Goal: Task Accomplishment & Management: Manage account settings

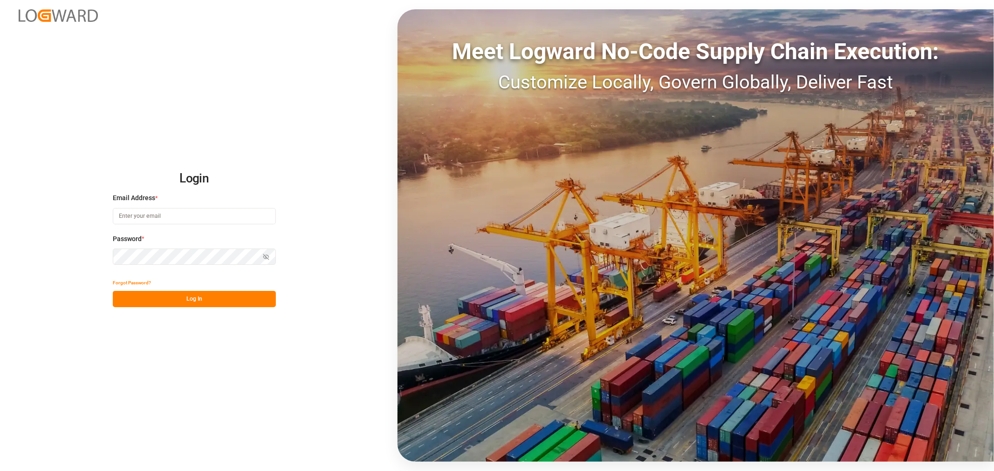
type input "[PERSON_NAME][EMAIL_ADDRESS][PERSON_NAME][DOMAIN_NAME]"
click at [183, 297] on button "Log In" at bounding box center [194, 299] width 163 height 16
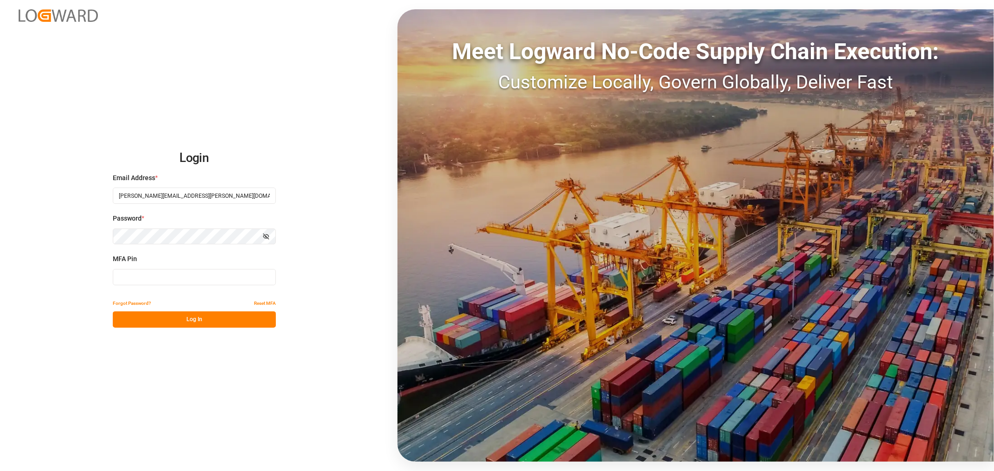
click at [171, 280] on input at bounding box center [194, 277] width 163 height 16
type input "130530"
click at [183, 320] on button "Log In" at bounding box center [194, 320] width 163 height 16
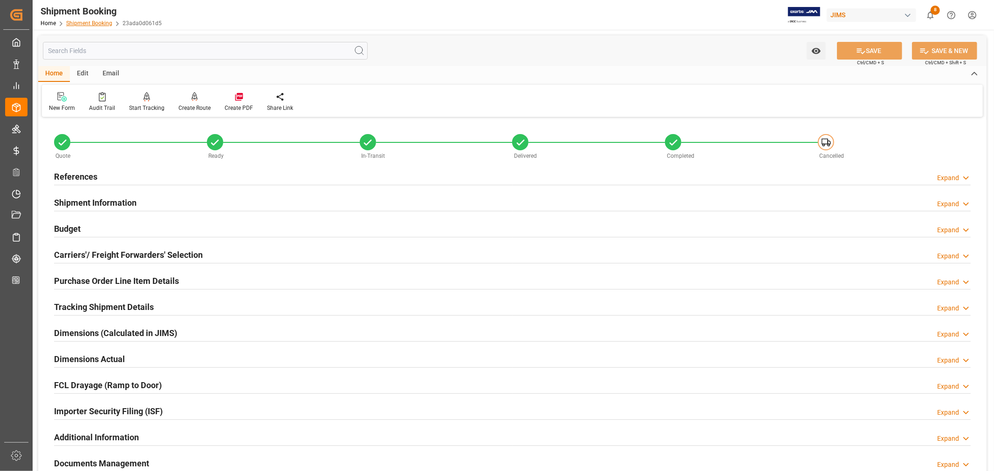
click at [86, 20] on link "Shipment Booking" at bounding box center [89, 23] width 46 height 7
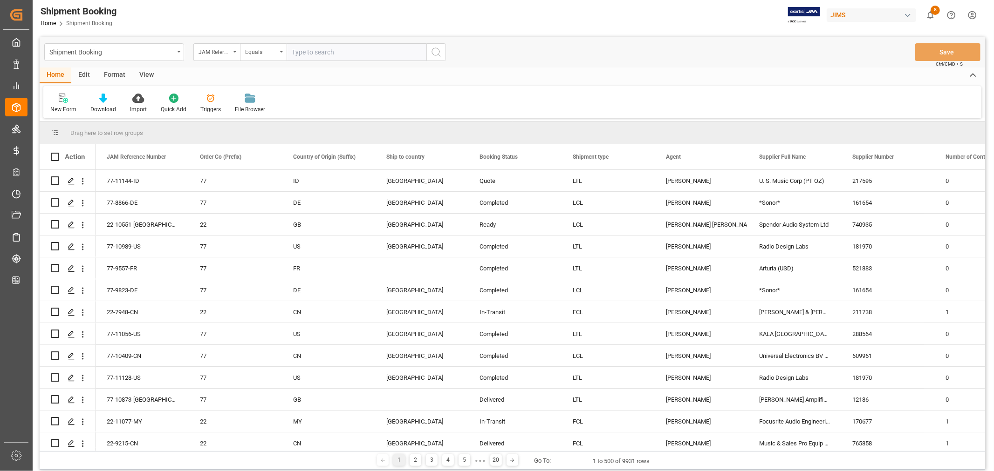
paste input "22-10821-MY"
click at [293, 52] on input "22-10821-MY" at bounding box center [356, 52] width 140 height 18
type input "22-10821-MY"
click at [436, 54] on icon "search button" at bounding box center [435, 52] width 11 height 11
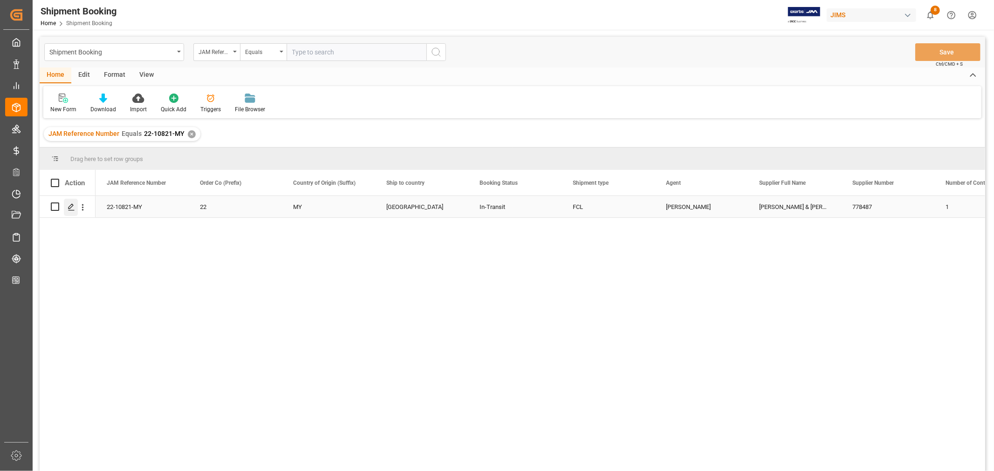
click at [70, 208] on polygon "Press SPACE to select this row." at bounding box center [70, 206] width 5 height 5
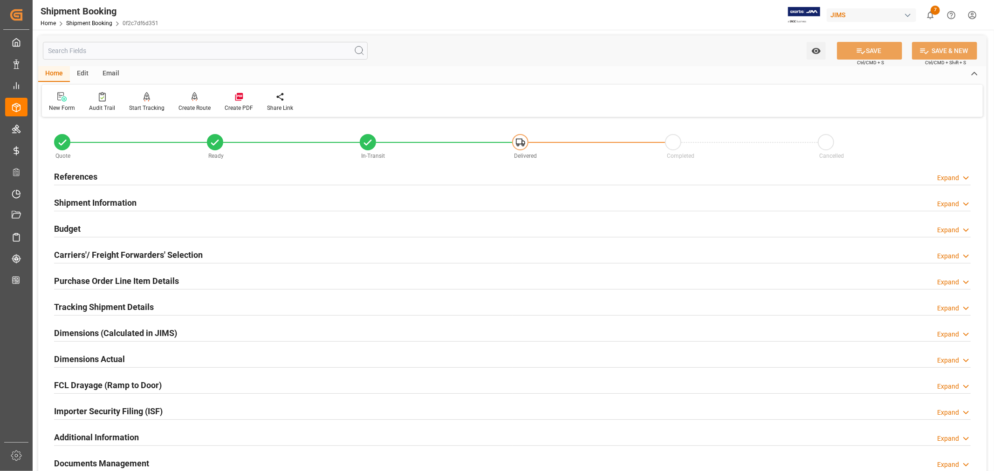
click at [115, 204] on h2 "Shipment Information" at bounding box center [95, 203] width 82 height 13
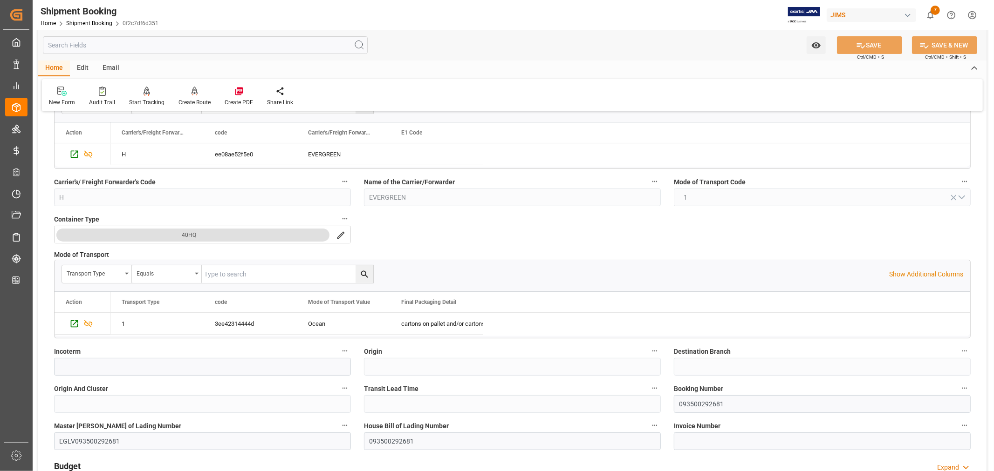
scroll to position [207, 0]
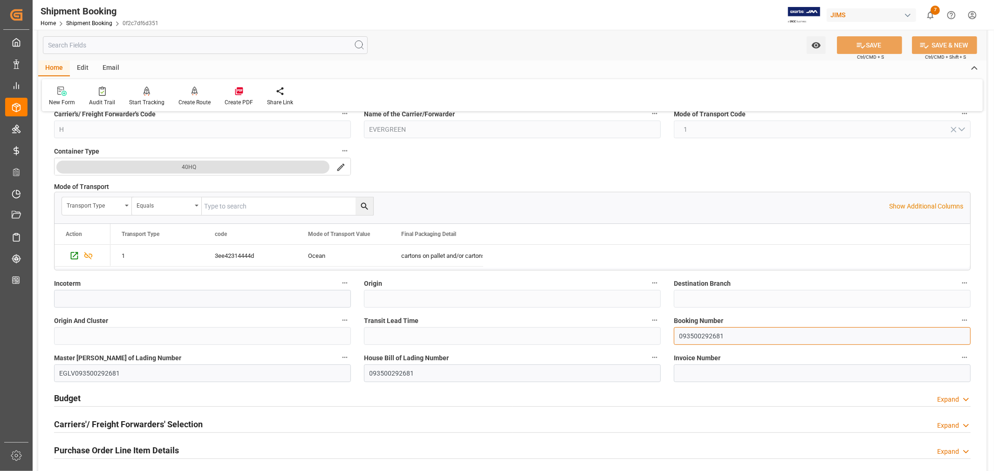
click at [702, 337] on input "093500292681" at bounding box center [822, 336] width 297 height 18
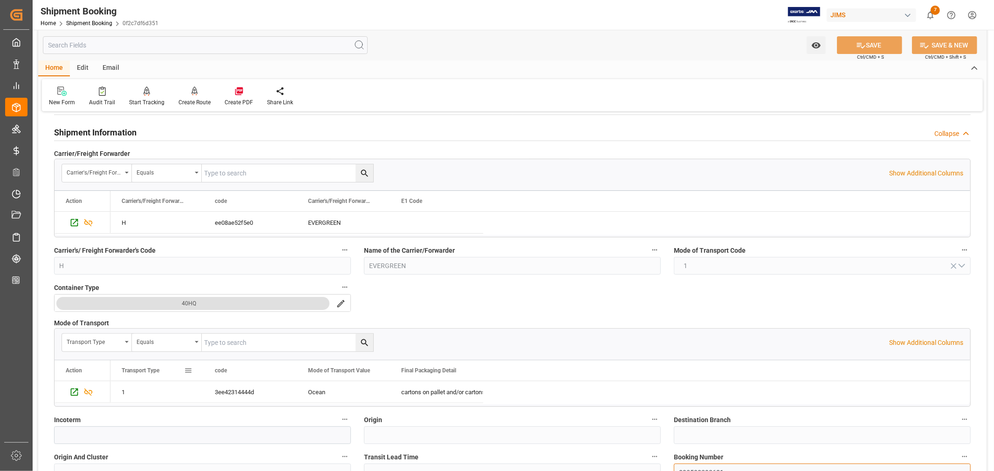
scroll to position [0, 0]
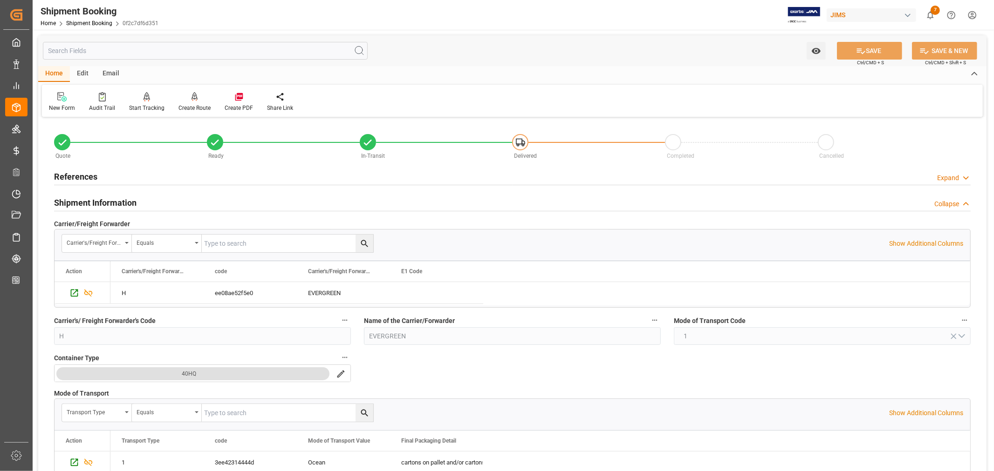
click at [97, 203] on h2 "Shipment Information" at bounding box center [95, 203] width 82 height 13
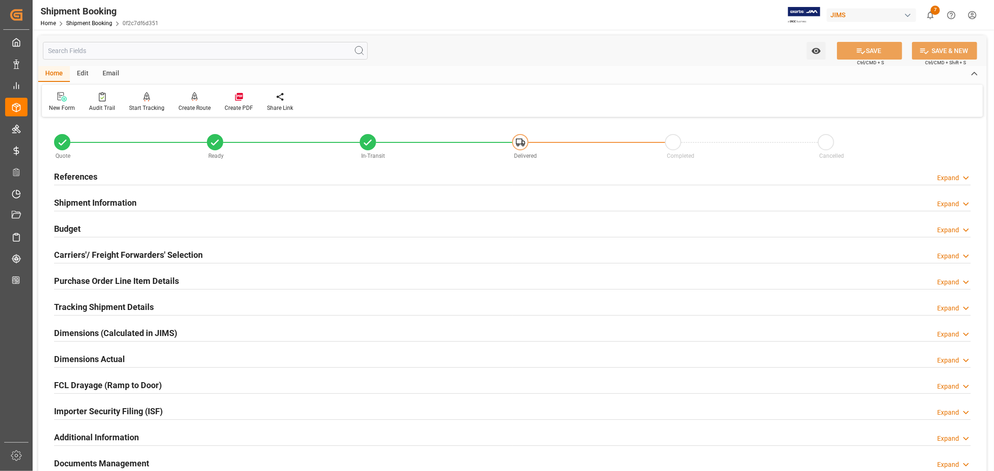
click at [84, 177] on h2 "References" at bounding box center [75, 176] width 43 height 13
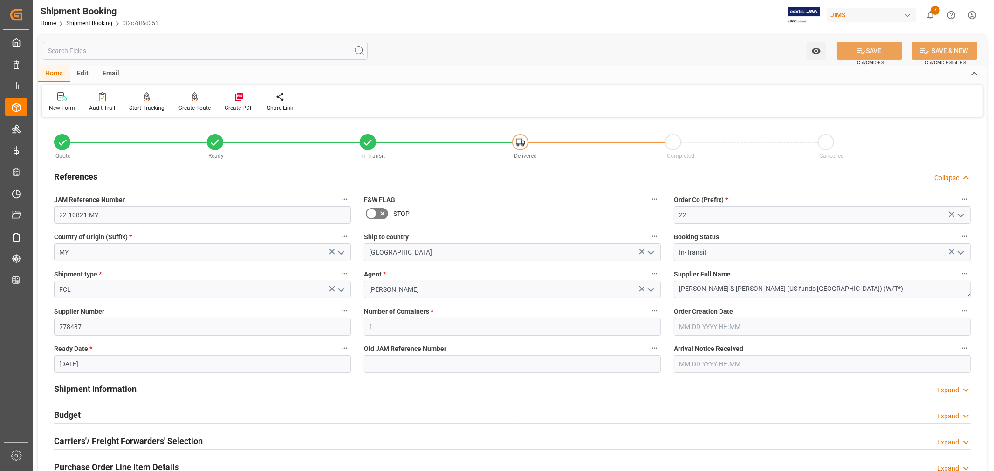
click at [84, 177] on h2 "References" at bounding box center [75, 176] width 43 height 13
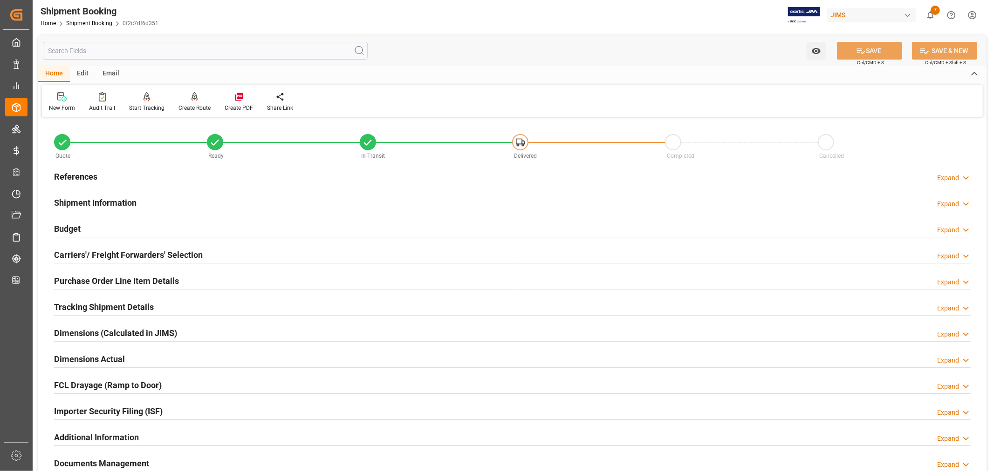
click at [89, 312] on h2 "Tracking Shipment Details" at bounding box center [104, 307] width 100 height 13
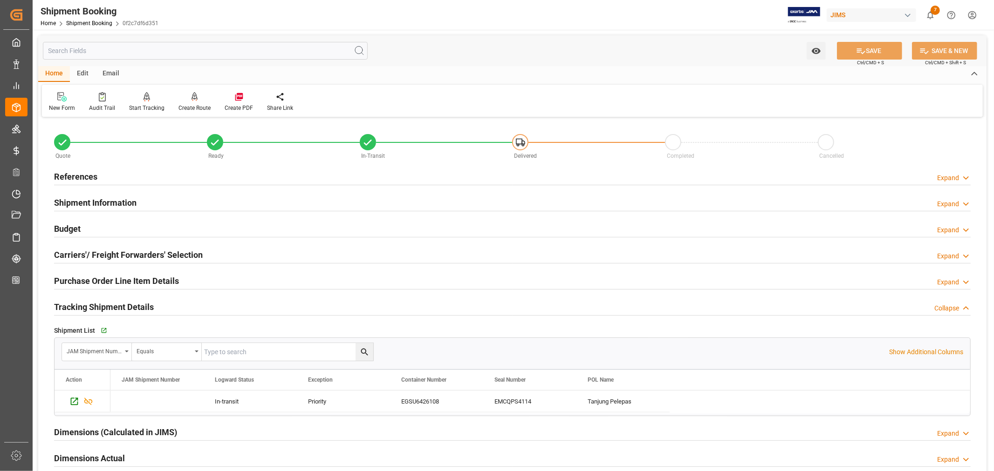
click at [92, 307] on h2 "Tracking Shipment Details" at bounding box center [104, 307] width 100 height 13
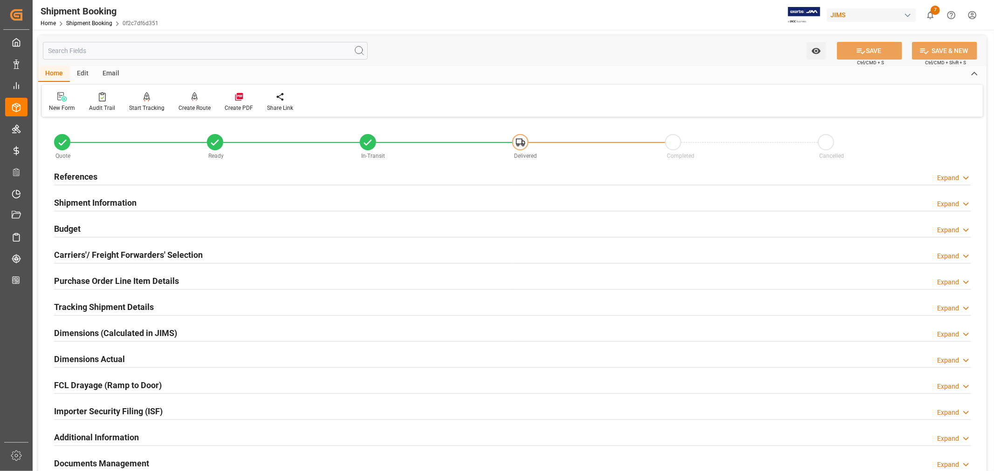
click at [123, 253] on h2 "Carriers'/ Freight Forwarders' Selection" at bounding box center [128, 255] width 149 height 13
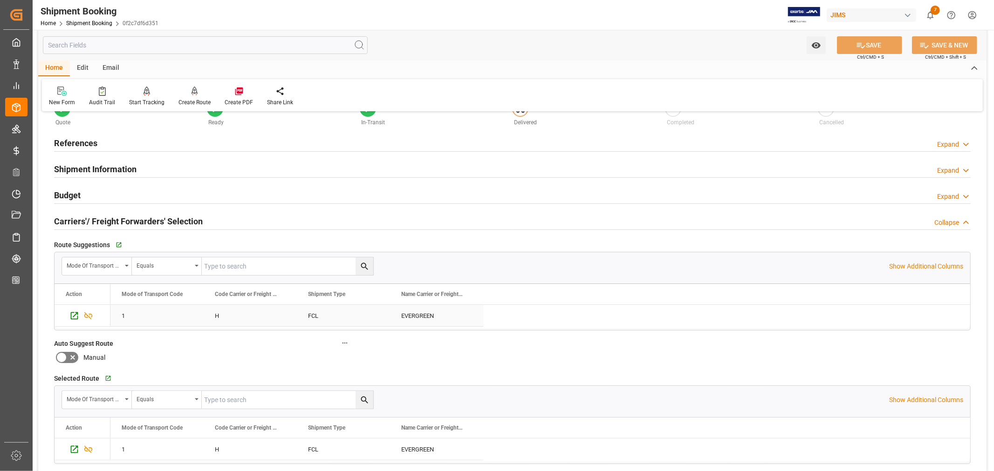
scroll to position [52, 0]
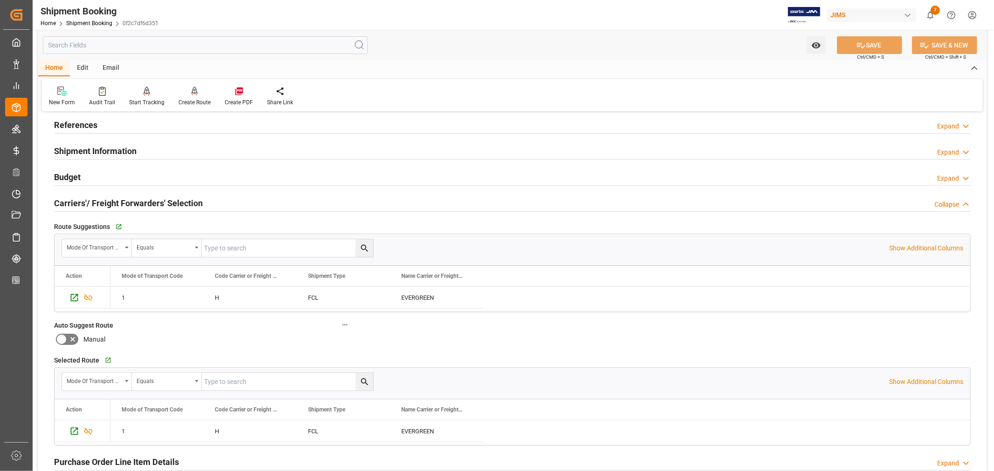
click at [138, 205] on h2 "Carriers'/ Freight Forwarders' Selection" at bounding box center [128, 203] width 149 height 13
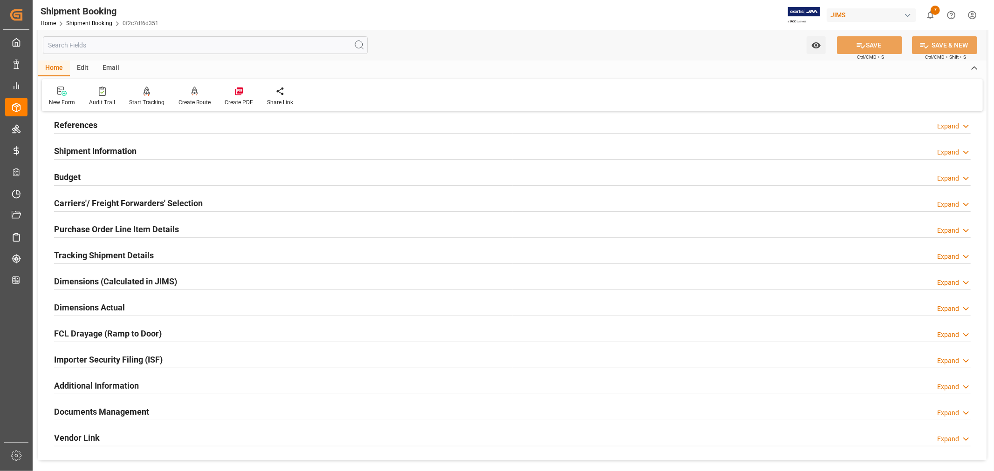
click at [117, 249] on h2 "Tracking Shipment Details" at bounding box center [104, 255] width 100 height 13
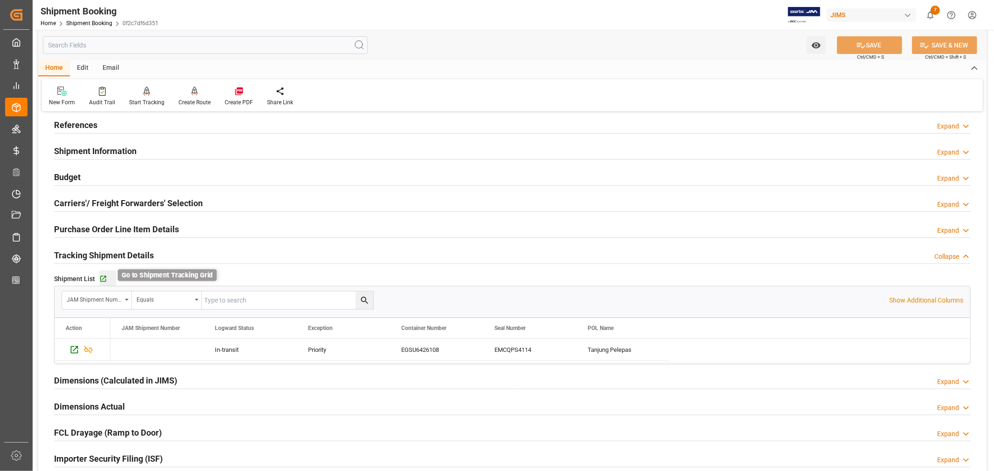
click at [104, 278] on icon "button" at bounding box center [103, 279] width 6 height 6
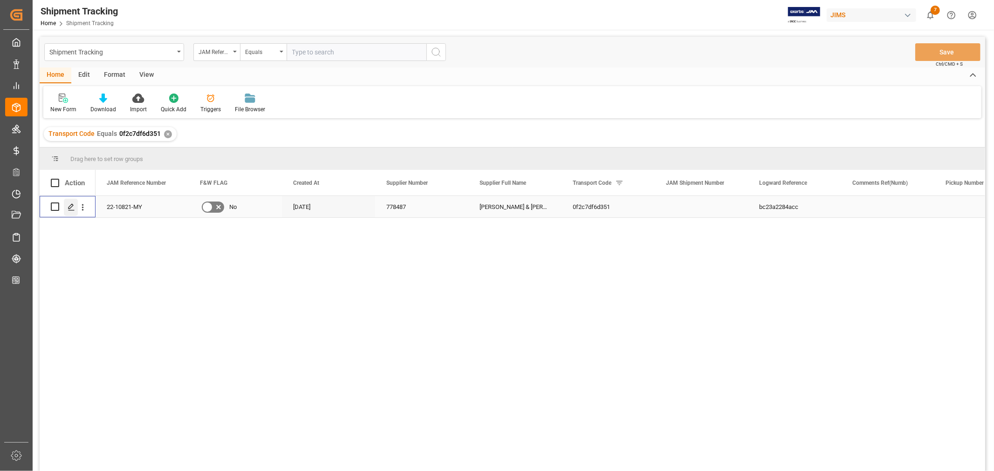
click at [71, 208] on icon "Press SPACE to select this row." at bounding box center [71, 207] width 7 height 7
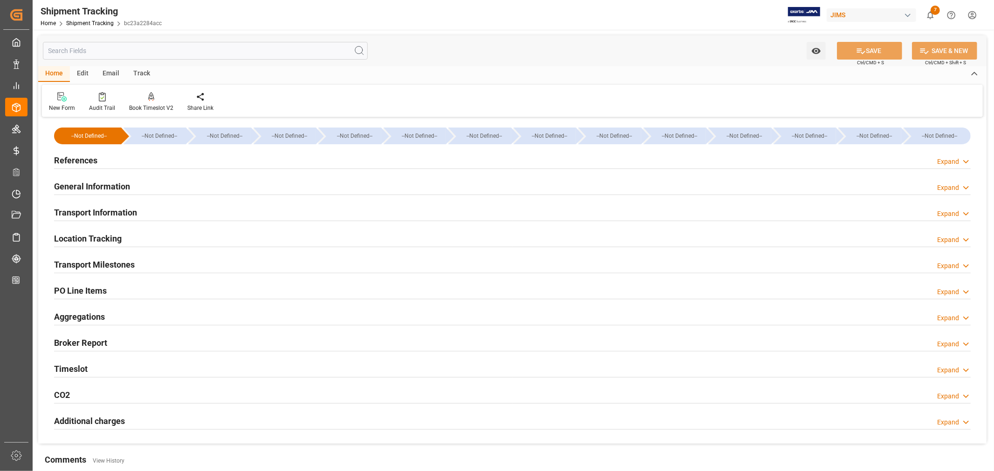
type input "[DATE] 00:00"
type input "[DATE]"
type input "[DATE] 00:00"
type input "[DATE]"
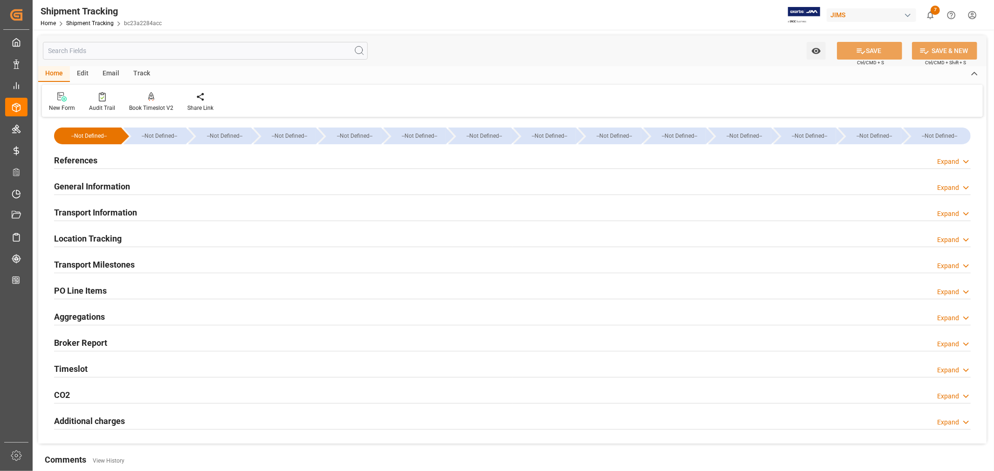
type input "[DATE] 00:00"
click at [119, 263] on h2 "Transport Milestones" at bounding box center [94, 265] width 81 height 13
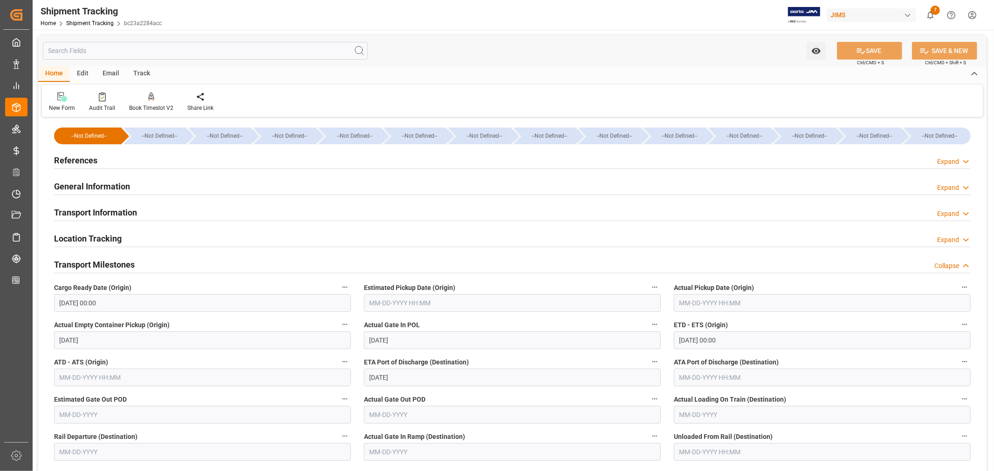
click at [377, 303] on input "text" at bounding box center [512, 303] width 297 height 18
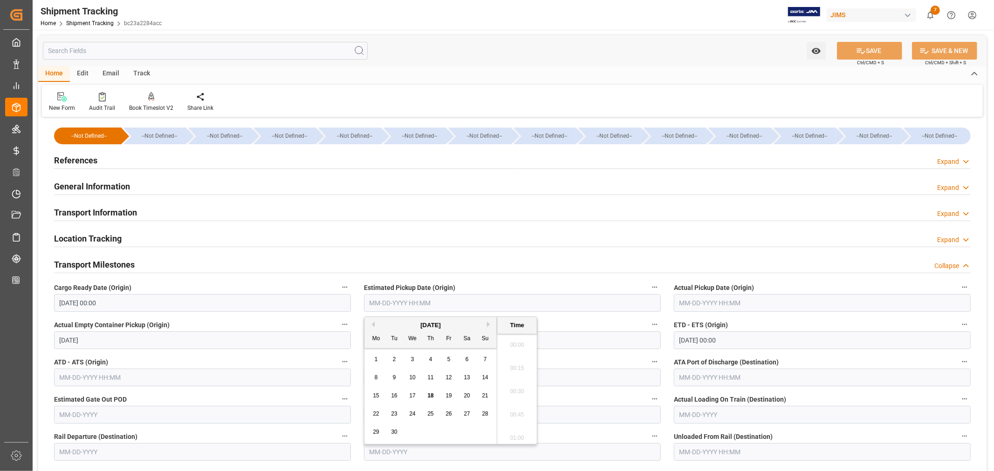
scroll to position [818, 0]
click at [389, 324] on div "September 2025" at bounding box center [430, 325] width 132 height 9
click at [429, 360] on span "4" at bounding box center [430, 359] width 3 height 7
type input "09-04-2025 00:00"
click at [579, 323] on label "Actual Gate In POL" at bounding box center [512, 325] width 297 height 13
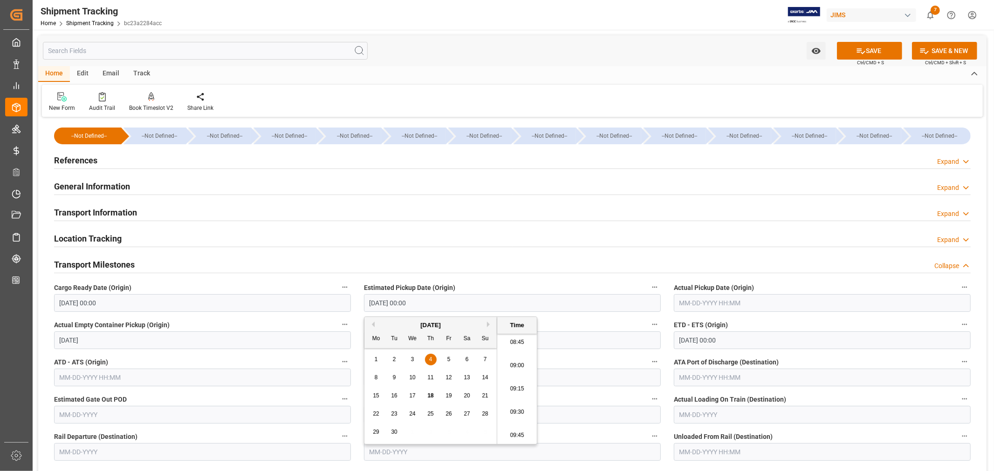
click at [648, 323] on button "Actual Gate In POL" at bounding box center [654, 325] width 12 height 12
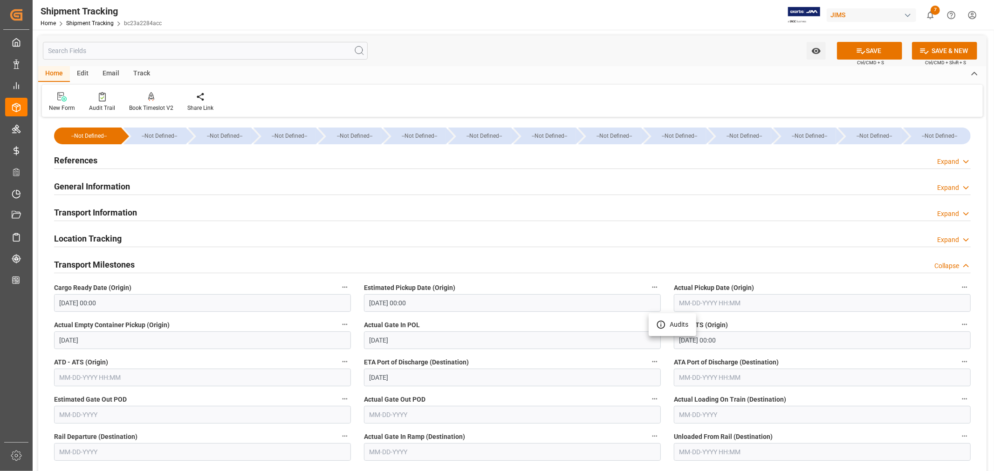
click at [458, 326] on div at bounding box center [497, 235] width 994 height 471
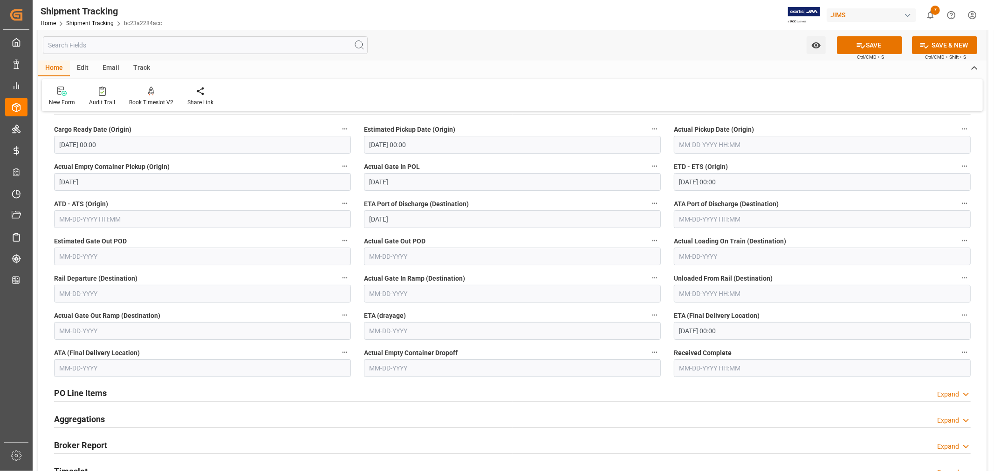
scroll to position [207, 0]
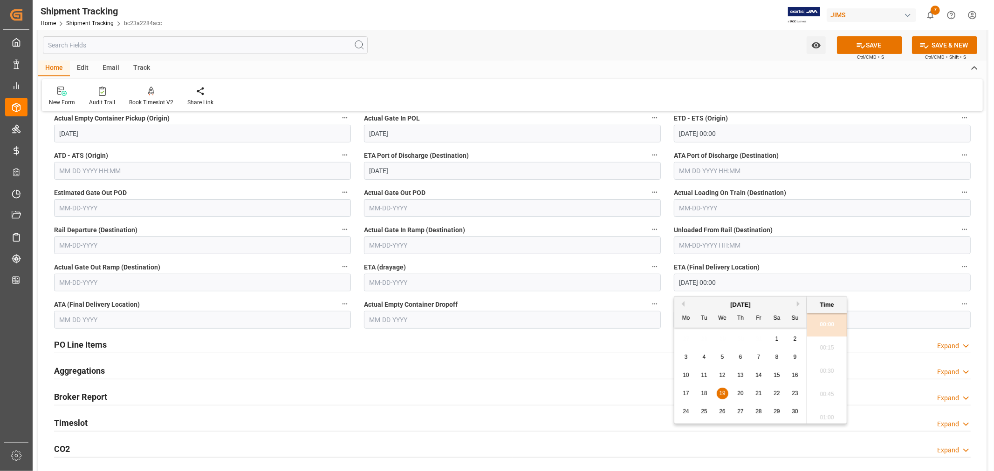
click at [737, 285] on input "11-19-2025 00:00" at bounding box center [822, 283] width 297 height 18
click at [705, 412] on span "25" at bounding box center [704, 412] width 6 height 7
type input "11-25-2025 00:00"
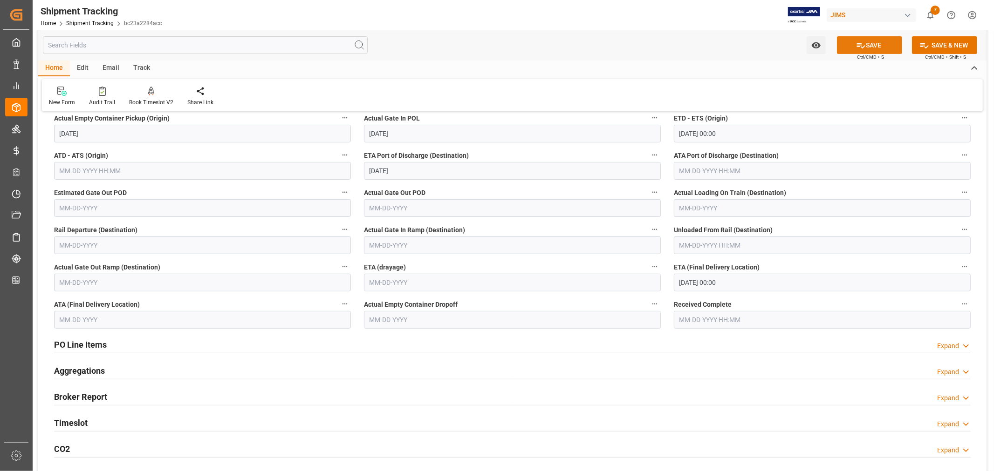
click at [862, 48] on icon at bounding box center [861, 46] width 10 height 10
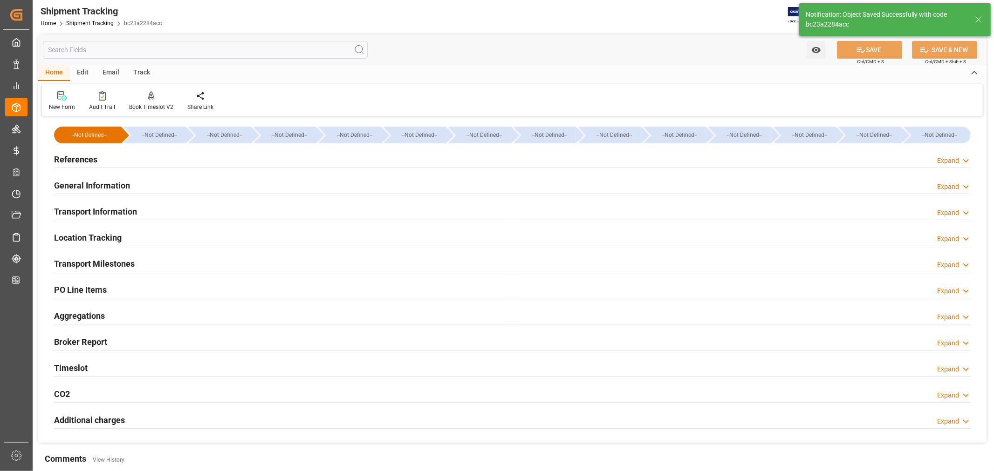
scroll to position [0, 0]
click at [129, 211] on h2 "Transport Information" at bounding box center [95, 212] width 83 height 13
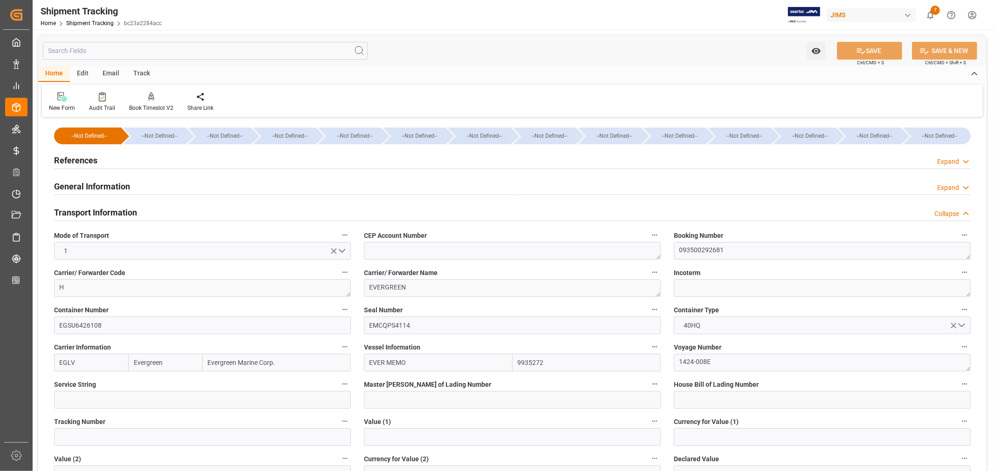
click at [118, 213] on h2 "Transport Information" at bounding box center [95, 212] width 83 height 13
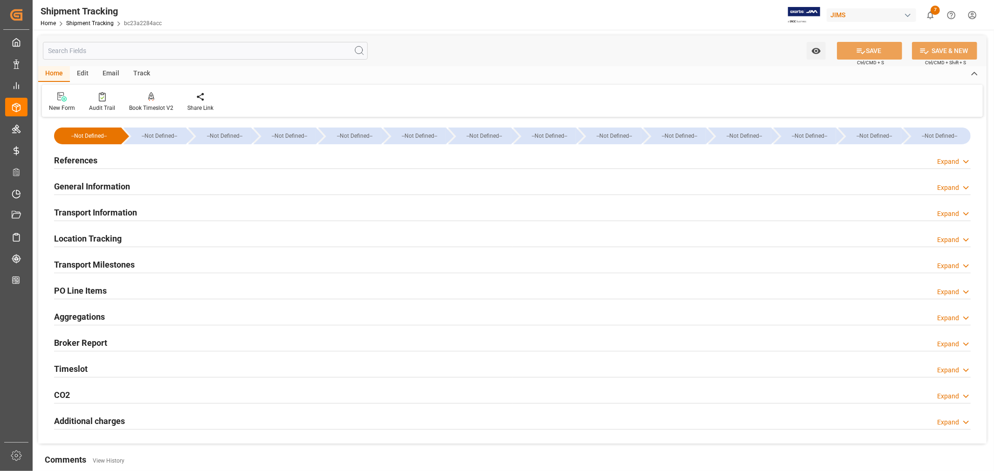
click at [109, 184] on h2 "General Information" at bounding box center [92, 186] width 76 height 13
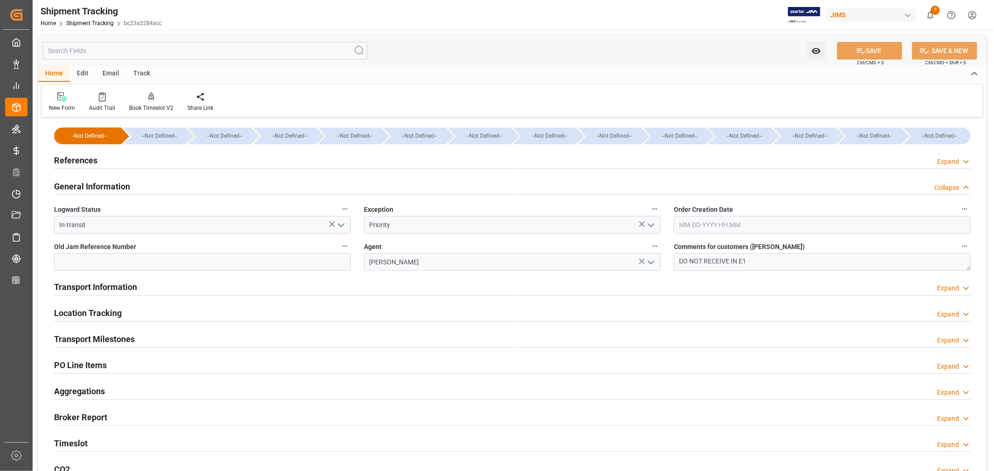
click at [116, 188] on h2 "General Information" at bounding box center [92, 186] width 76 height 13
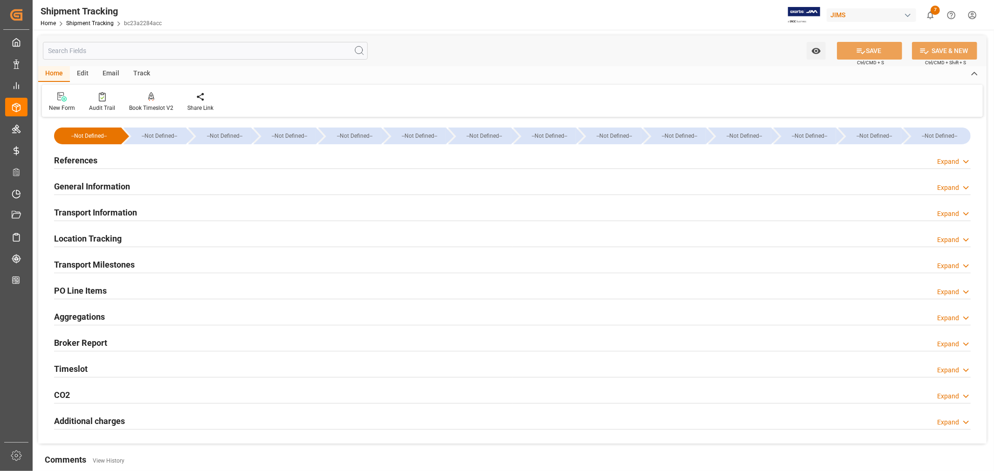
click at [114, 213] on h2 "Transport Information" at bounding box center [95, 212] width 83 height 13
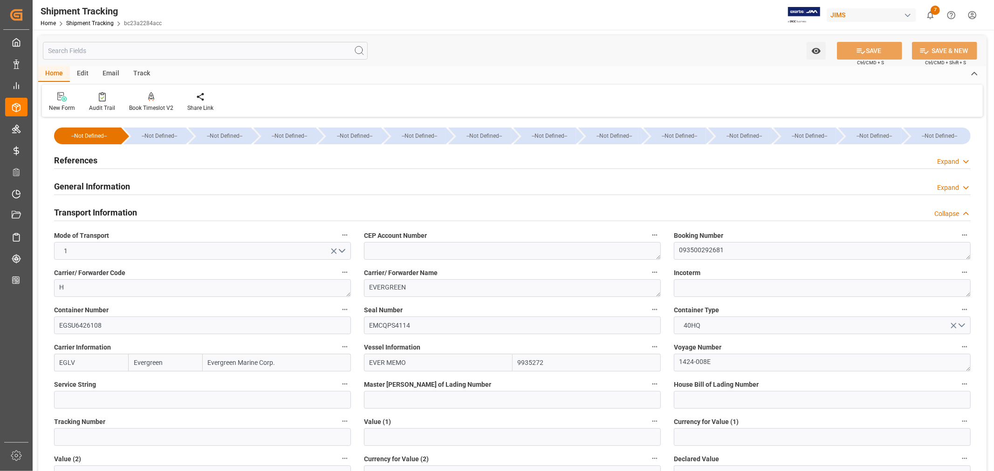
click at [131, 212] on h2 "Transport Information" at bounding box center [95, 212] width 83 height 13
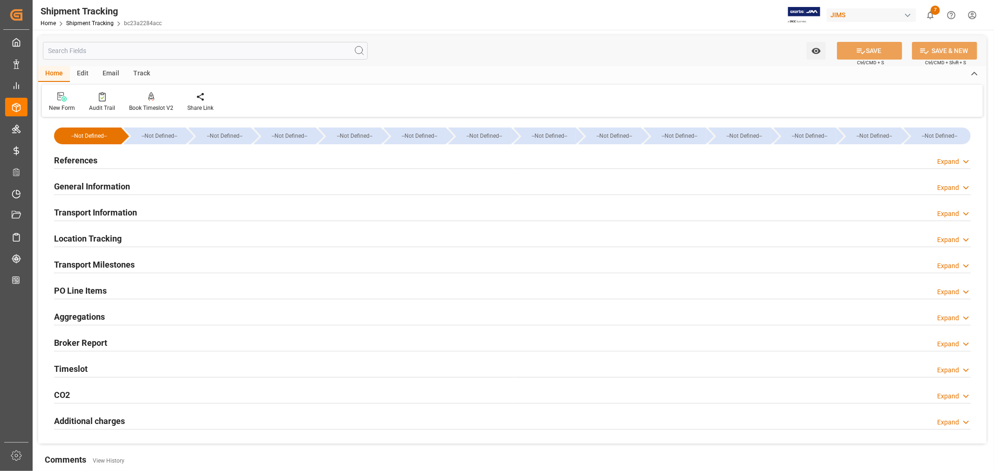
click at [120, 261] on h2 "Transport Milestones" at bounding box center [94, 265] width 81 height 13
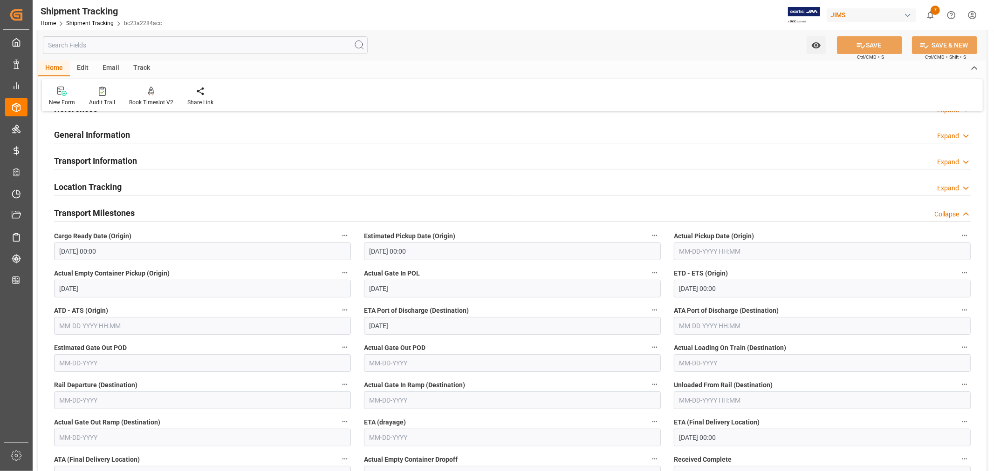
scroll to position [103, 0]
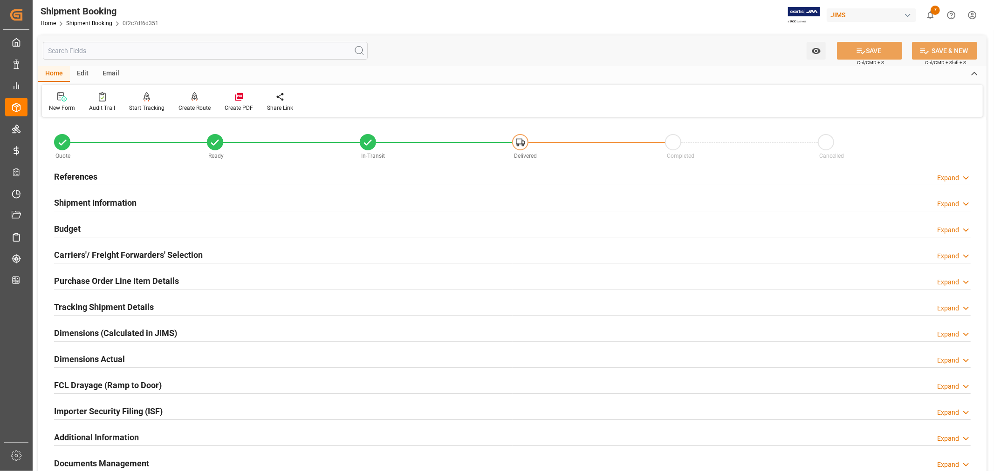
click at [91, 277] on h2 "Purchase Order Line Item Details" at bounding box center [116, 281] width 125 height 13
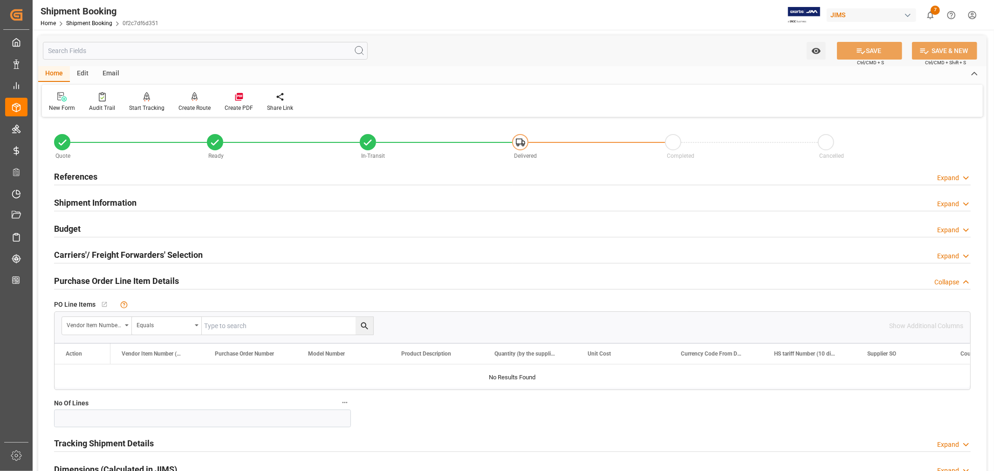
click at [91, 277] on h2 "Purchase Order Line Item Details" at bounding box center [116, 281] width 125 height 13
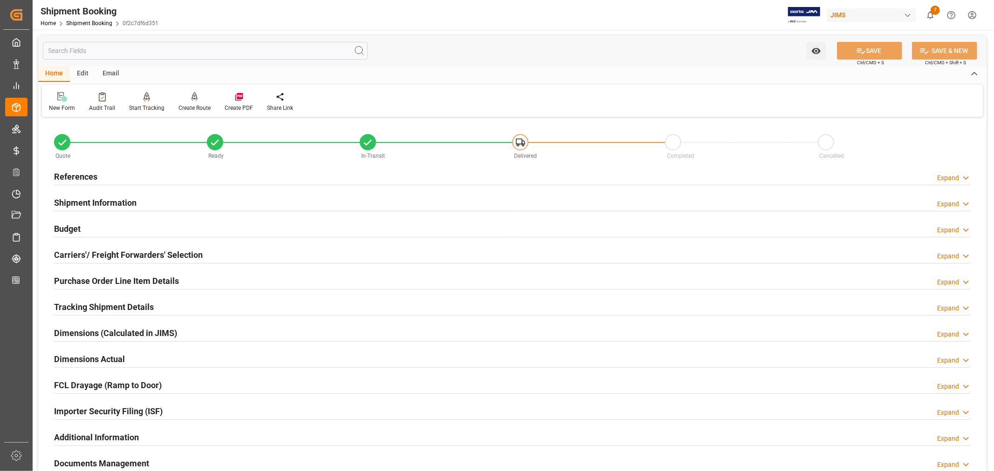
click at [71, 231] on h2 "Budget" at bounding box center [67, 229] width 27 height 13
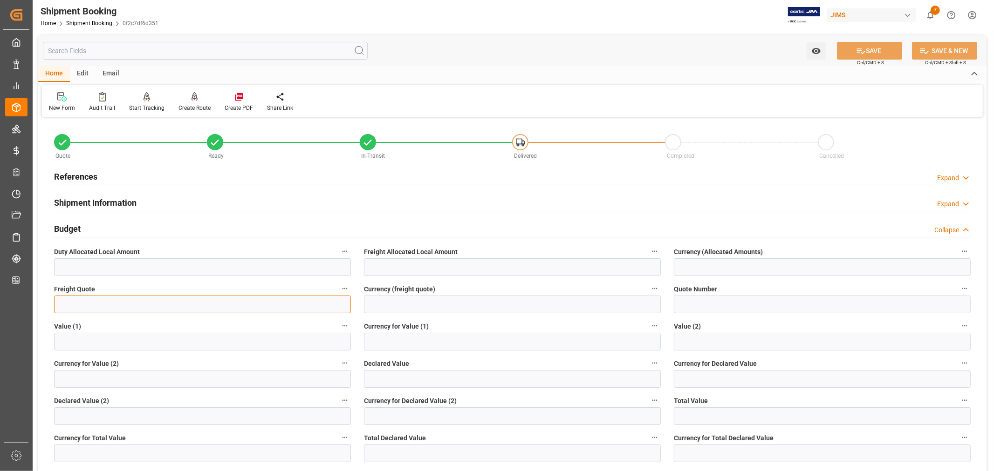
click at [70, 306] on input "text" at bounding box center [202, 305] width 297 height 18
type input "6000"
click at [376, 306] on input at bounding box center [512, 305] width 297 height 18
type input "USD"
click at [868, 52] on button "SAVE" at bounding box center [869, 51] width 65 height 18
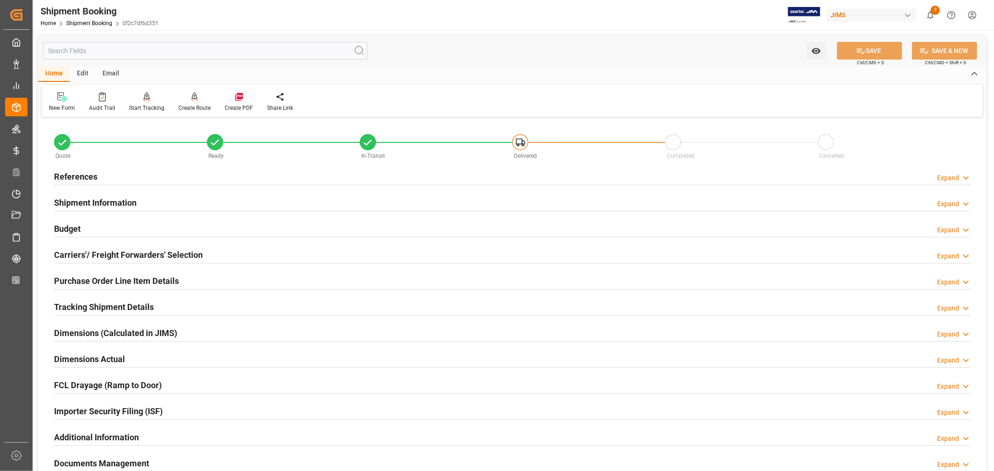
click at [88, 278] on h2 "Purchase Order Line Item Details" at bounding box center [116, 281] width 125 height 13
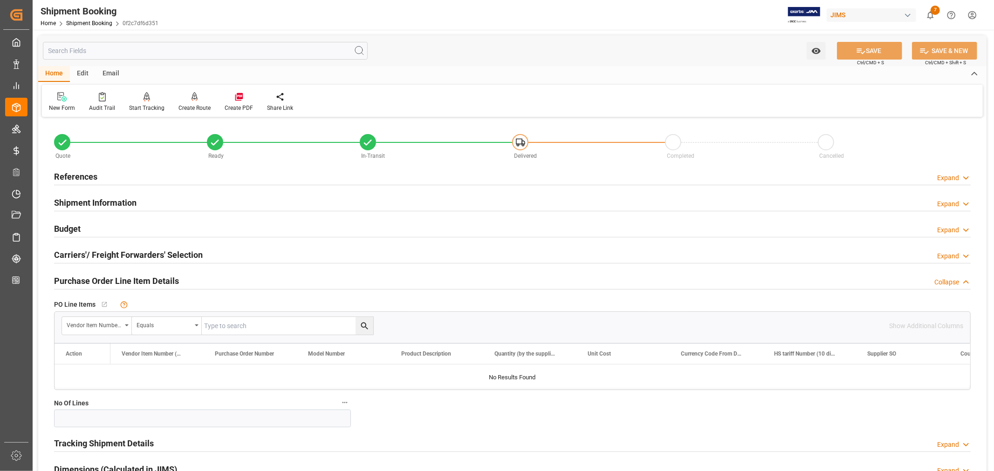
click at [88, 278] on h2 "Purchase Order Line Item Details" at bounding box center [116, 281] width 125 height 13
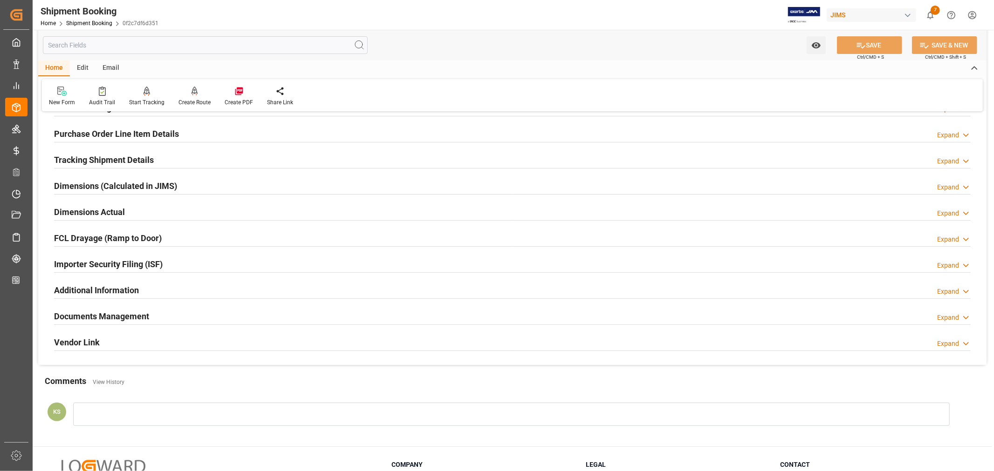
scroll to position [207, 0]
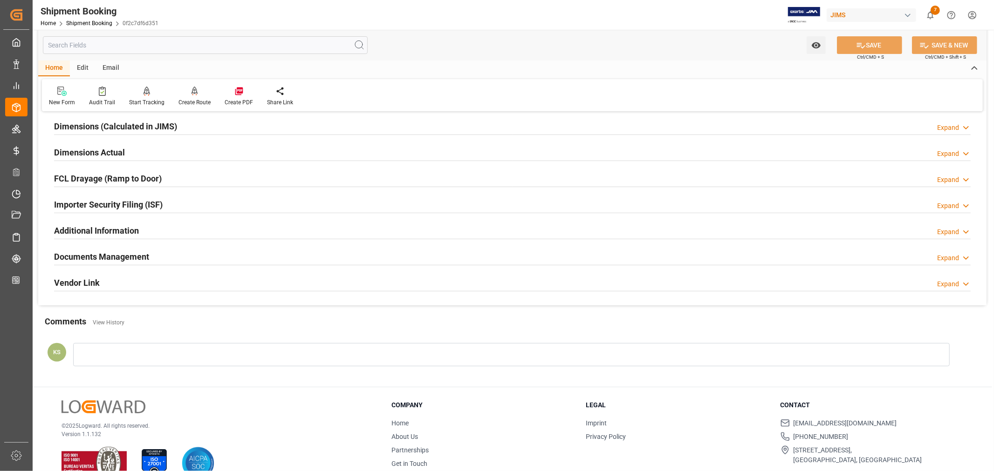
click at [128, 257] on h2 "Documents Management" at bounding box center [101, 257] width 95 height 13
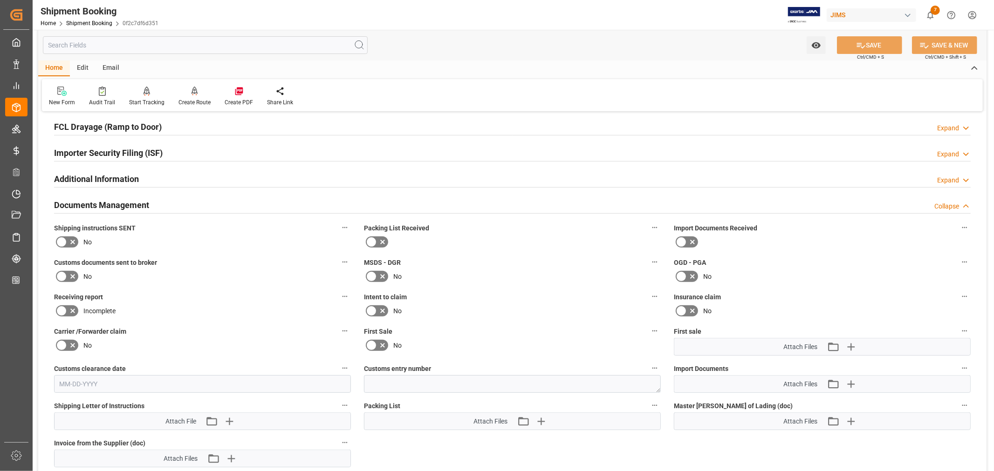
click at [146, 201] on h2 "Documents Management" at bounding box center [101, 205] width 95 height 13
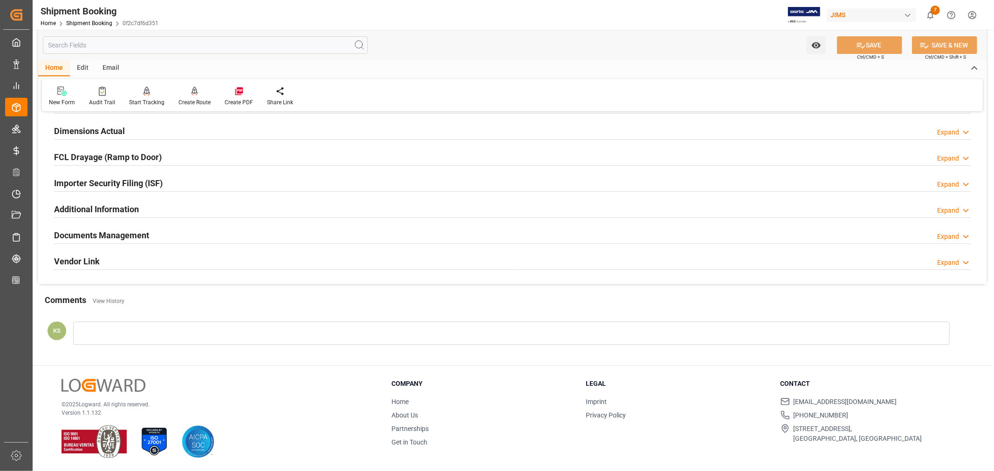
click at [179, 157] on div "FCL Drayage (Ramp to Door) Expand" at bounding box center [512, 157] width 916 height 18
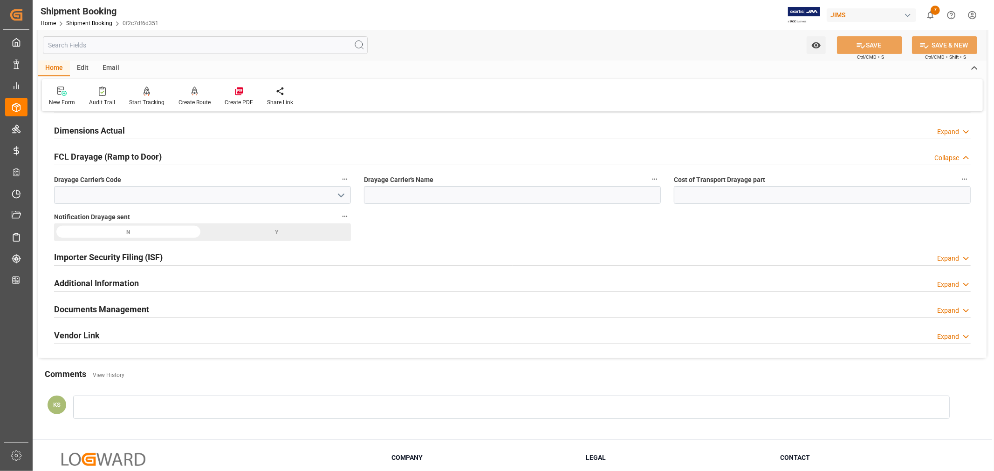
scroll to position [259, 0]
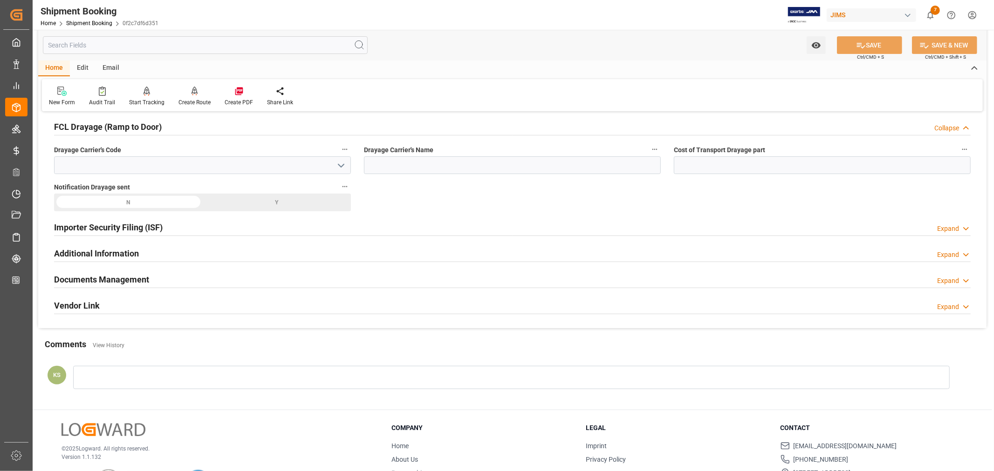
click at [168, 127] on div "FCL Drayage (Ramp to Door) Collapse" at bounding box center [512, 126] width 916 height 18
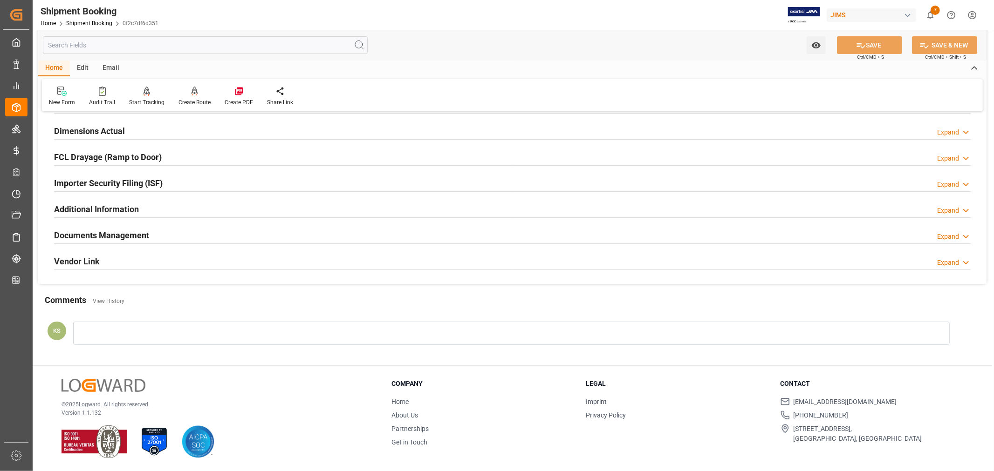
click at [183, 182] on div "Importer Security Filing (ISF) Expand" at bounding box center [512, 183] width 916 height 18
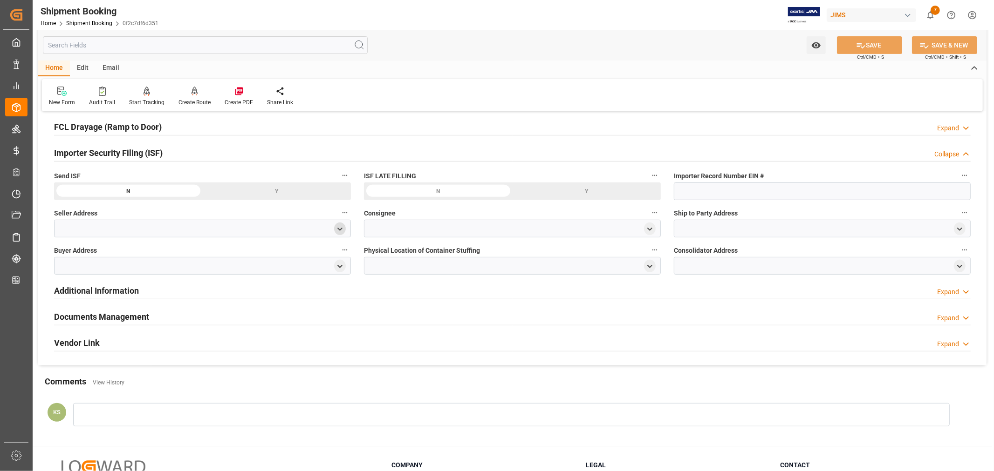
click at [338, 230] on icon "open menu" at bounding box center [340, 229] width 8 height 8
click at [154, 254] on input at bounding box center [188, 256] width 255 height 18
type input "all"
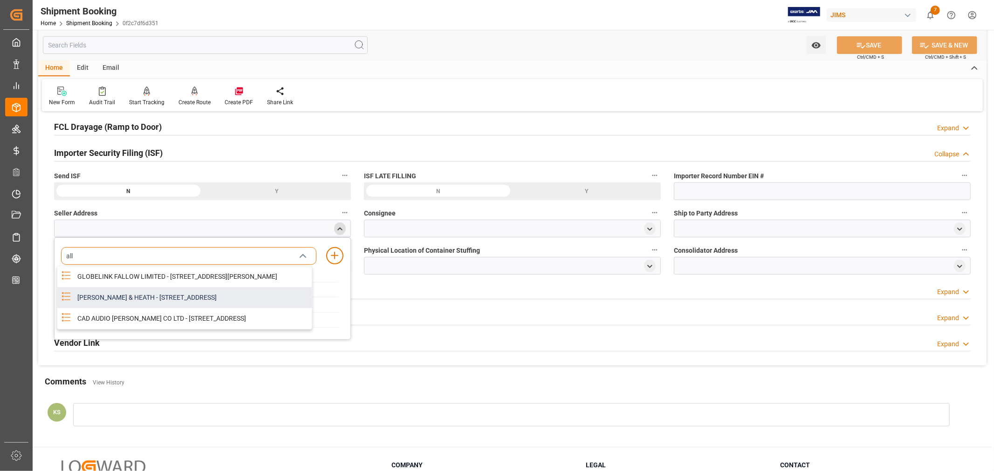
click at [159, 304] on div "ALLEN & HEATH - KERNICK INDUSTRIAL ESTATE, PENYRN, CORNWALL, GB, TR10 9LU" at bounding box center [192, 297] width 240 height 21
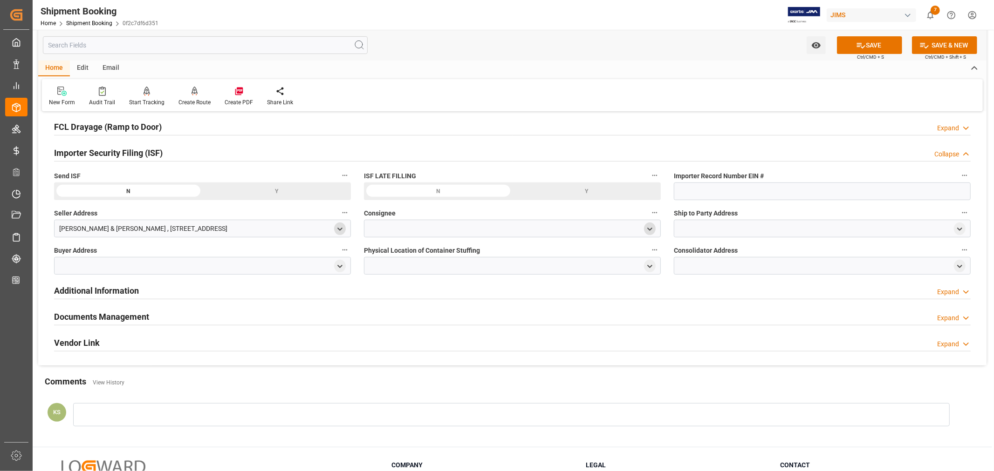
click at [646, 230] on icon "open menu" at bounding box center [650, 229] width 8 height 8
click at [455, 256] on input at bounding box center [498, 256] width 255 height 18
type input "jam"
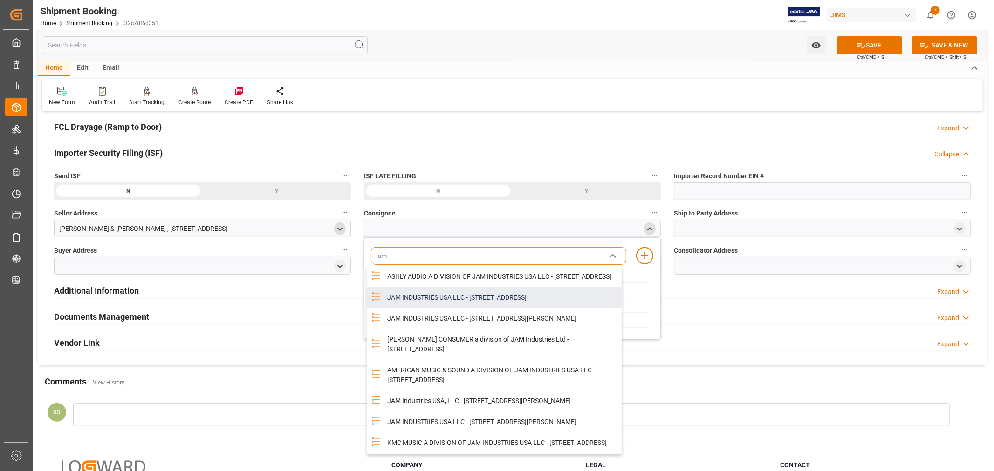
click at [480, 307] on div "JAM INDUSTRIES USA LLC - 154 WOODLAWN RD, BERLIN, CT, US, 06037" at bounding box center [501, 297] width 240 height 21
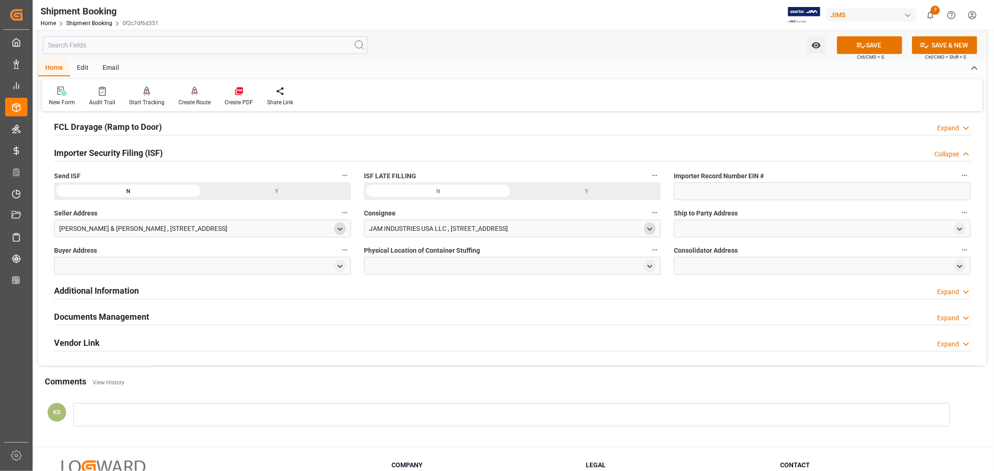
click at [701, 226] on div at bounding box center [822, 229] width 297 height 18
click at [958, 226] on icon "open menu" at bounding box center [959, 229] width 8 height 8
click at [721, 258] on input at bounding box center [808, 256] width 255 height 18
type input "amer"
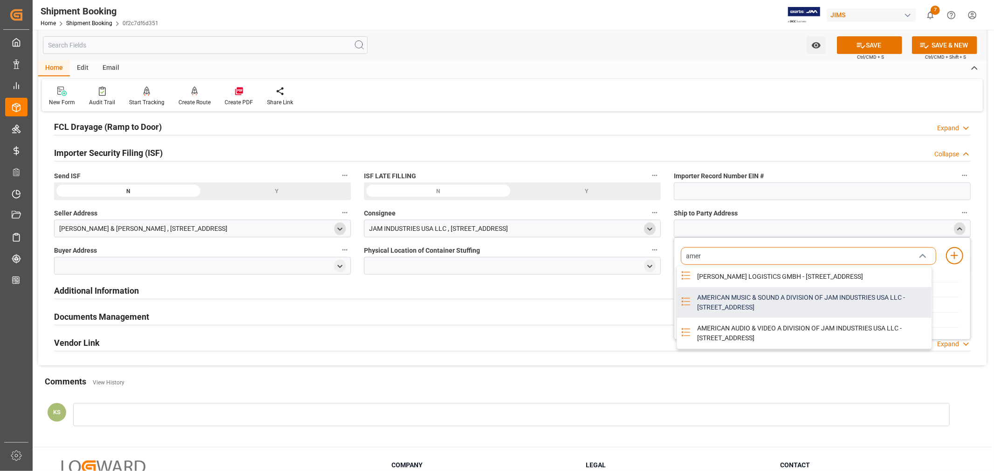
click at [711, 309] on div "AMERICAN MUSIC & SOUND A DIVISION OF JAM INDUSTRIES USA LLC - 4325 EXECUTIVE DR…" at bounding box center [811, 302] width 240 height 31
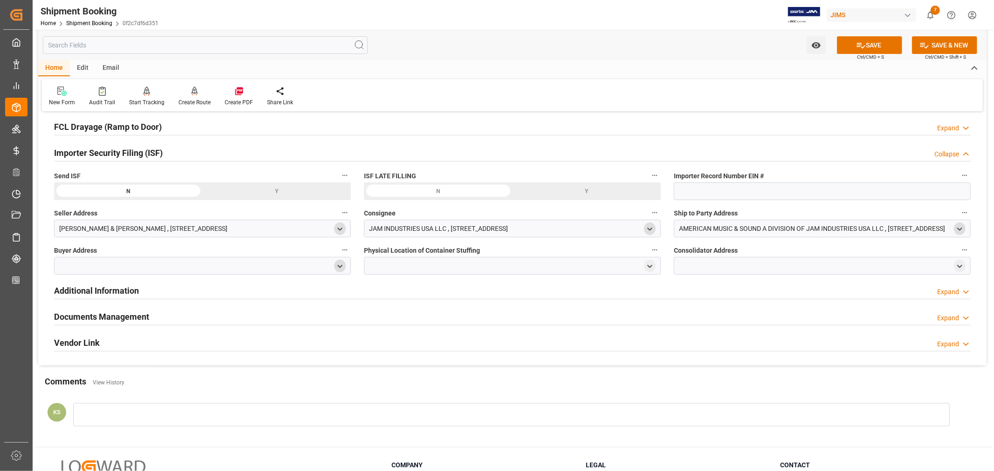
click at [342, 264] on icon "open menu" at bounding box center [340, 267] width 8 height 8
click at [197, 293] on input at bounding box center [188, 294] width 255 height 18
type input "jam"
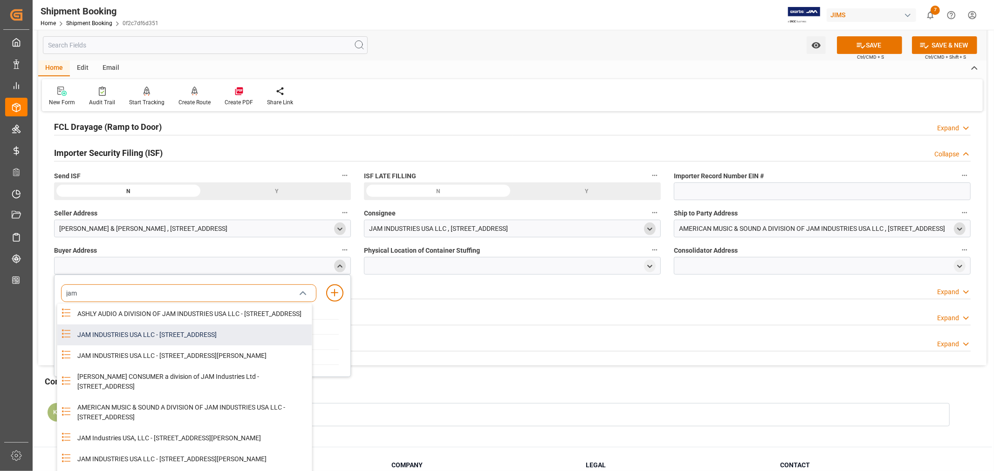
click at [180, 345] on div "JAM INDUSTRIES USA LLC - 154 WOODLAWN RD, BERLIN, CT, US, 06037" at bounding box center [192, 335] width 240 height 21
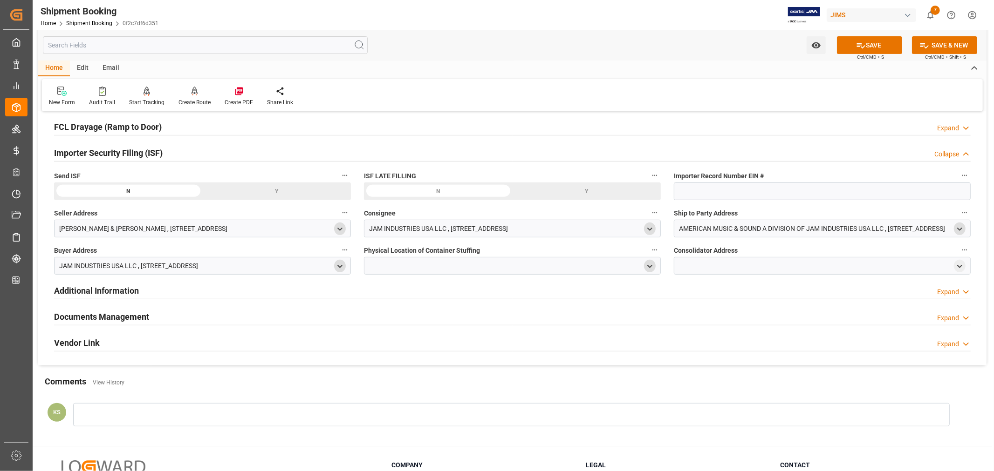
click at [648, 269] on icon "open menu" at bounding box center [650, 267] width 8 height 8
click at [426, 296] on input at bounding box center [498, 294] width 255 height 18
type input "vtech"
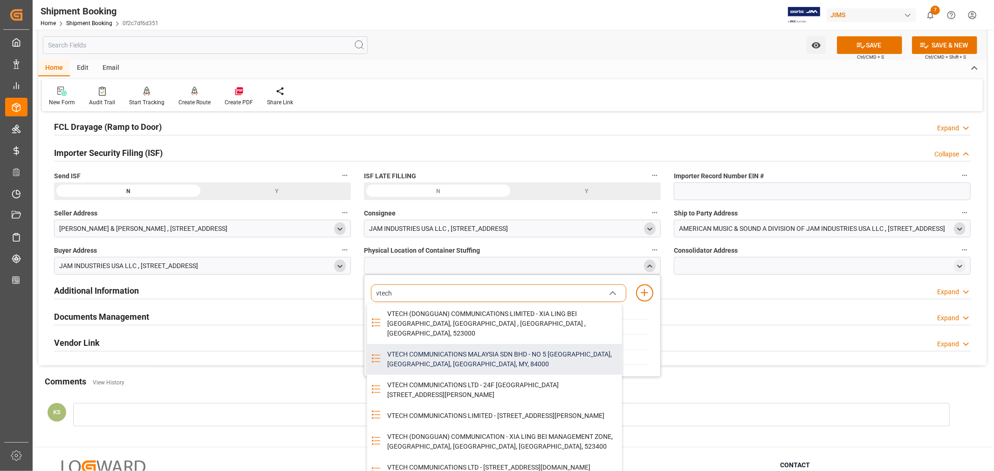
click at [463, 347] on div "VTECH COMMUNICATIONS MALAYSIA SDN BHD - NO 5 TANJUNG AGAS INDUSTRIAL AREA, MUAR…" at bounding box center [501, 359] width 240 height 31
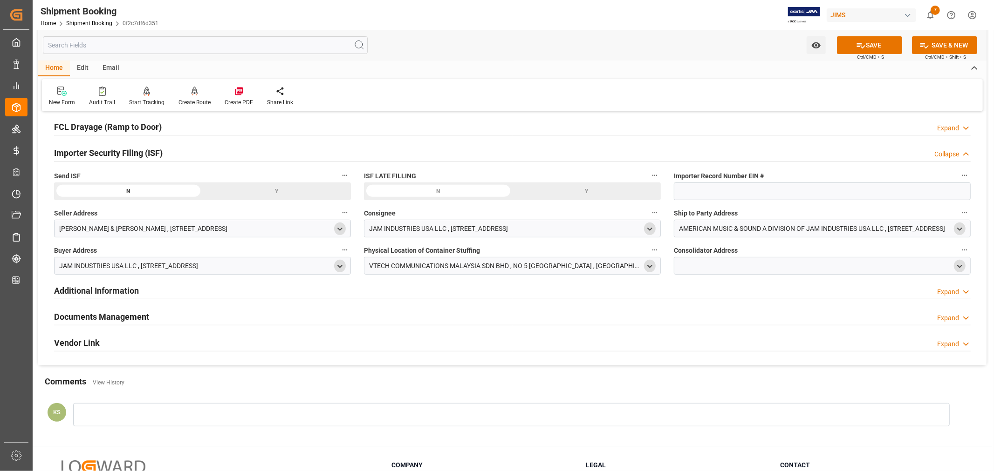
click at [960, 267] on icon "open menu" at bounding box center [959, 267] width 8 height 8
click at [758, 292] on input at bounding box center [808, 294] width 255 height 18
type input "vtech"
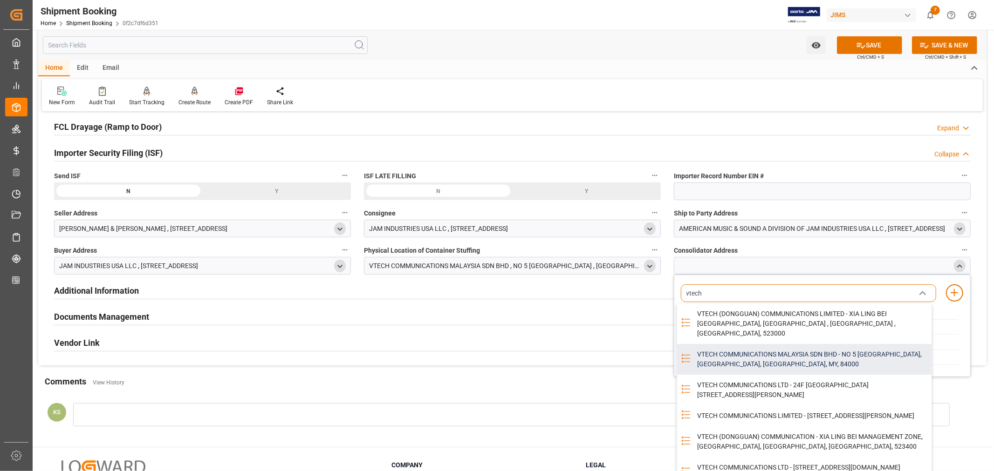
click at [760, 345] on div "VTECH COMMUNICATIONS MALAYSIA SDN BHD - NO 5 TANJUNG AGAS INDUSTRIAL AREA, MUAR…" at bounding box center [811, 359] width 240 height 31
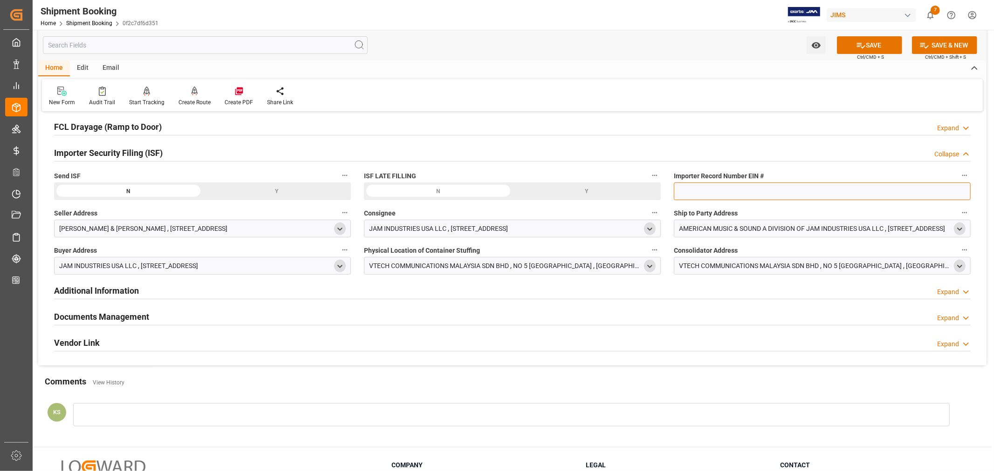
click at [695, 187] on input at bounding box center [822, 192] width 297 height 18
type input "EIN# 47-2067090S5"
click at [873, 42] on button "SAVE" at bounding box center [869, 45] width 65 height 18
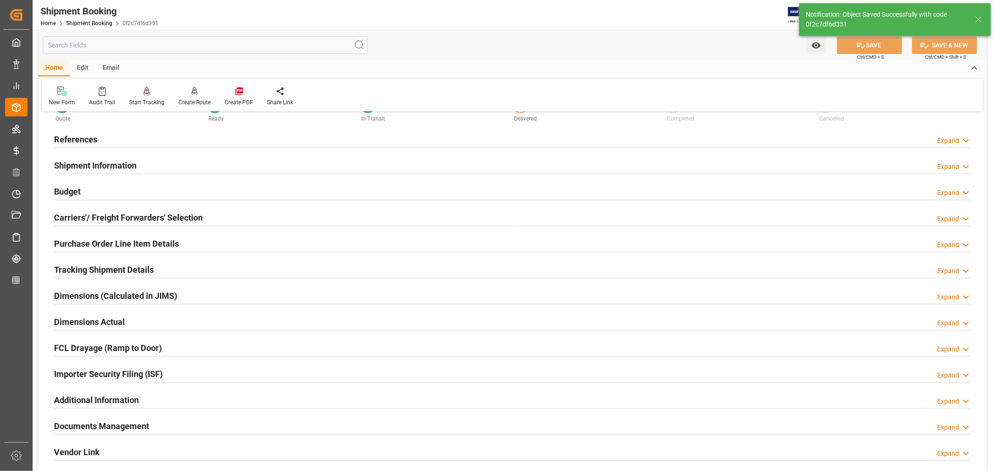
scroll to position [21, 0]
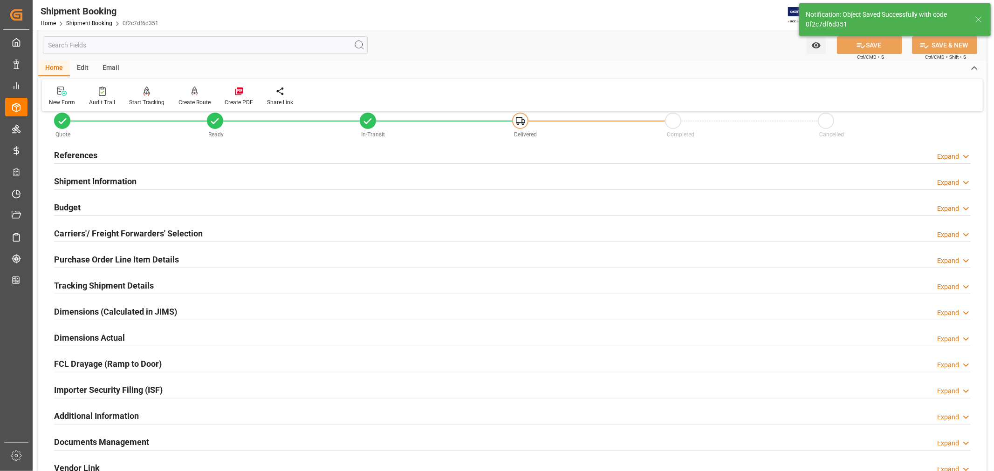
click at [175, 182] on div "Shipment Information Expand" at bounding box center [512, 181] width 916 height 18
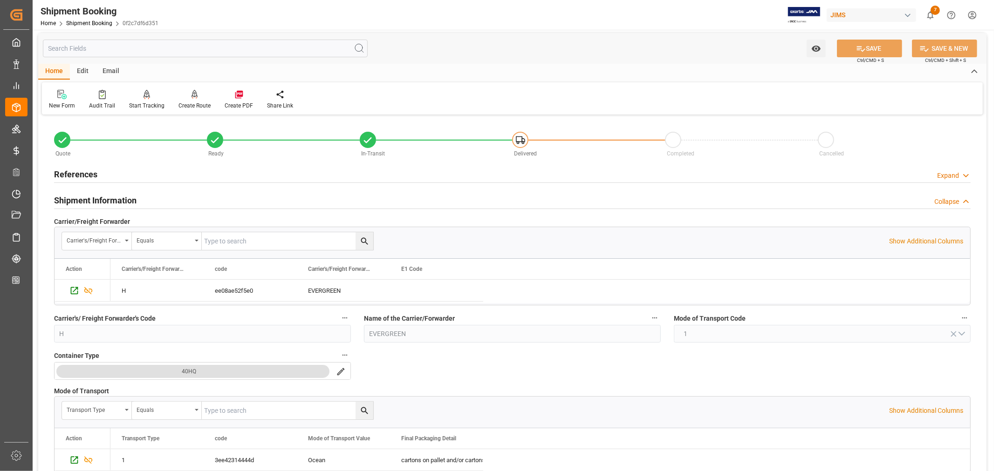
scroll to position [0, 0]
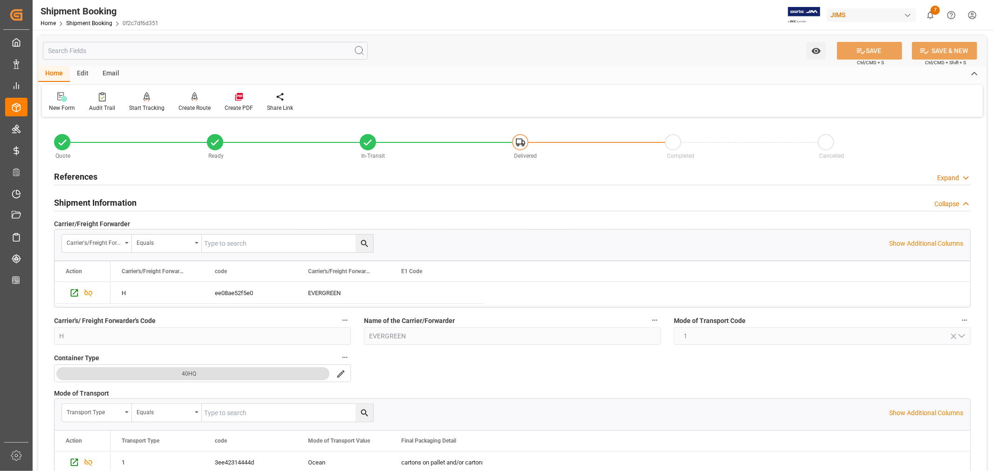
click at [217, 204] on div "Shipment Information Collapse" at bounding box center [512, 202] width 916 height 18
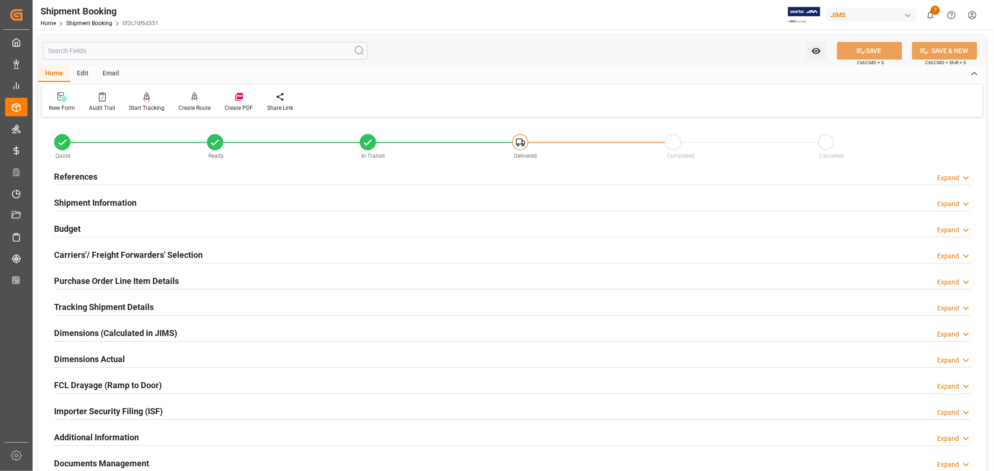
click at [155, 255] on h2 "Carriers'/ Freight Forwarders' Selection" at bounding box center [128, 255] width 149 height 13
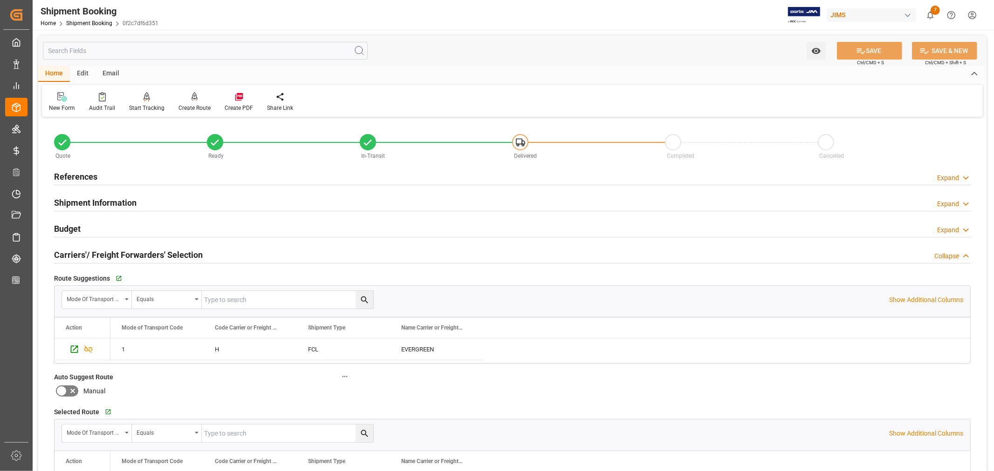
click at [199, 253] on h2 "Carriers'/ Freight Forwarders' Selection" at bounding box center [128, 255] width 149 height 13
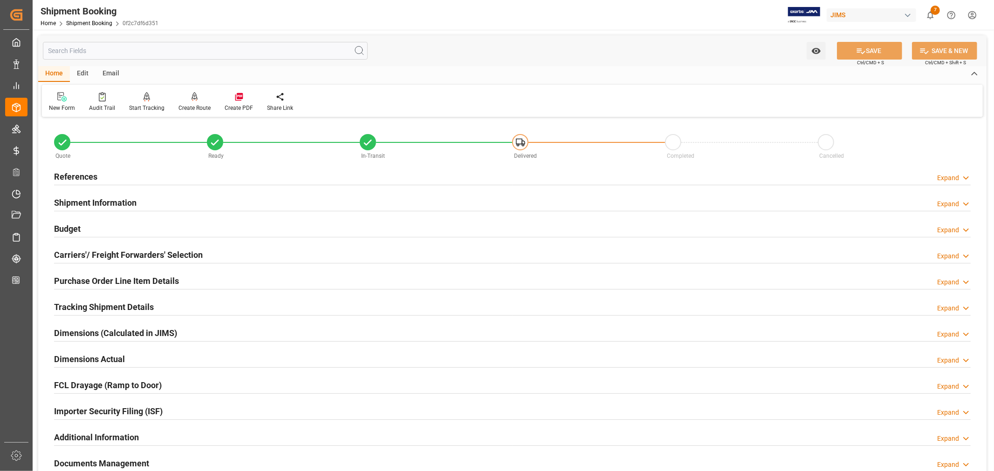
click at [168, 281] on h2 "Purchase Order Line Item Details" at bounding box center [116, 281] width 125 height 13
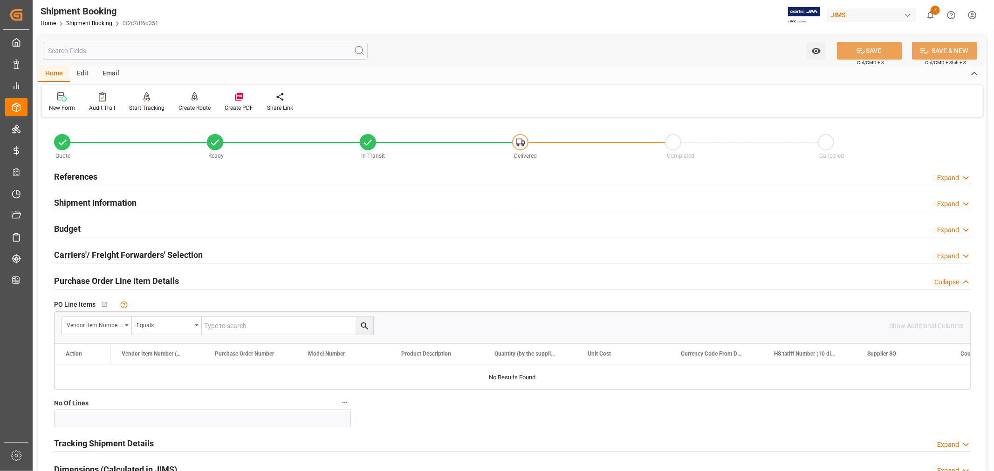
click at [168, 281] on h2 "Purchase Order Line Item Details" at bounding box center [116, 281] width 125 height 13
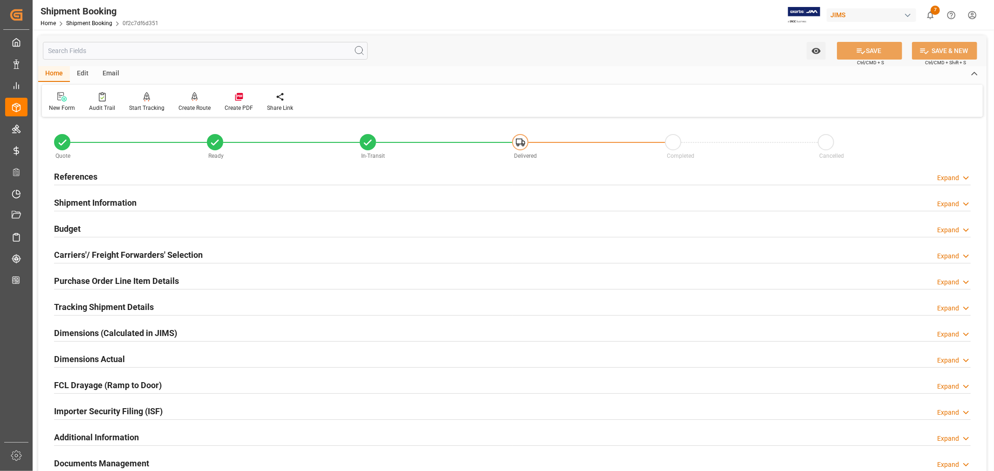
click at [134, 309] on h2 "Tracking Shipment Details" at bounding box center [104, 307] width 100 height 13
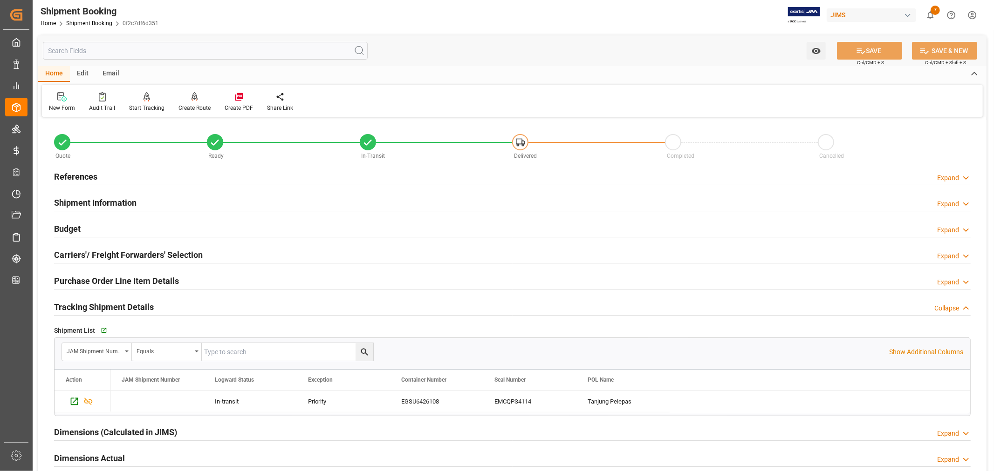
click at [134, 309] on h2 "Tracking Shipment Details" at bounding box center [104, 307] width 100 height 13
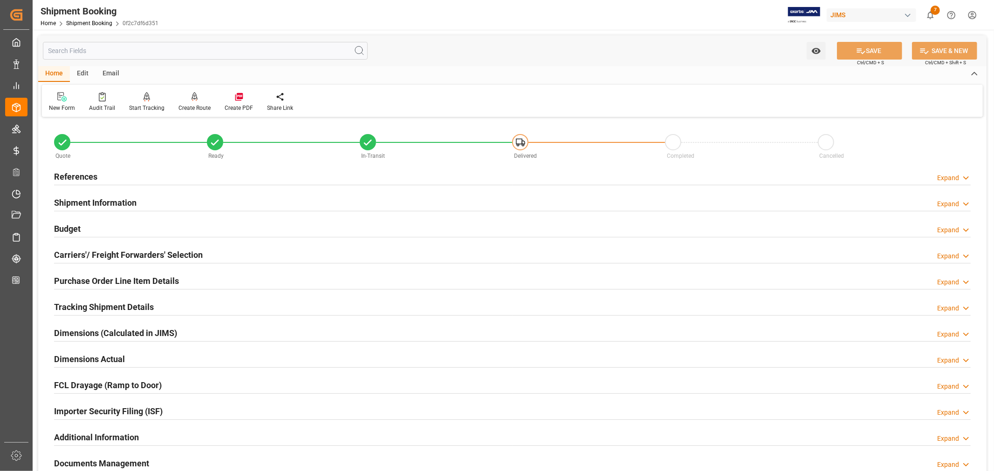
click at [84, 277] on h2 "Purchase Order Line Item Details" at bounding box center [116, 281] width 125 height 13
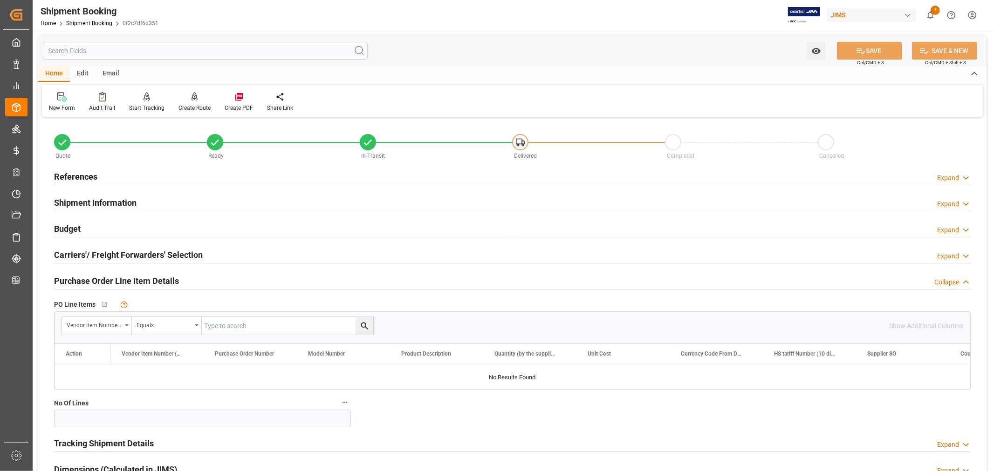
click at [84, 277] on h2 "Purchase Order Line Item Details" at bounding box center [116, 281] width 125 height 13
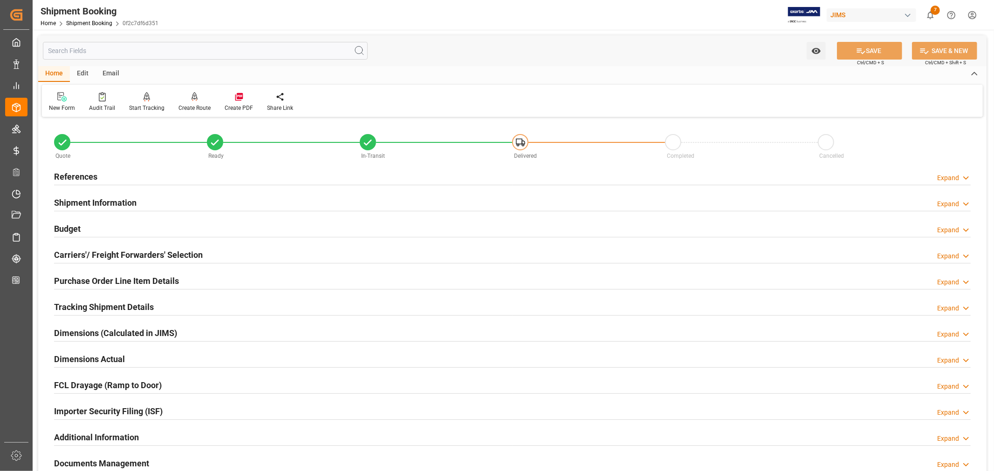
click at [107, 281] on h2 "Purchase Order Line Item Details" at bounding box center [116, 281] width 125 height 13
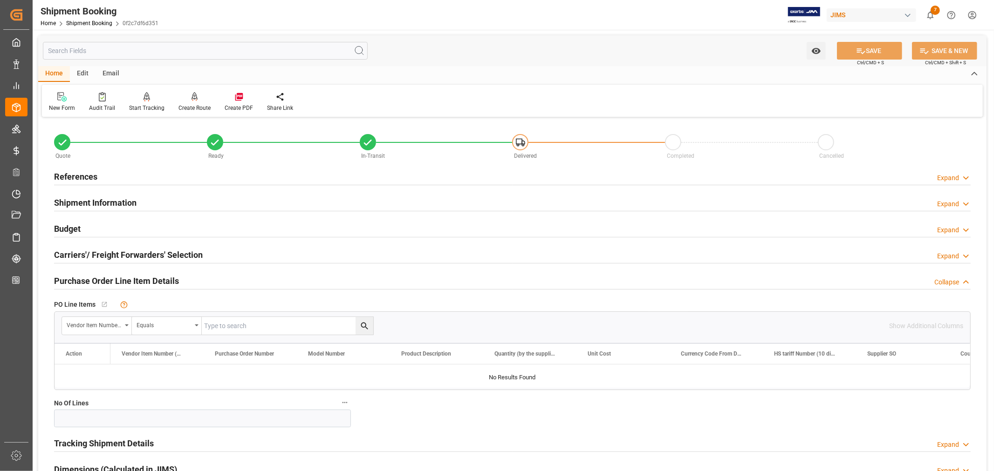
click at [107, 281] on h2 "Purchase Order Line Item Details" at bounding box center [116, 281] width 125 height 13
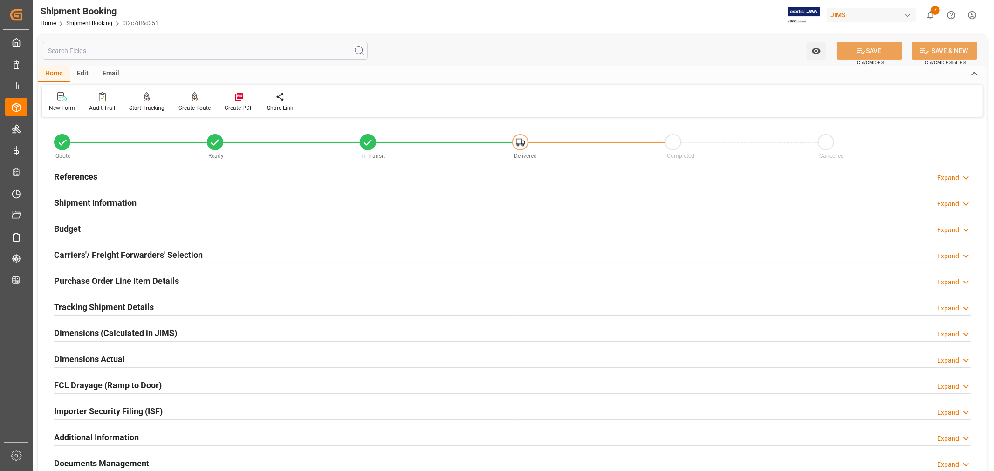
click at [91, 175] on h2 "References" at bounding box center [75, 176] width 43 height 13
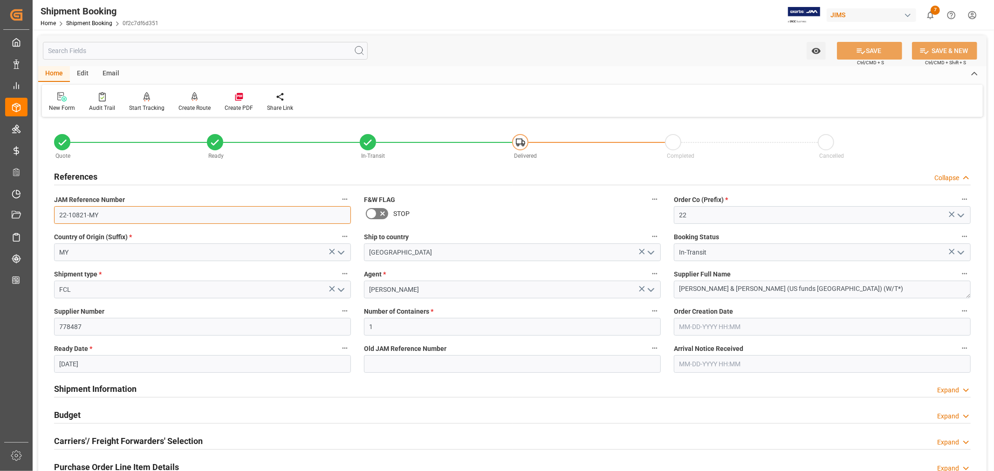
drag, startPoint x: 99, startPoint y: 213, endPoint x: 57, endPoint y: 215, distance: 42.4
click at [57, 215] on input "22-10821-MY" at bounding box center [202, 215] width 297 height 18
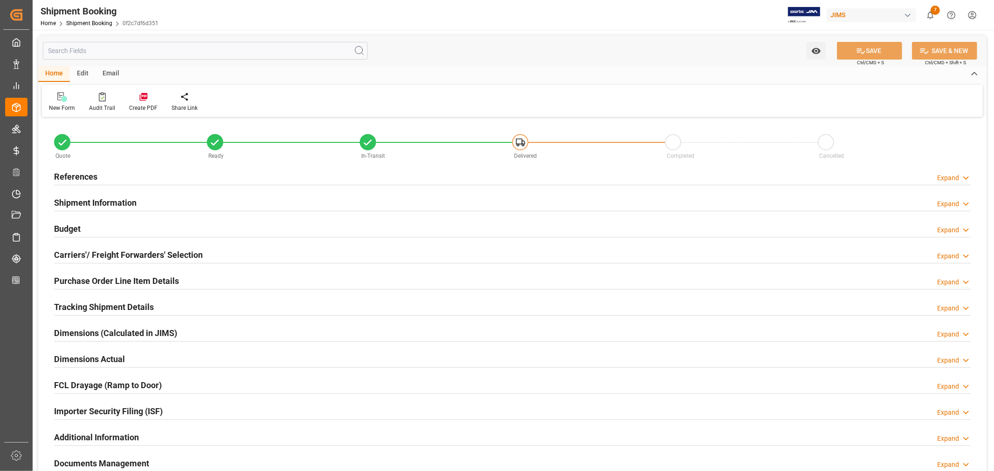
type input "1"
click at [76, 280] on h2 "Purchase Order Line Item Details" at bounding box center [116, 281] width 125 height 13
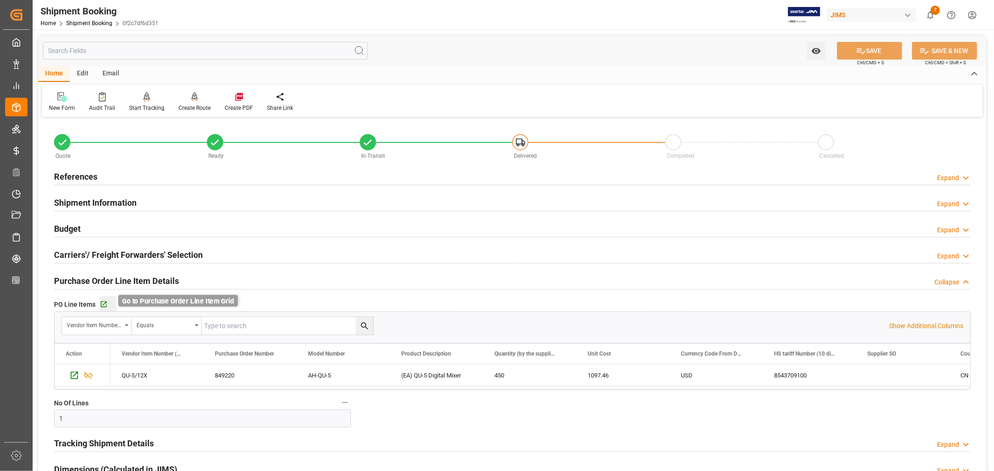
click at [105, 305] on icon "button" at bounding box center [104, 305] width 8 height 8
click at [103, 304] on icon "button" at bounding box center [104, 305] width 6 height 6
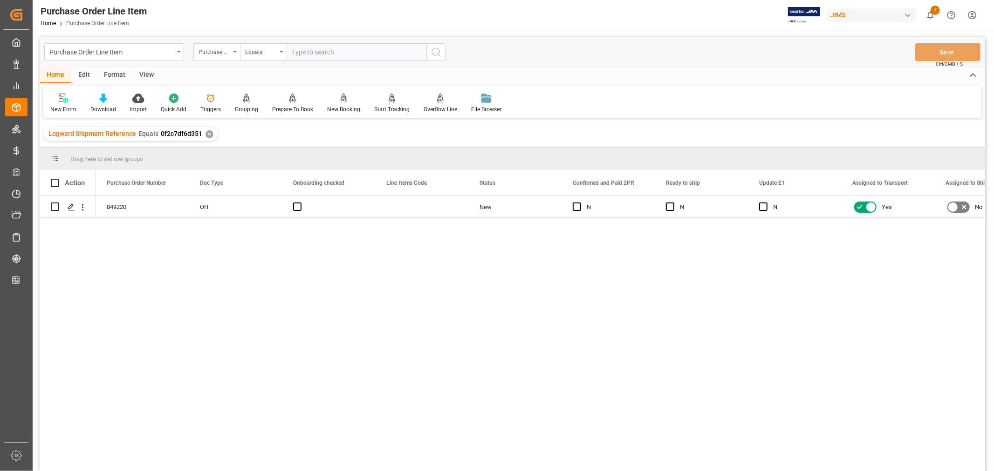
click at [145, 74] on div "View" at bounding box center [146, 76] width 28 height 16
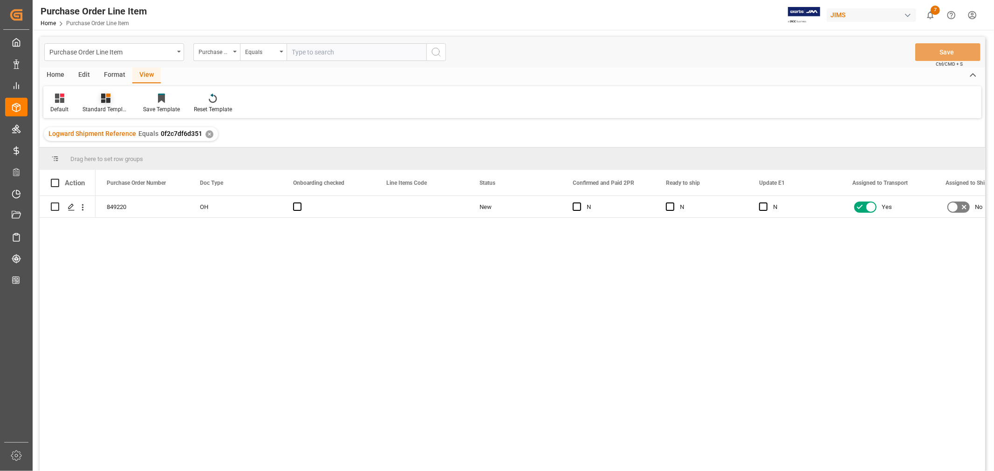
click at [105, 107] on div "Standard Templates" at bounding box center [105, 109] width 47 height 8
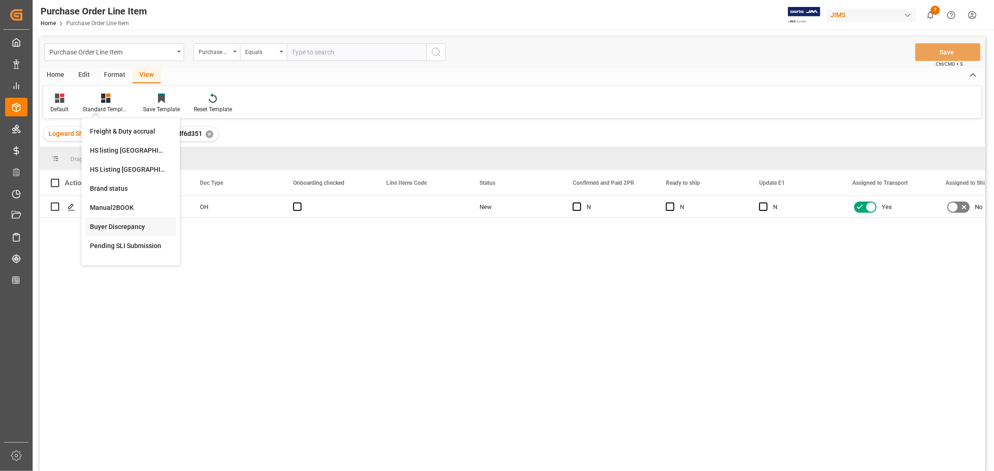
click at [122, 224] on div "Buyer Discrepancy" at bounding box center [131, 227] width 82 height 10
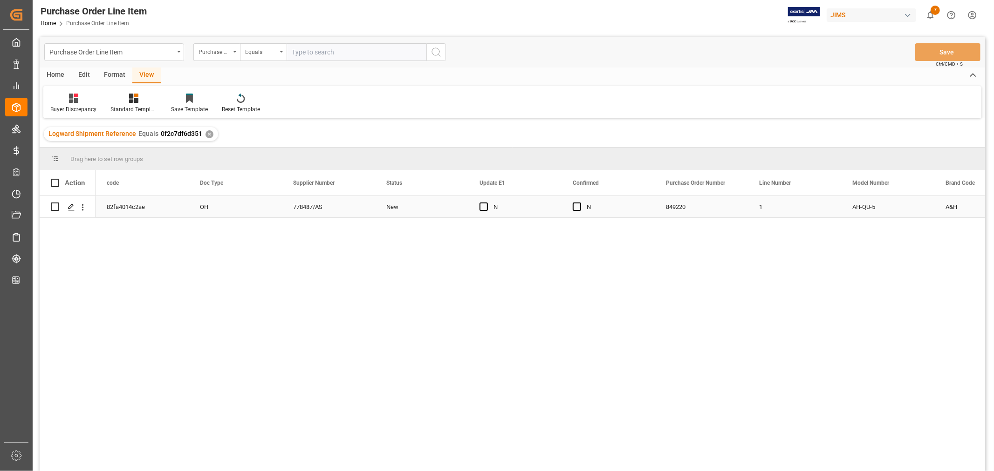
click at [536, 205] on div "N" at bounding box center [521, 207] width 57 height 21
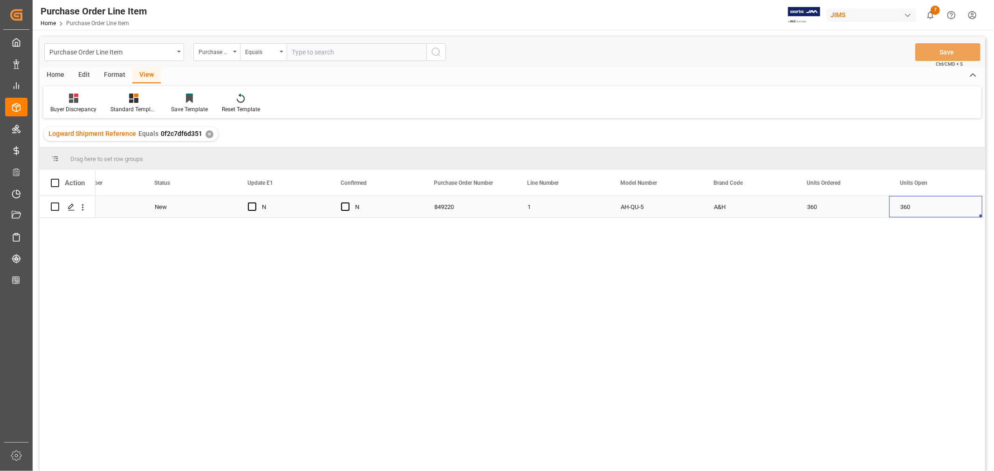
scroll to position [0, 418]
click at [716, 207] on div "360" at bounding box center [748, 206] width 93 height 21
drag, startPoint x: 794, startPoint y: 217, endPoint x: 831, endPoint y: 217, distance: 36.8
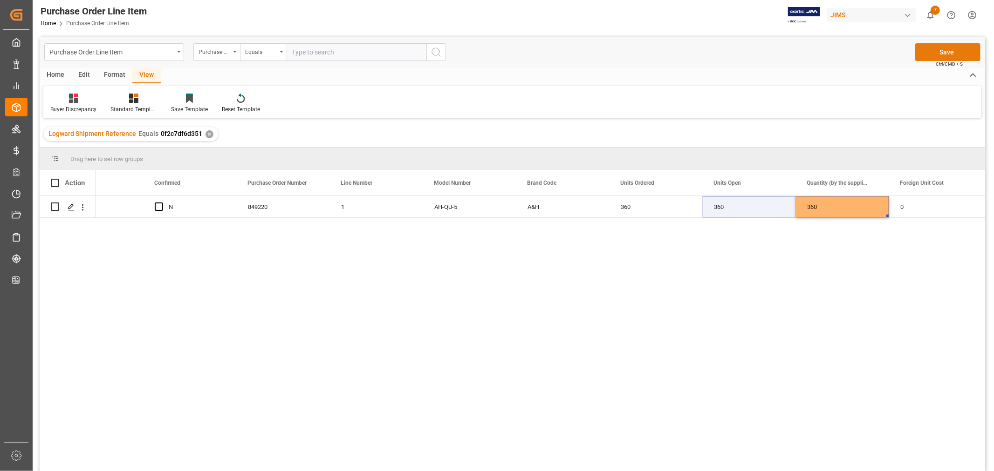
click at [944, 48] on button "Save" at bounding box center [947, 52] width 65 height 18
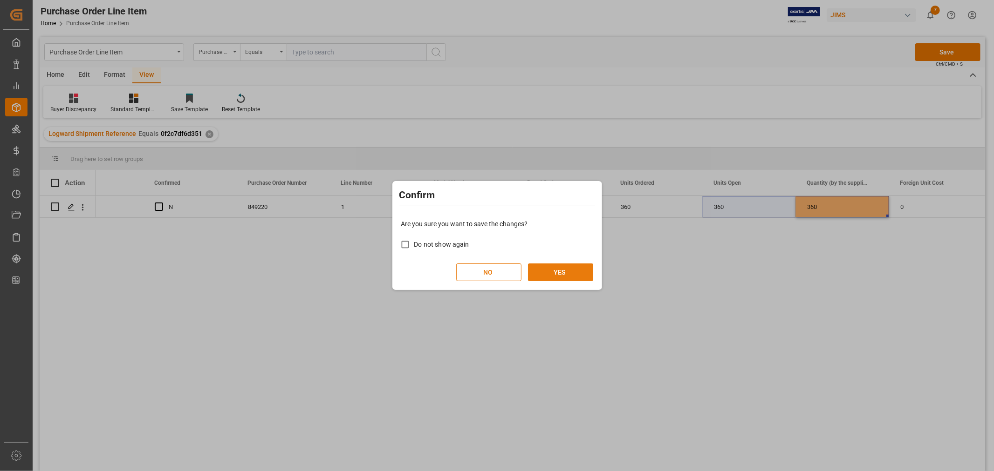
click at [561, 278] on button "YES" at bounding box center [560, 273] width 65 height 18
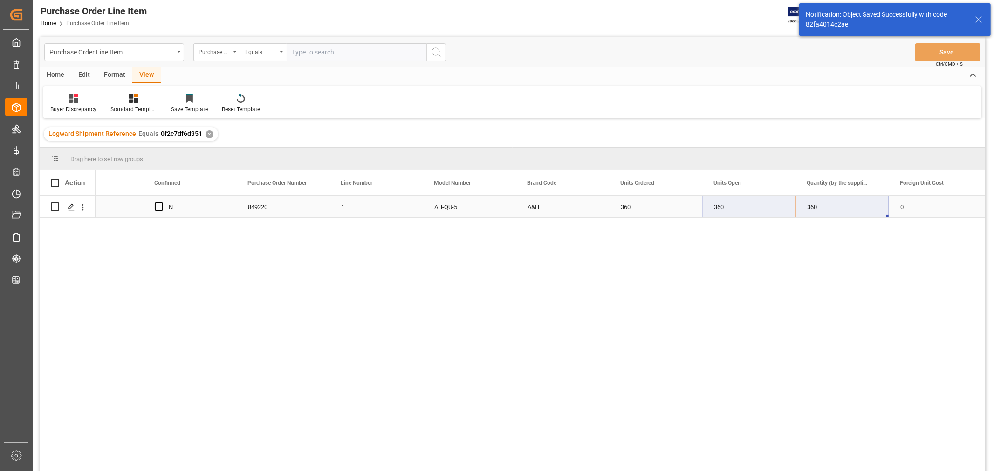
click at [483, 202] on div "AH-QU-5" at bounding box center [469, 206] width 93 height 21
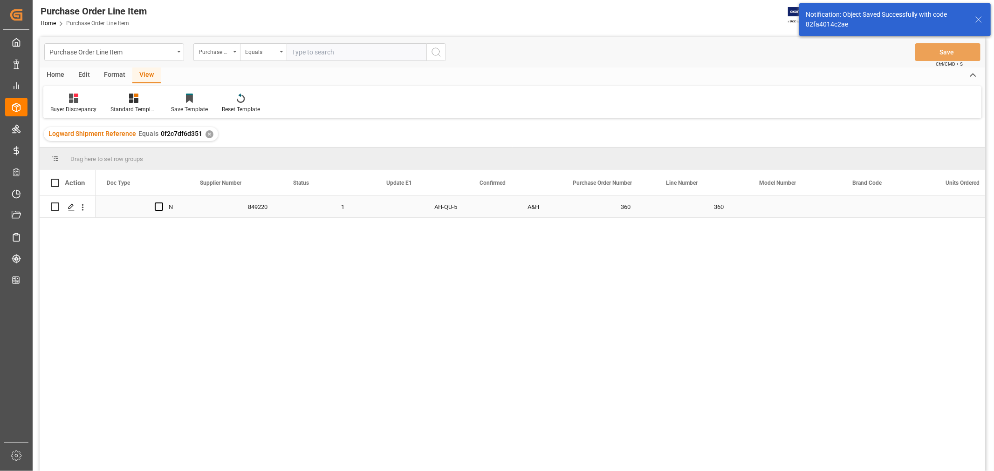
scroll to position [0, 0]
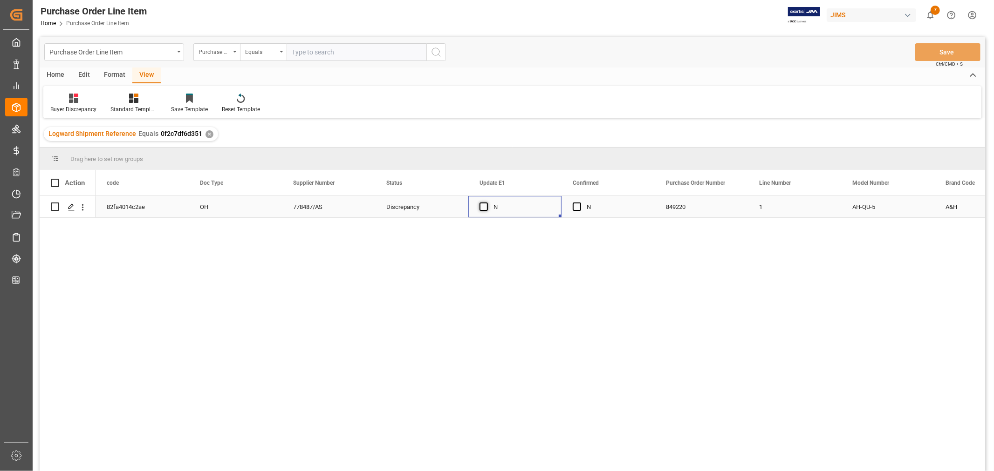
click at [482, 207] on span "Press SPACE to select this row." at bounding box center [483, 207] width 8 height 8
click at [486, 203] on input "Press SPACE to select this row." at bounding box center [486, 203] width 0 height 0
click at [578, 207] on span "Press SPACE to select this row." at bounding box center [576, 207] width 8 height 8
click at [579, 203] on input "Press SPACE to select this row." at bounding box center [579, 203] width 0 height 0
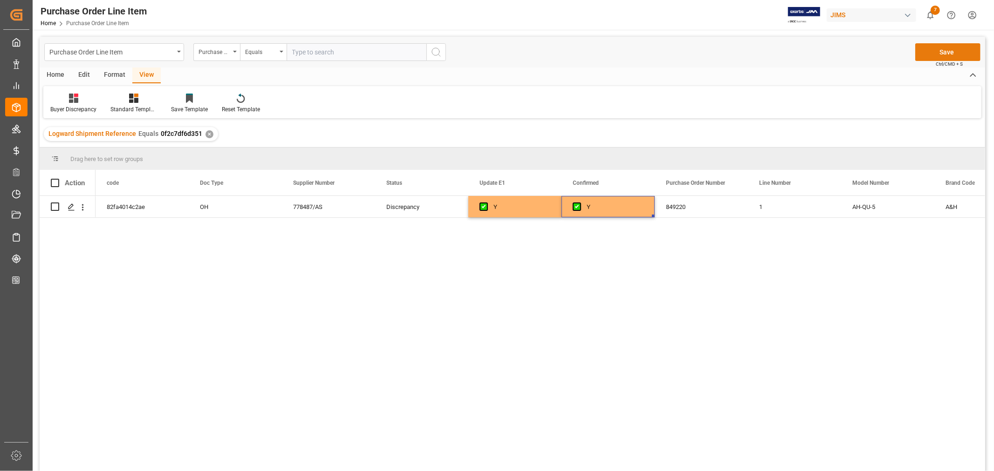
click at [944, 53] on button "Save" at bounding box center [947, 52] width 65 height 18
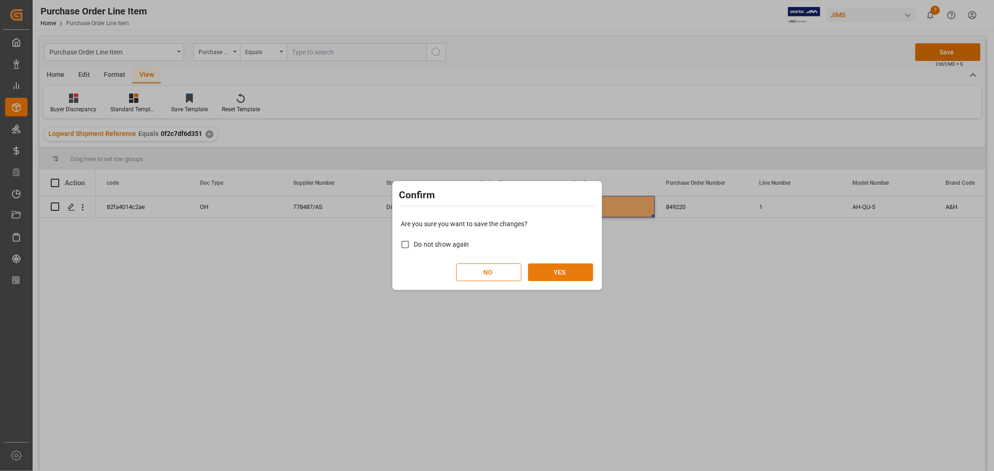
click at [559, 273] on button "YES" at bounding box center [560, 273] width 65 height 18
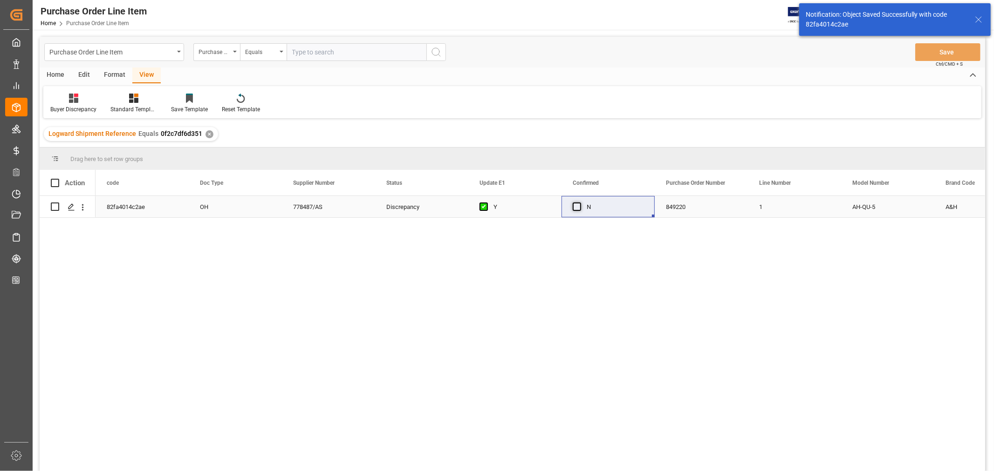
click at [578, 206] on span "Press SPACE to select this row." at bounding box center [576, 207] width 8 height 8
click at [579, 203] on input "Press SPACE to select this row." at bounding box center [579, 203] width 0 height 0
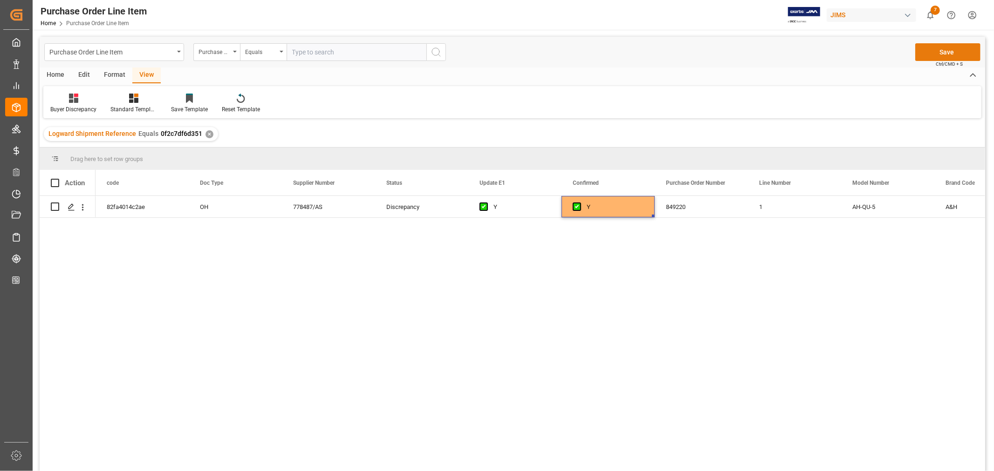
click at [944, 52] on button "Save" at bounding box center [947, 52] width 65 height 18
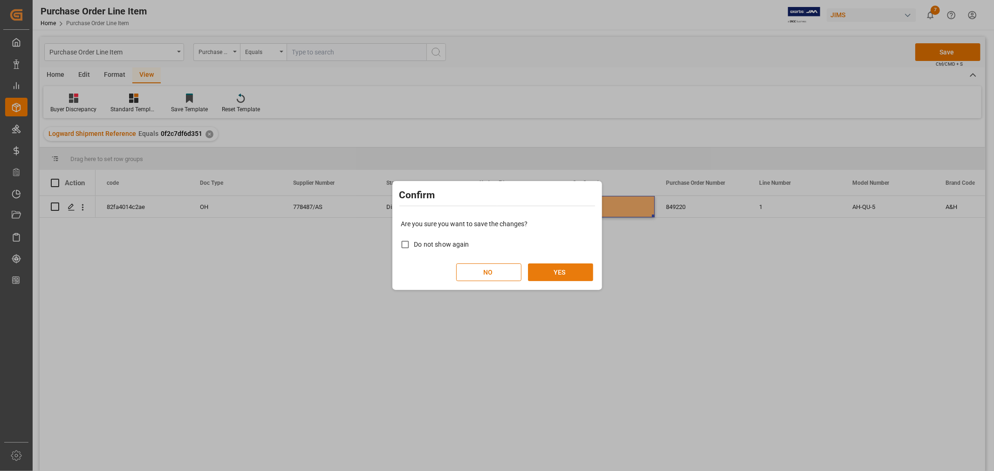
click at [556, 278] on button "YES" at bounding box center [560, 273] width 65 height 18
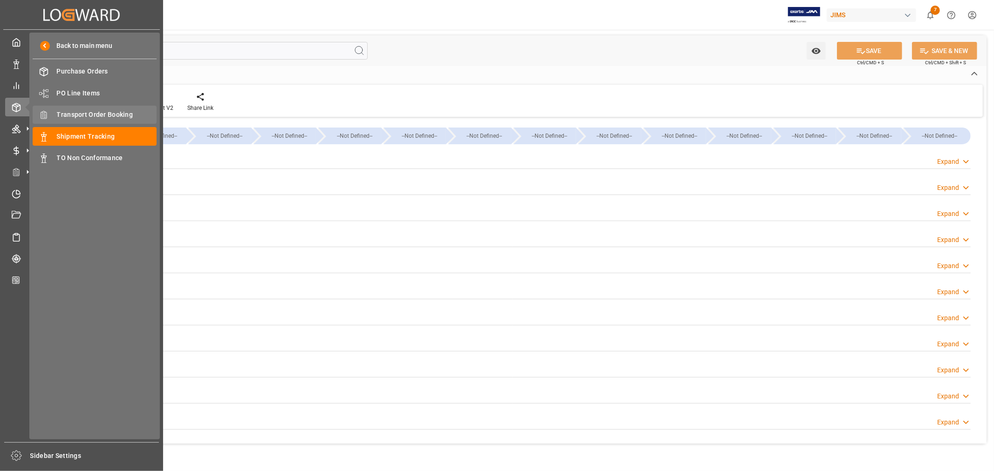
click at [110, 113] on span "Transport Order Booking" at bounding box center [107, 115] width 100 height 10
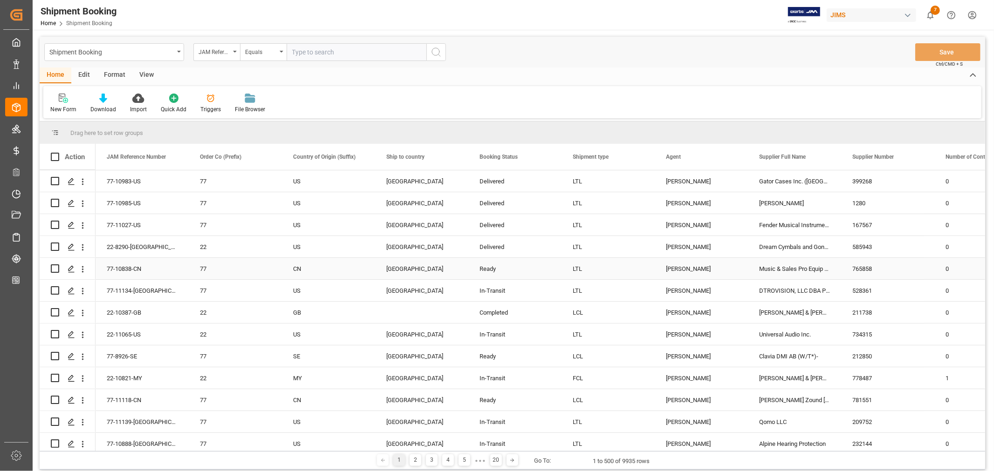
scroll to position [155, 0]
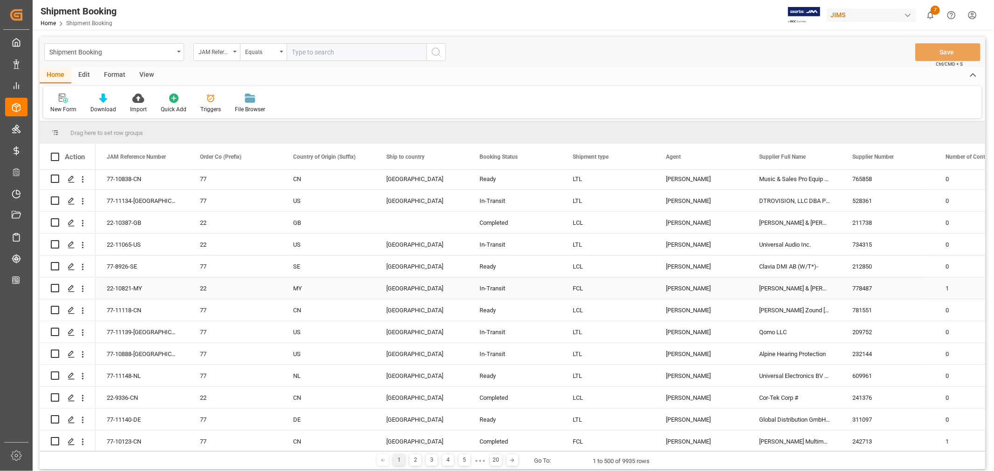
click at [681, 288] on div "[PERSON_NAME]" at bounding box center [701, 288] width 71 height 21
click at [785, 288] on div "Allen & Heath (US funds Malaysia) (W/T*)" at bounding box center [794, 288] width 93 height 21
click at [825, 157] on span at bounding box center [825, 157] width 8 height 8
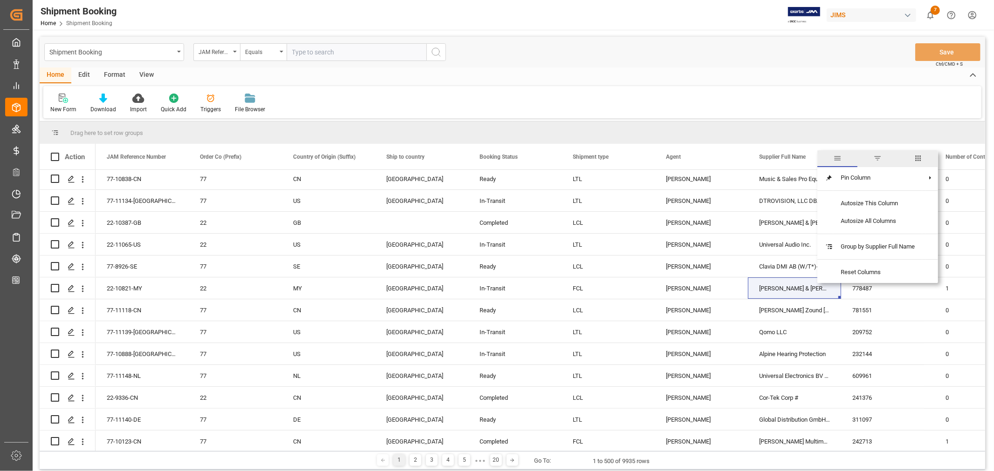
click at [874, 159] on span "filter" at bounding box center [877, 158] width 8 height 8
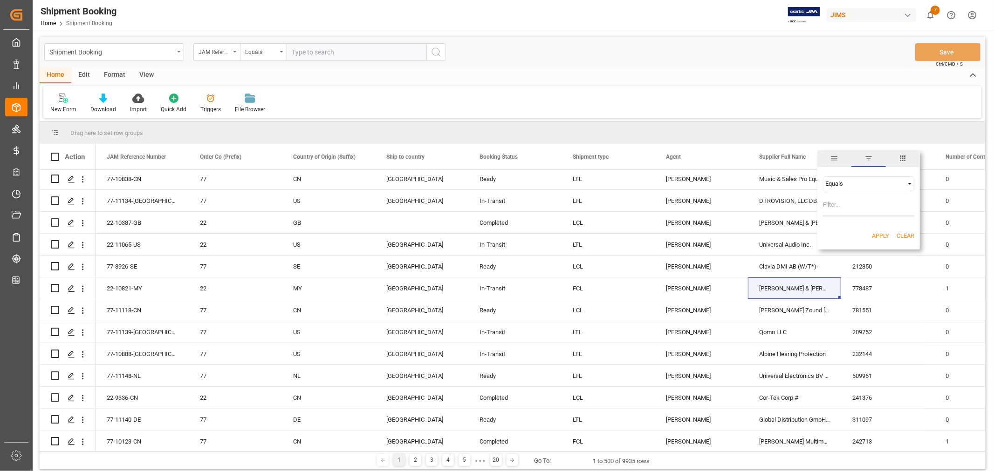
type input "[PERSON_NAME] & [PERSON_NAME] (US funds [GEOGRAPHIC_DATA]) (W/T*)"
click at [877, 238] on button "Apply" at bounding box center [880, 236] width 17 height 9
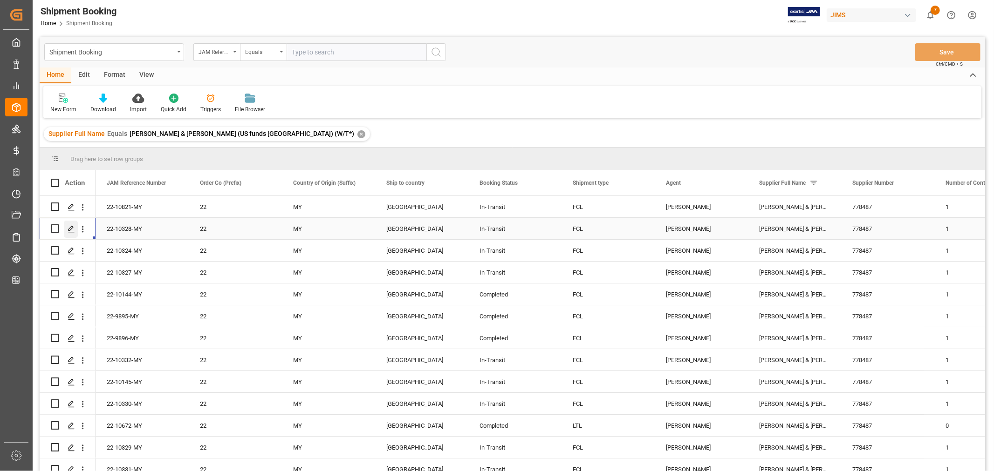
click at [71, 226] on polygon "Press SPACE to select this row." at bounding box center [70, 228] width 5 height 5
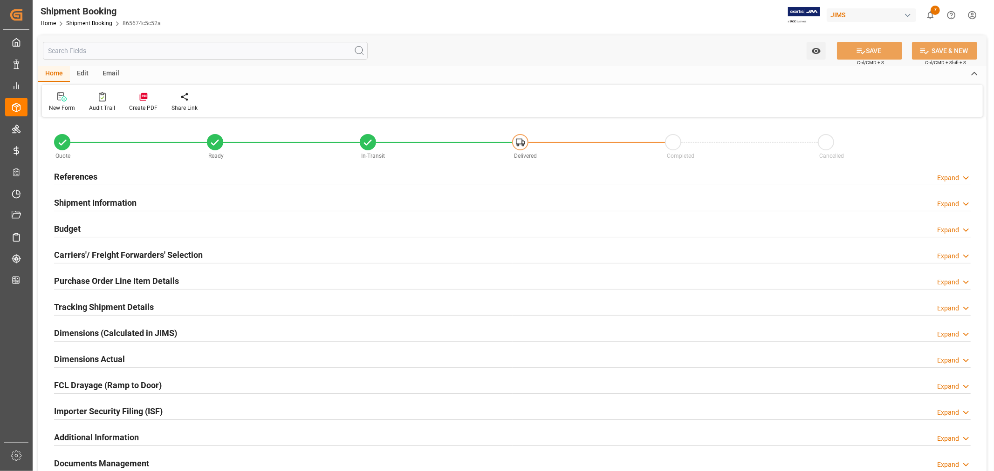
type input "3"
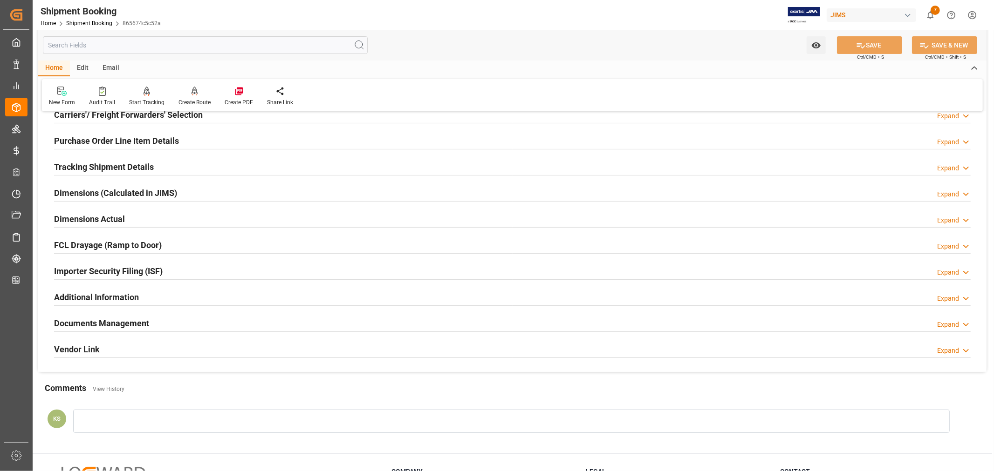
scroll to position [155, 0]
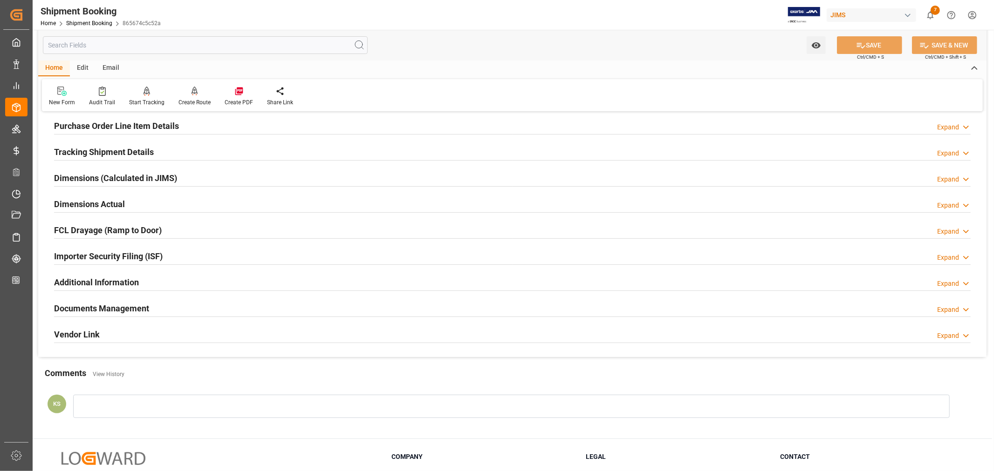
click at [181, 253] on div "Importer Security Filing (ISF) Expand" at bounding box center [512, 256] width 916 height 18
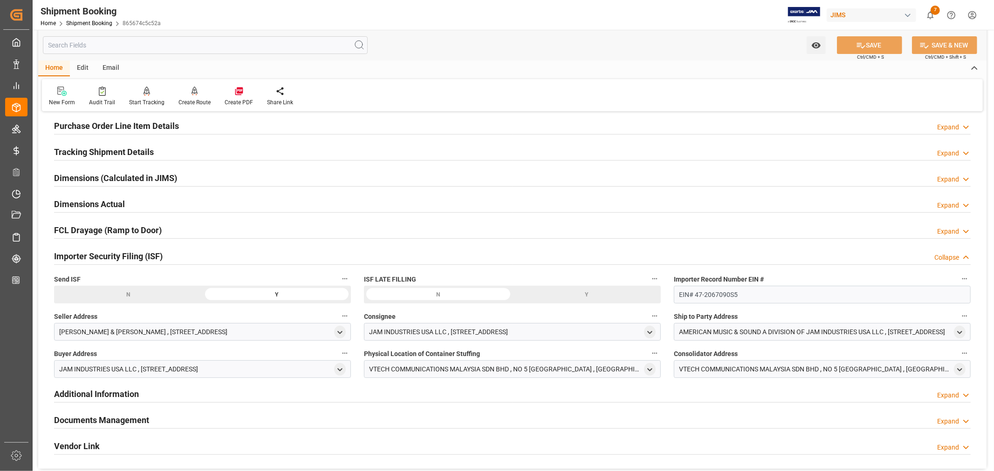
click at [181, 253] on div "Importer Security Filing (ISF) Collapse" at bounding box center [512, 256] width 916 height 18
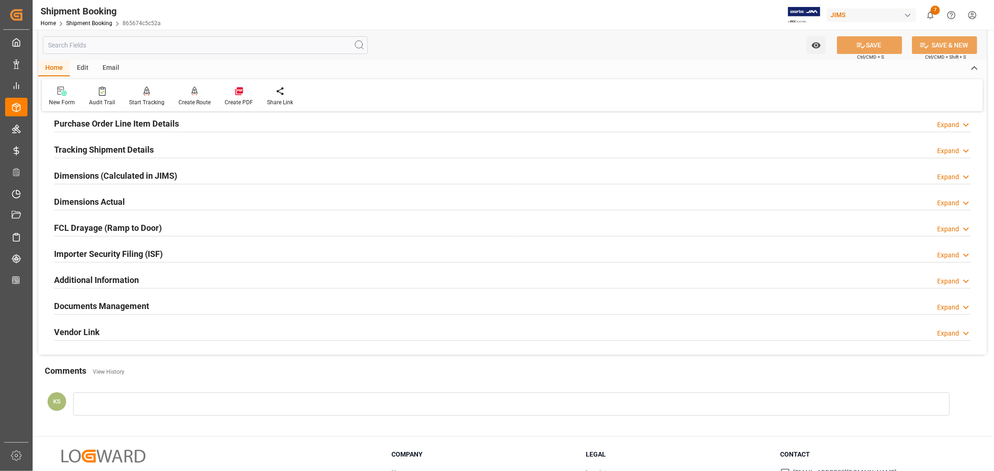
scroll to position [207, 0]
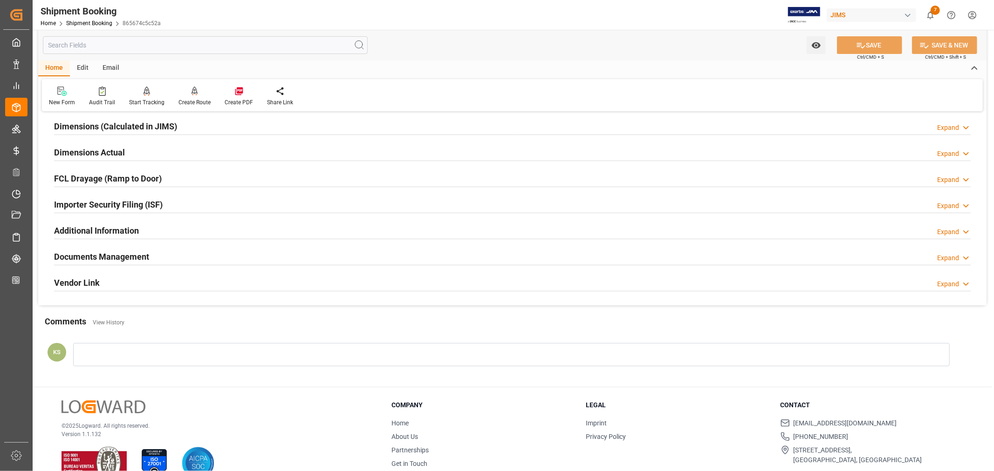
click at [191, 207] on div "Importer Security Filing (ISF) Expand" at bounding box center [512, 204] width 916 height 18
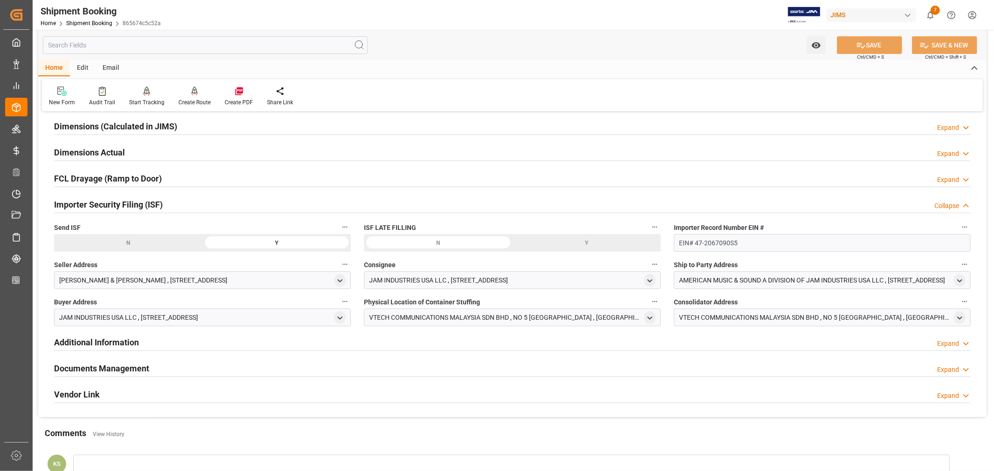
click at [191, 207] on div "Importer Security Filing (ISF) Collapse" at bounding box center [512, 204] width 916 height 18
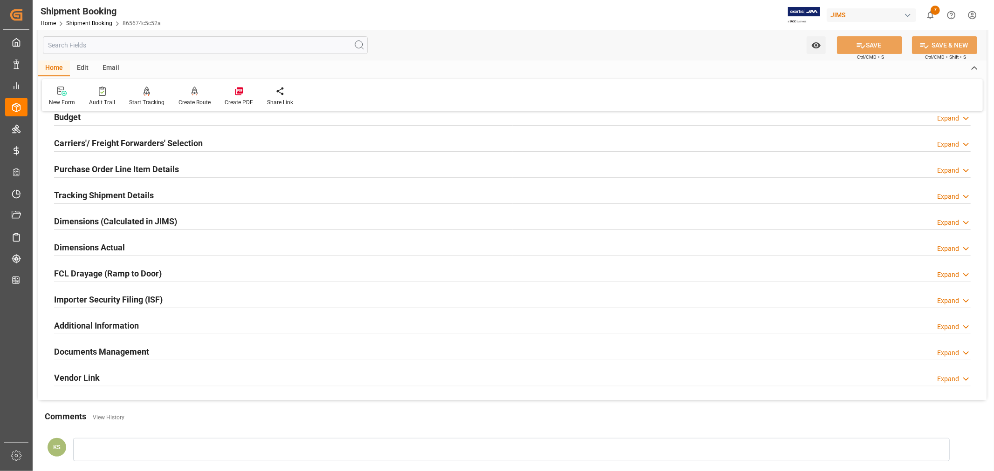
scroll to position [52, 0]
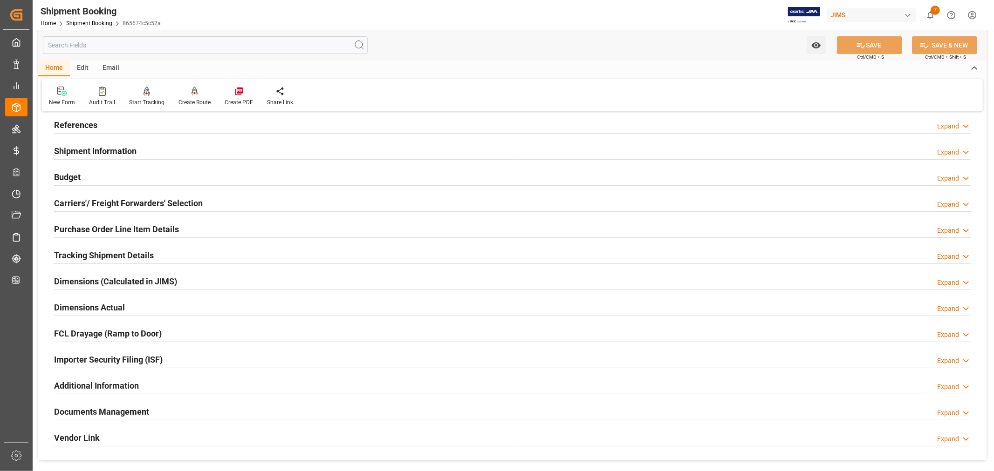
click at [129, 225] on h2 "Purchase Order Line Item Details" at bounding box center [116, 229] width 125 height 13
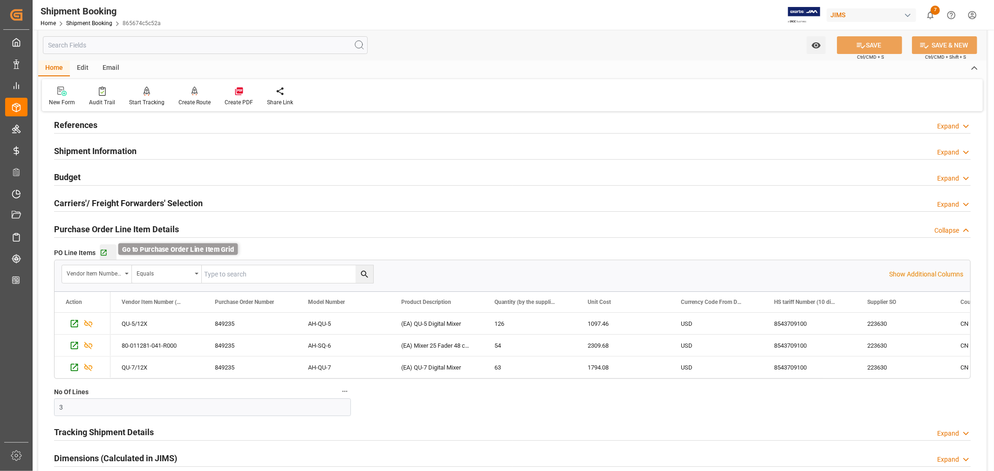
click at [102, 252] on icon "button" at bounding box center [104, 253] width 8 height 8
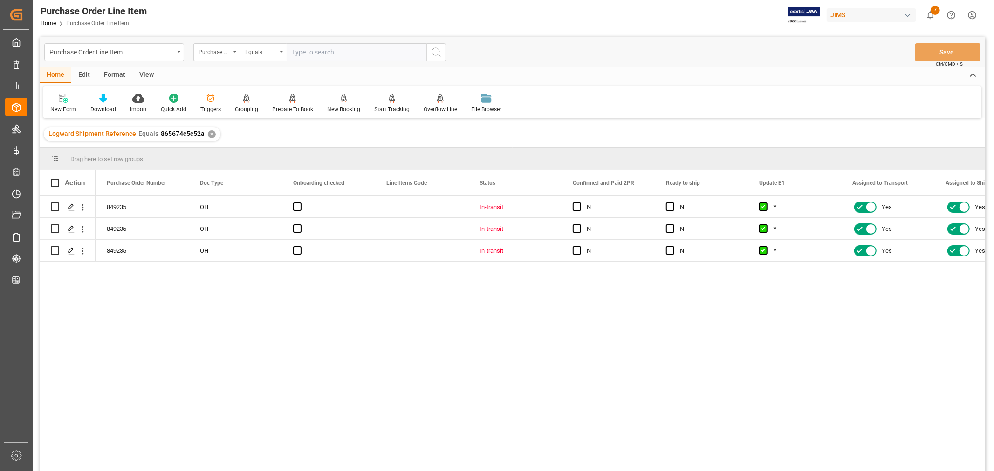
click at [147, 76] on div "View" at bounding box center [146, 76] width 28 height 16
click at [64, 106] on div "Default" at bounding box center [59, 109] width 18 height 8
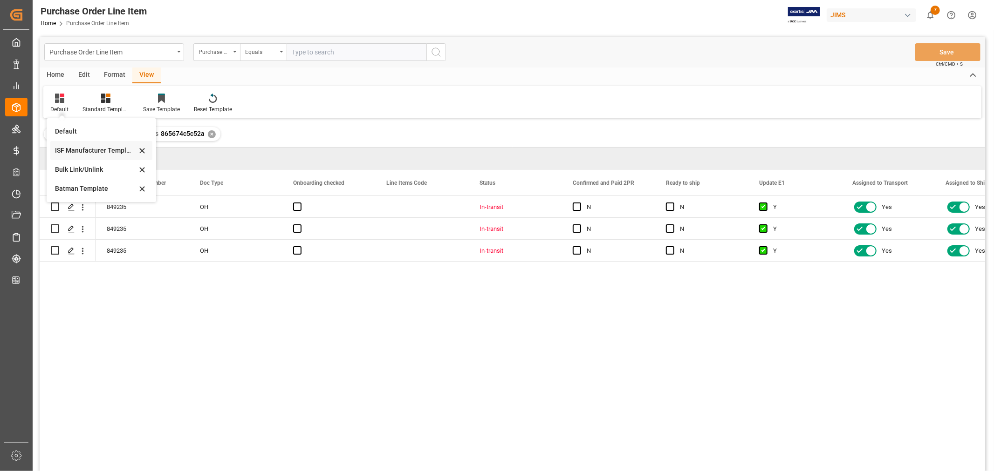
click at [67, 148] on div "ISF Manufacturer Template" at bounding box center [96, 151] width 82 height 10
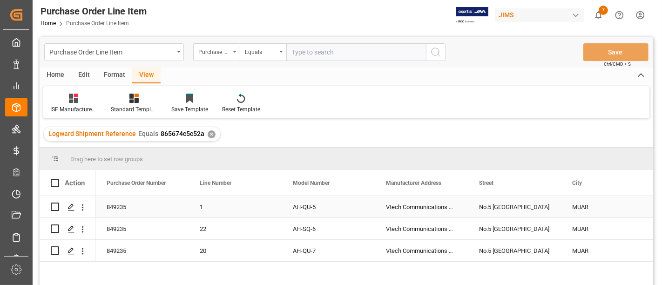
click at [409, 204] on div "Vtech Communications Malaysia SDN BHD" at bounding box center [421, 206] width 93 height 21
click at [504, 251] on div "No.5 [GEOGRAPHIC_DATA]" at bounding box center [514, 250] width 93 height 21
click at [585, 205] on div "MUAR" at bounding box center [607, 206] width 93 height 21
click at [520, 211] on div "No.5 [GEOGRAPHIC_DATA]" at bounding box center [514, 206] width 93 height 21
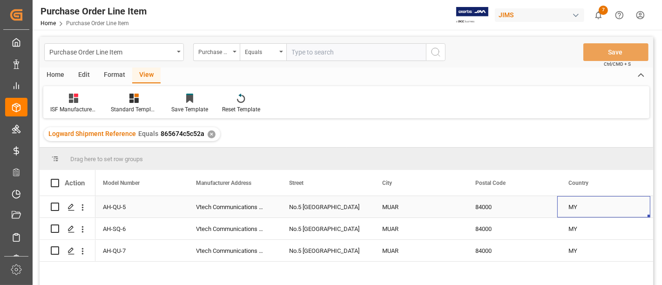
scroll to position [0, 283]
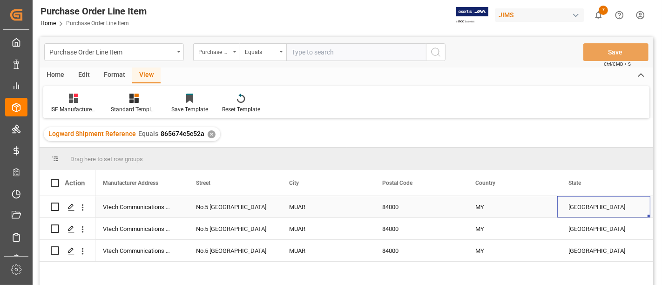
click at [394, 207] on div "84000" at bounding box center [417, 206] width 93 height 21
click at [483, 205] on div "MY" at bounding box center [510, 206] width 93 height 21
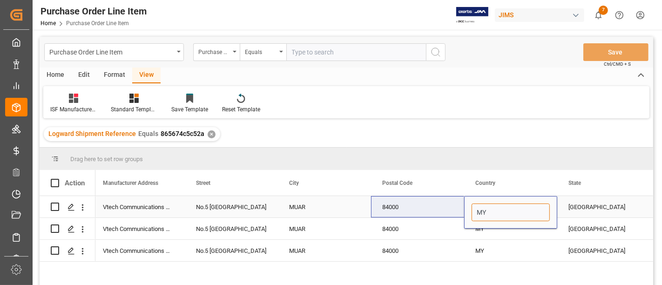
drag, startPoint x: 488, startPoint y: 212, endPoint x: 456, endPoint y: 215, distance: 32.8
click at [456, 215] on div "AH-QU-5 Vtech Communications Malaysia SDN BHD No.5 [GEOGRAPHIC_DATA]" at bounding box center [510, 207] width 1397 height 22
click at [602, 205] on div "[GEOGRAPHIC_DATA]" at bounding box center [604, 206] width 93 height 21
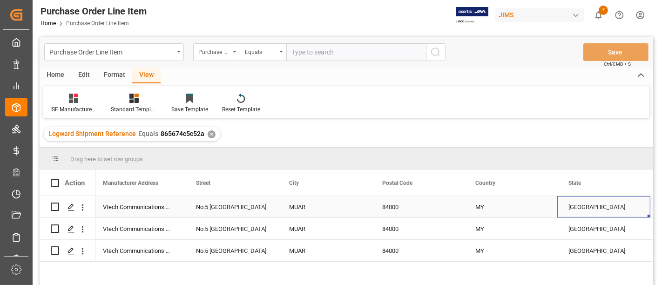
click at [586, 208] on div "[GEOGRAPHIC_DATA]" at bounding box center [604, 206] width 93 height 21
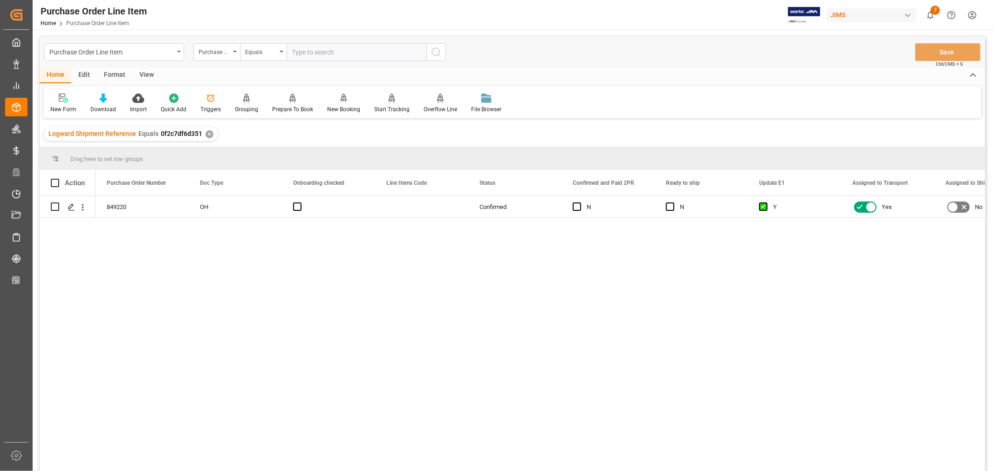
click at [149, 71] on div "View" at bounding box center [146, 76] width 28 height 16
click at [63, 101] on icon at bounding box center [59, 98] width 9 height 9
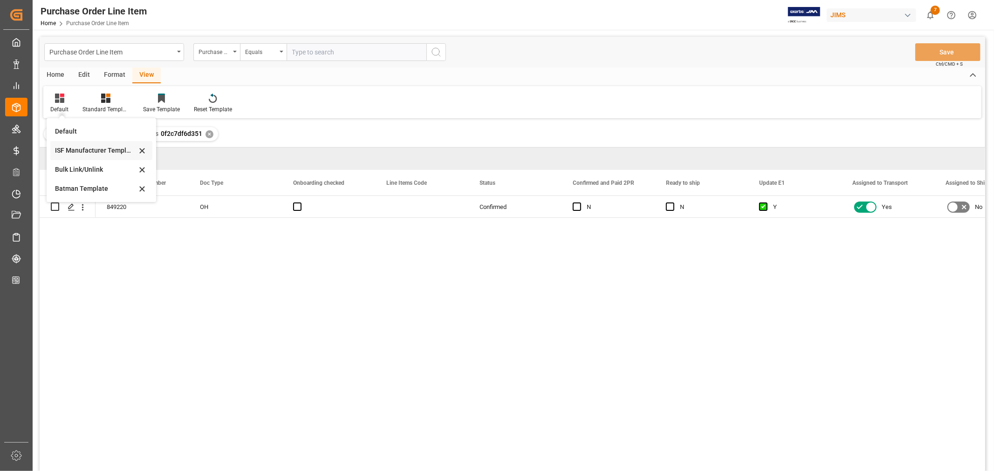
click at [82, 149] on div "ISF Manufacturer Template" at bounding box center [96, 151] width 82 height 10
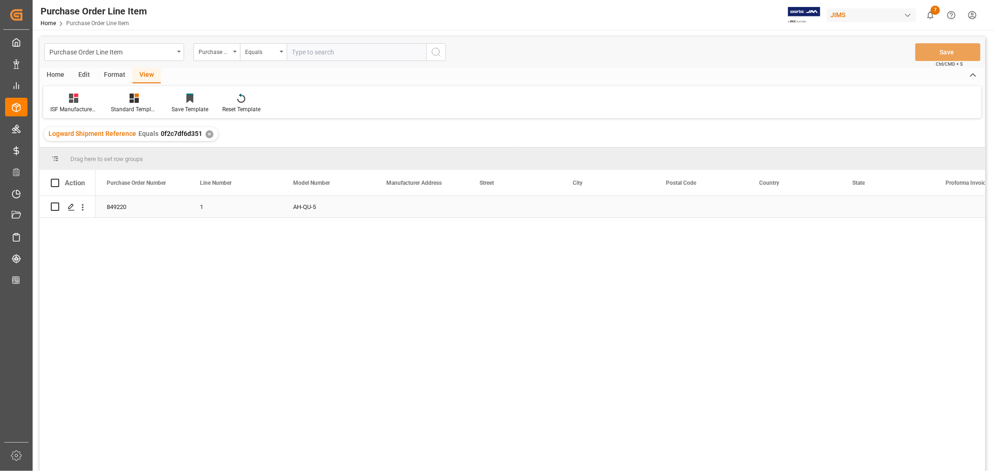
click at [388, 202] on div "Press SPACE to select this row." at bounding box center [421, 206] width 93 height 21
click at [388, 206] on input "Press SPACE to select this row." at bounding box center [421, 213] width 78 height 18
paste input "Vtech Communications Malaysia SDN BHD"
type input "Vtech Communications Malaysia SDN BHD"
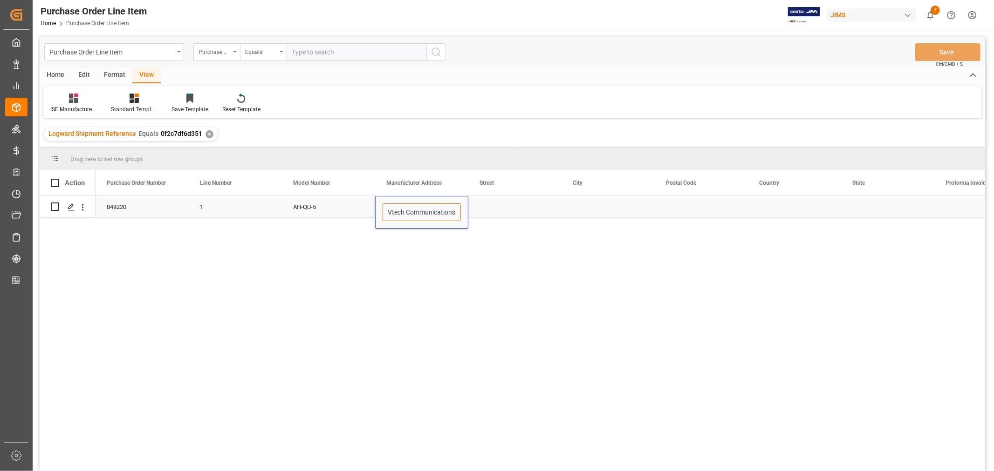
scroll to position [0, 57]
click at [492, 208] on div "Press SPACE to select this row." at bounding box center [514, 206] width 93 height 21
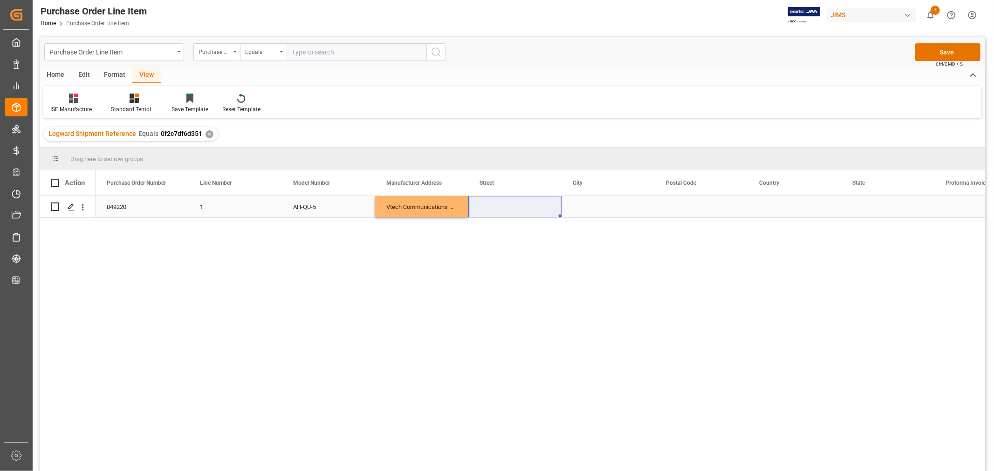
click at [493, 203] on div "Press SPACE to select this row." at bounding box center [514, 206] width 93 height 21
click at [481, 210] on input "Press SPACE to select this row." at bounding box center [515, 213] width 78 height 18
paste input "No.5 [GEOGRAPHIC_DATA]"
type input "No.5 [GEOGRAPHIC_DATA]"
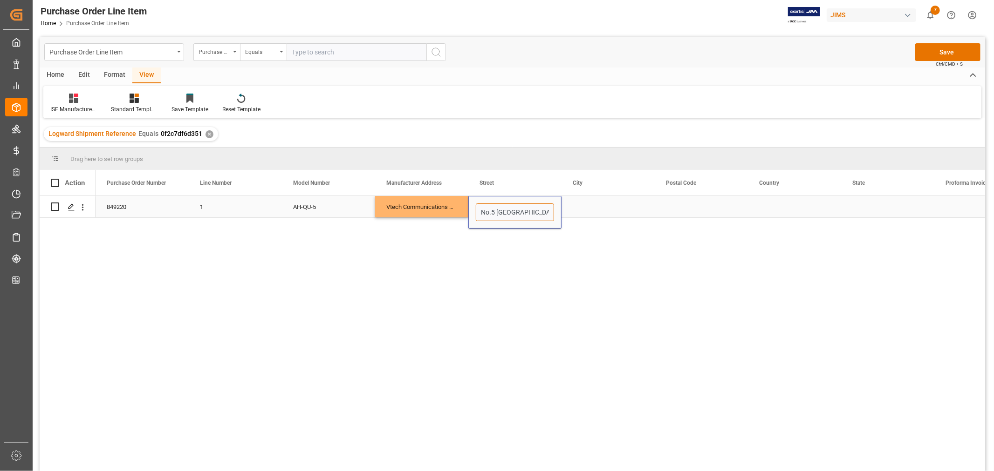
scroll to position [0, 31]
click at [578, 206] on div "Press SPACE to select this row." at bounding box center [607, 206] width 93 height 21
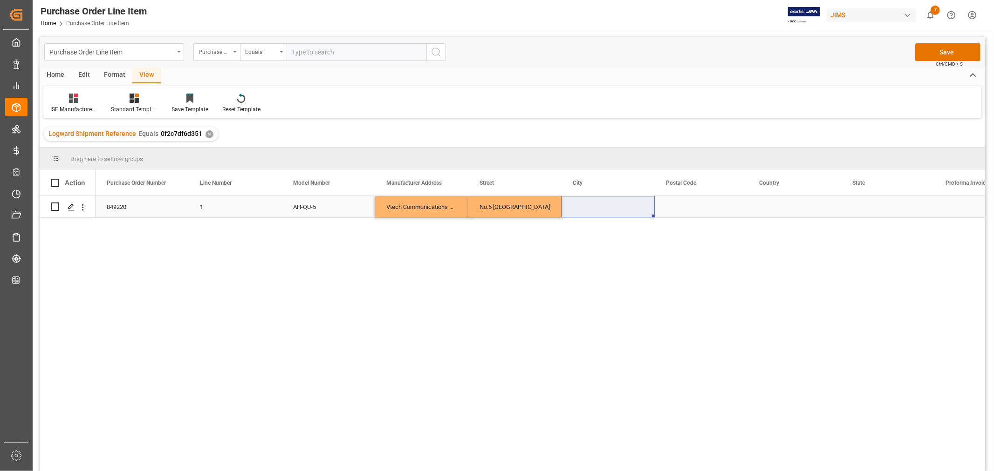
click at [569, 204] on div "Press SPACE to select this row." at bounding box center [607, 206] width 93 height 21
click at [579, 215] on input "Press SPACE to select this row." at bounding box center [608, 213] width 78 height 18
paste input "MUAR"
type input "MUAR"
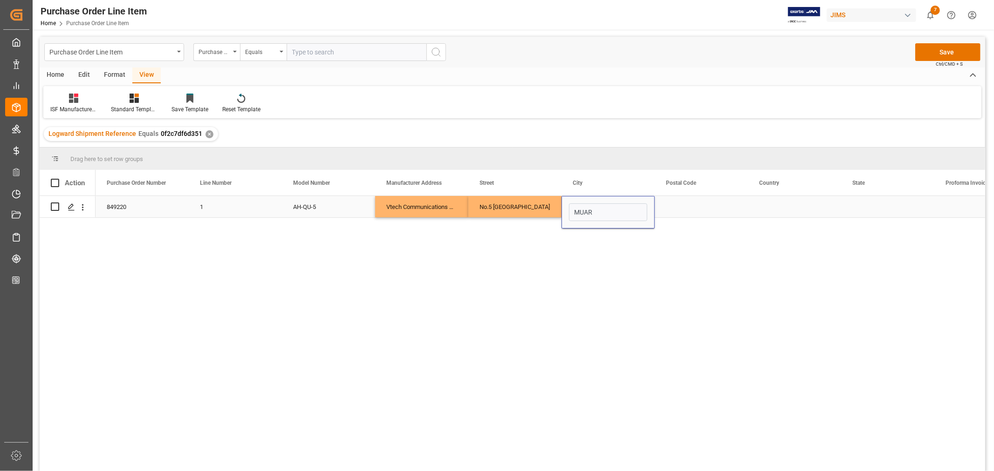
click at [675, 211] on div "Press SPACE to select this row." at bounding box center [700, 206] width 93 height 21
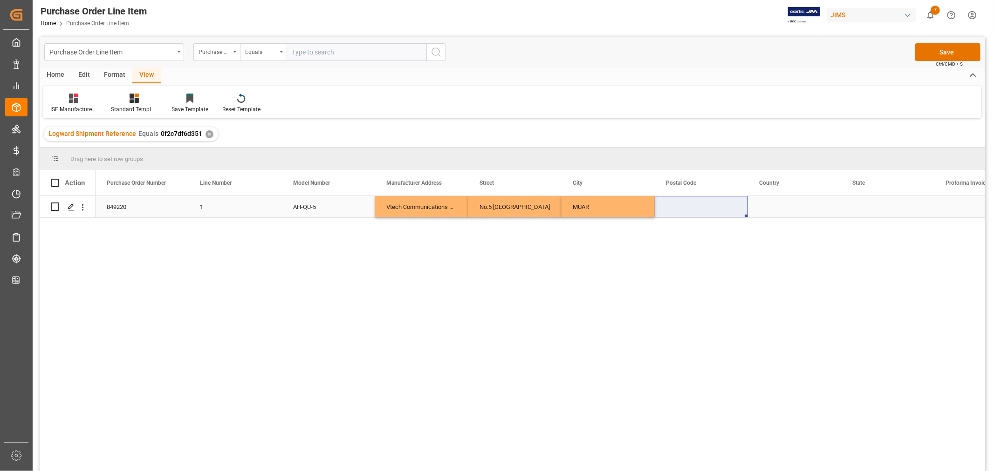
click at [674, 208] on div "Press SPACE to select this row." at bounding box center [700, 206] width 93 height 21
click at [676, 204] on div "Press SPACE to select this row." at bounding box center [700, 206] width 93 height 21
click at [667, 209] on input "Press SPACE to select this row." at bounding box center [701, 213] width 78 height 18
paste input "84000"
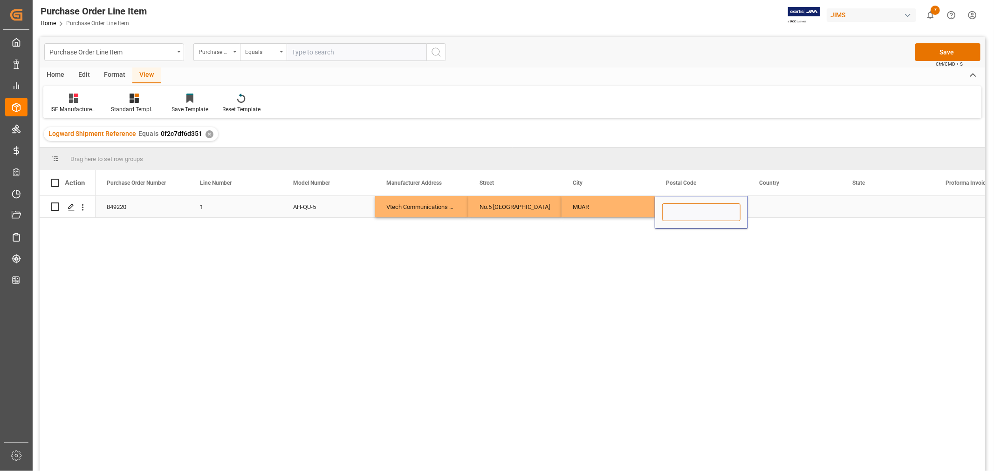
type input "84000"
click at [771, 202] on div "Press SPACE to select this row." at bounding box center [794, 206] width 93 height 21
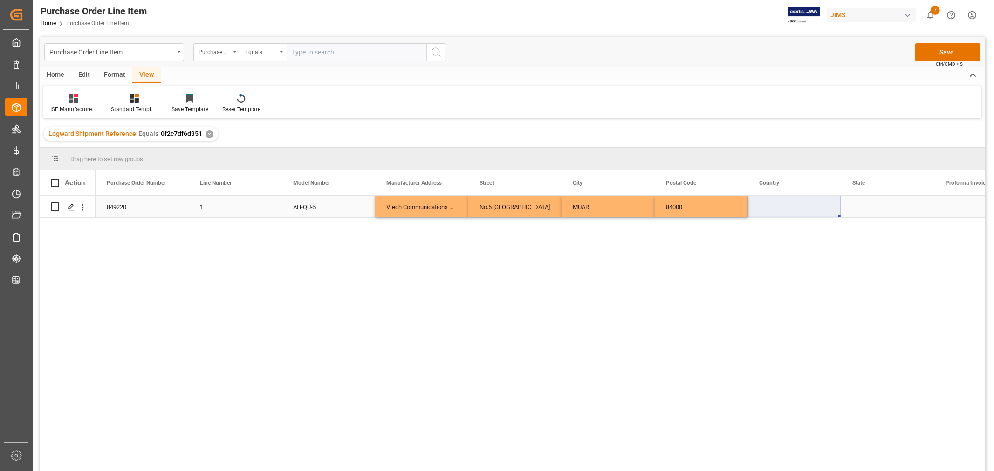
click at [767, 205] on div "Press SPACE to select this row." at bounding box center [794, 206] width 93 height 21
click at [767, 204] on div "Press SPACE to select this row." at bounding box center [794, 206] width 93 height 21
click at [760, 212] on input "Press SPACE to select this row." at bounding box center [794, 213] width 78 height 18
paste input "MY"
type input "MY"
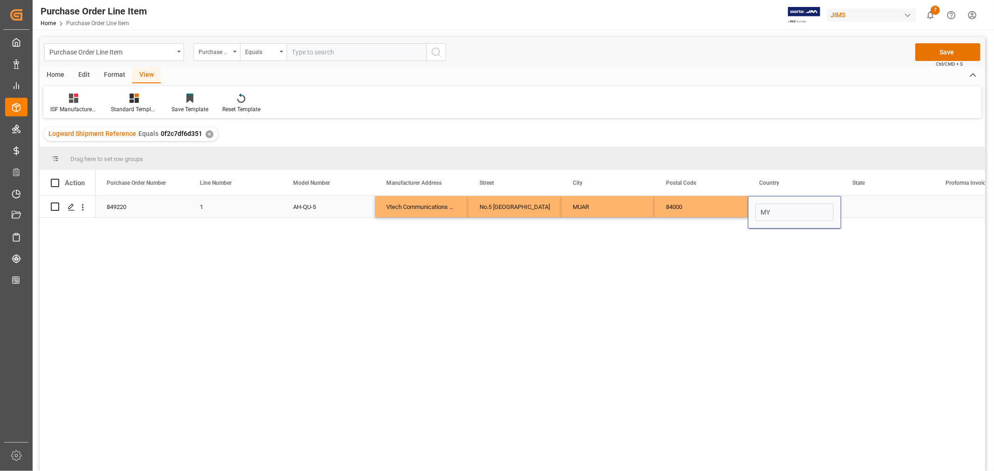
click at [862, 209] on div "Press SPACE to select this row." at bounding box center [887, 206] width 93 height 21
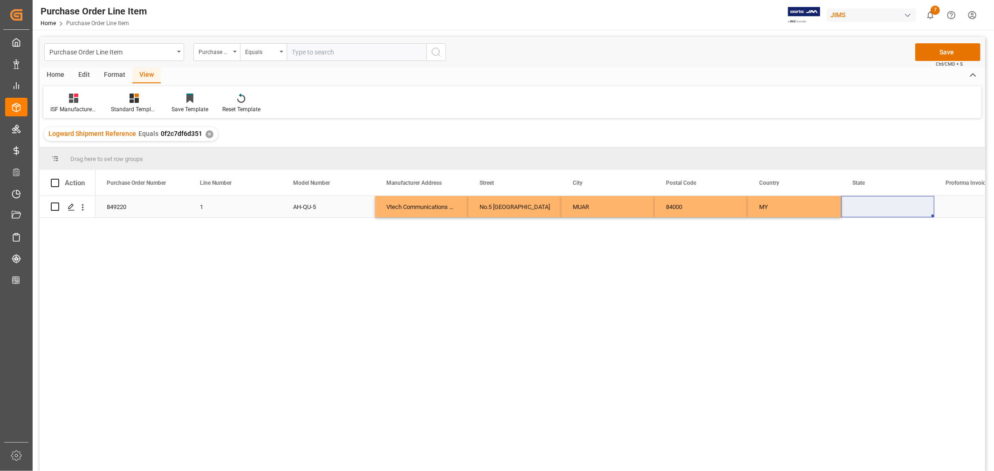
click at [858, 207] on div "Press SPACE to select this row." at bounding box center [887, 206] width 93 height 21
click at [855, 211] on input "Press SPACE to select this row." at bounding box center [887, 213] width 78 height 18
paste input "[GEOGRAPHIC_DATA]"
type input "[GEOGRAPHIC_DATA]"
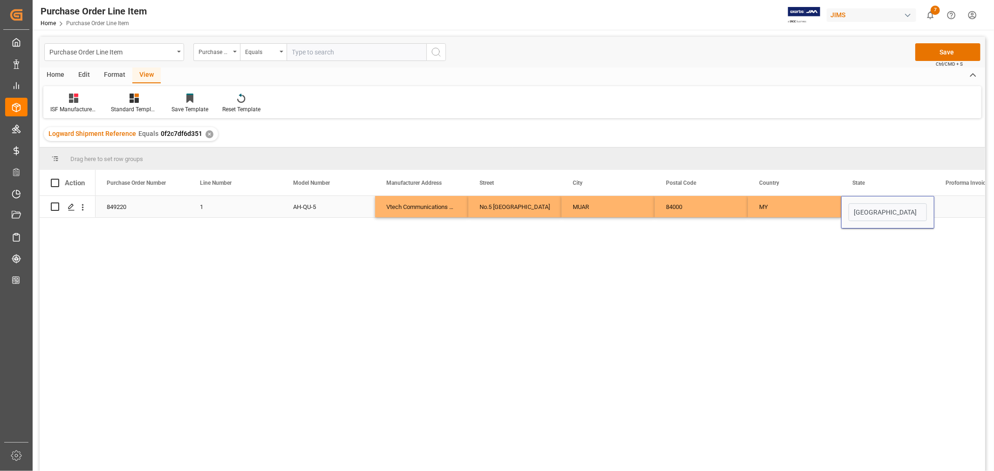
click at [811, 205] on div "MY" at bounding box center [794, 206] width 93 height 21
click at [942, 53] on button "Save" at bounding box center [947, 52] width 65 height 18
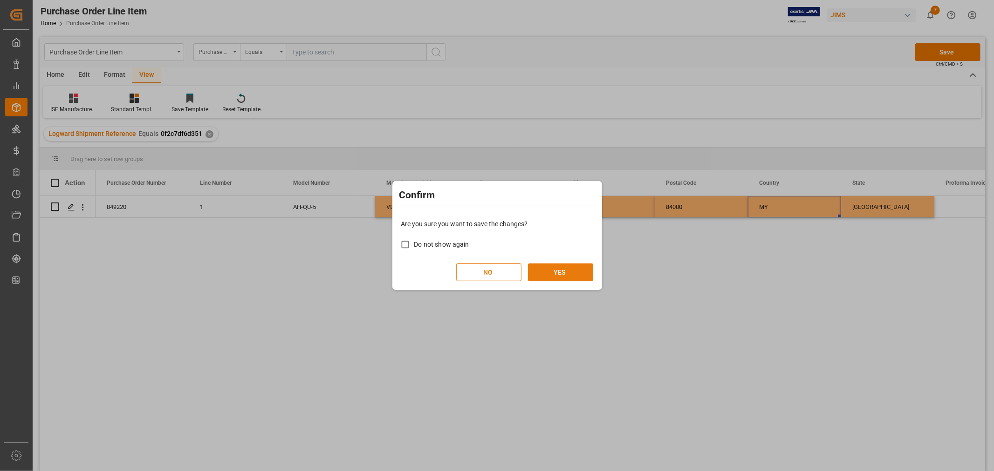
click at [547, 266] on button "YES" at bounding box center [560, 273] width 65 height 18
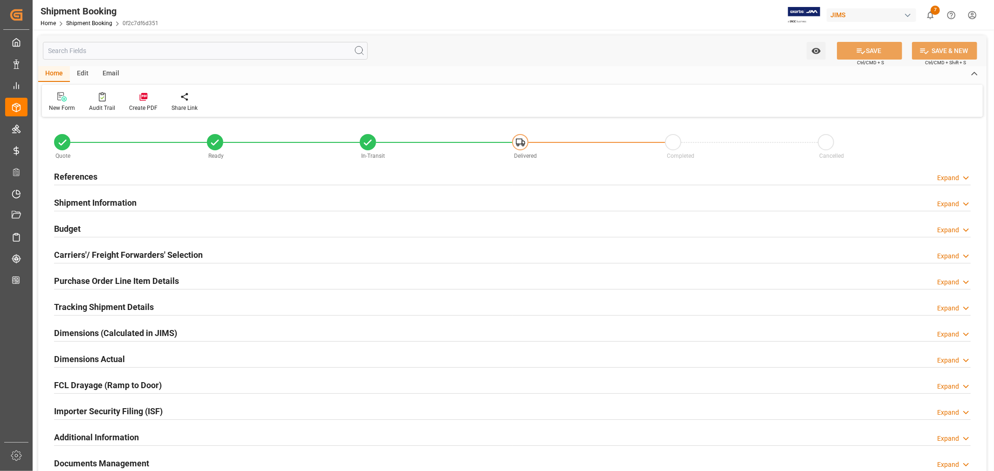
type input "69"
click at [112, 197] on h2 "Shipment Information" at bounding box center [95, 203] width 82 height 13
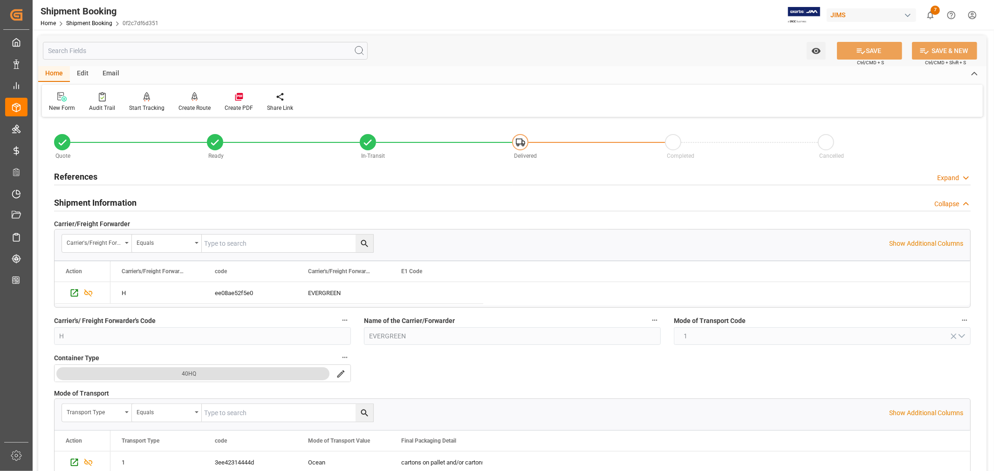
click at [112, 197] on h2 "Shipment Information" at bounding box center [95, 203] width 82 height 13
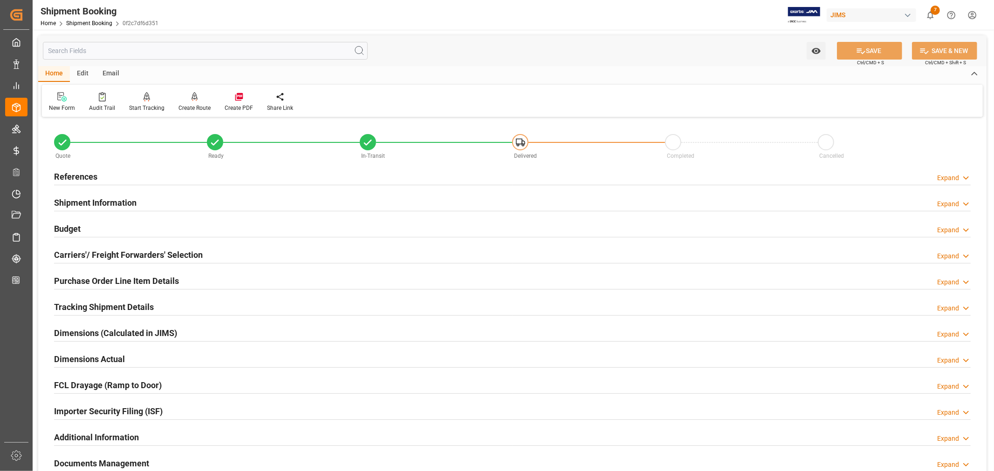
click at [108, 253] on h2 "Carriers'/ Freight Forwarders' Selection" at bounding box center [128, 255] width 149 height 13
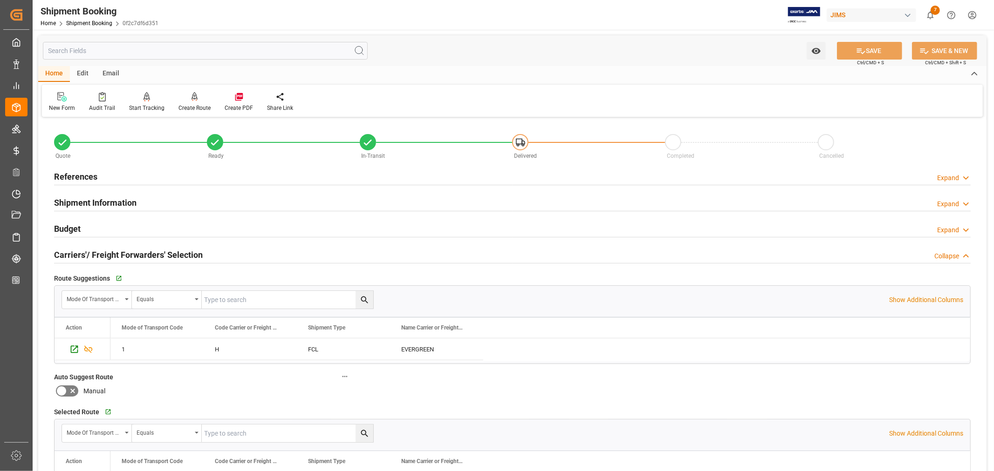
click at [108, 253] on h2 "Carriers'/ Freight Forwarders' Selection" at bounding box center [128, 255] width 149 height 13
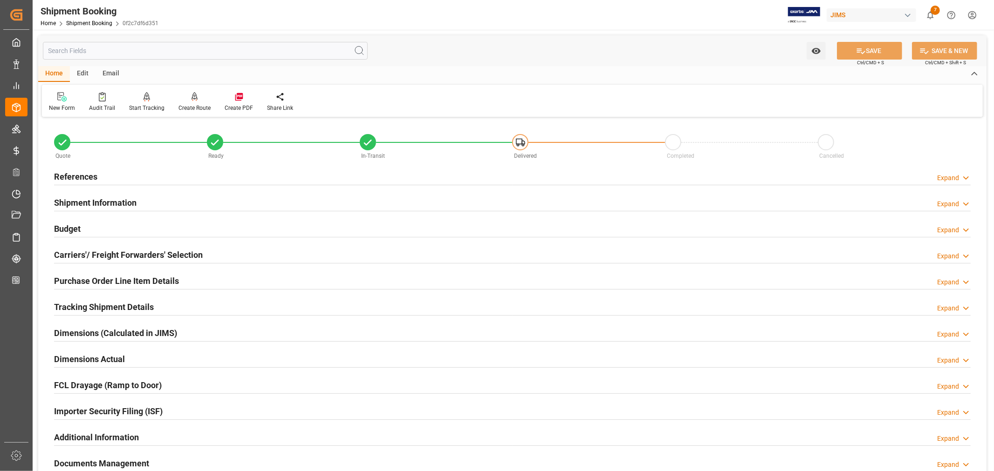
click at [116, 279] on h2 "Purchase Order Line Item Details" at bounding box center [116, 281] width 125 height 13
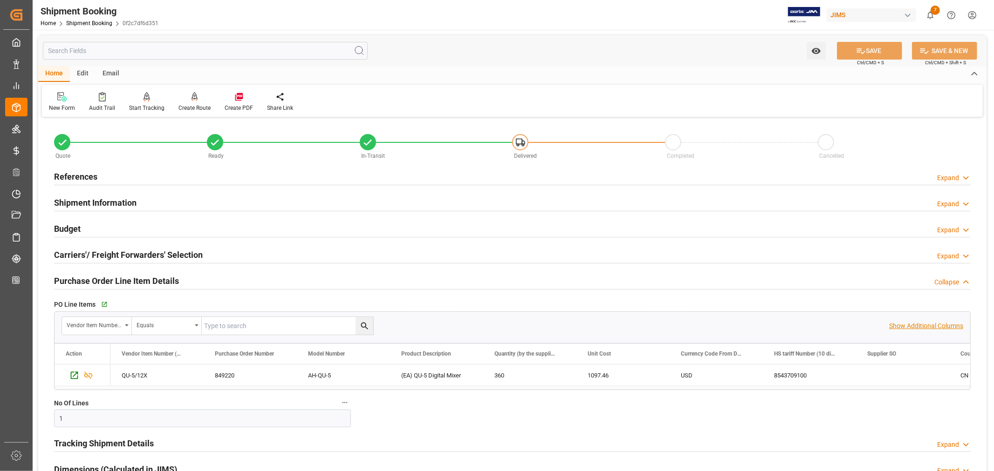
click at [928, 324] on p "Show Additional Columns" at bounding box center [926, 326] width 74 height 10
click at [630, 368] on div "1097.46" at bounding box center [622, 375] width 93 height 21
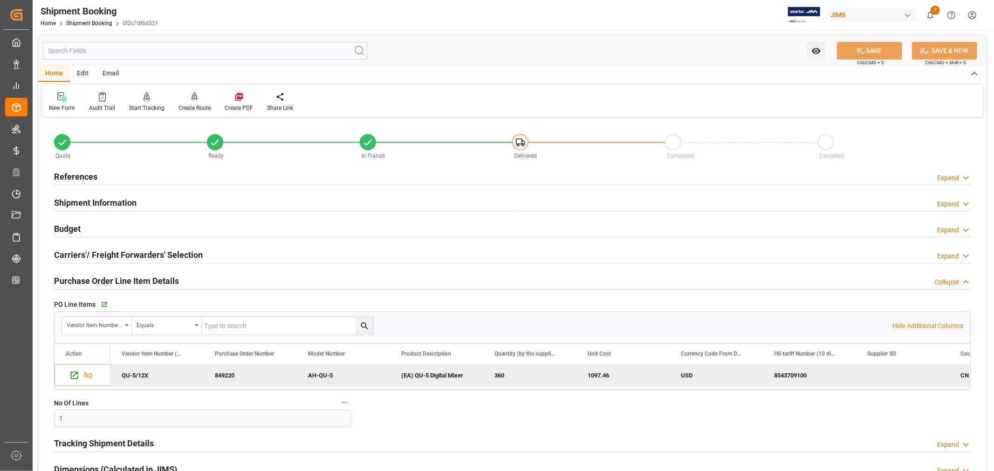
click at [158, 280] on h2 "Purchase Order Line Item Details" at bounding box center [116, 281] width 125 height 13
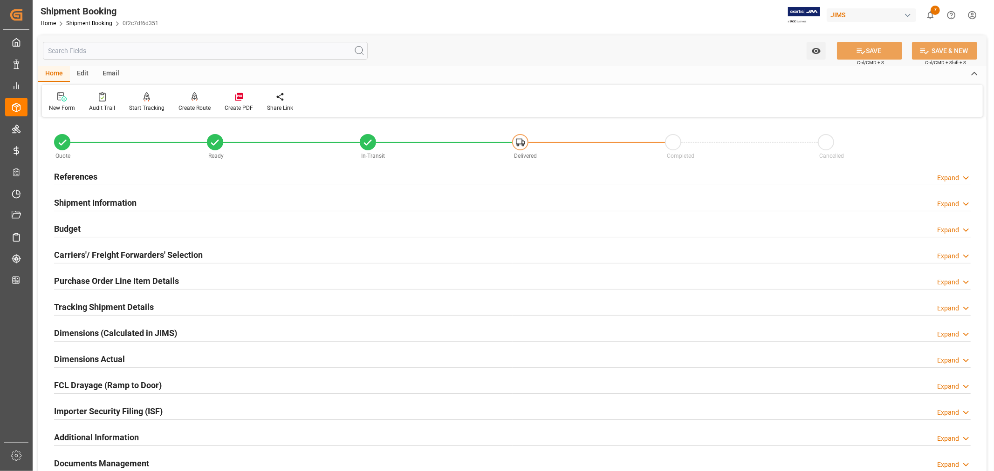
click at [101, 230] on div "Budget Expand" at bounding box center [512, 228] width 916 height 18
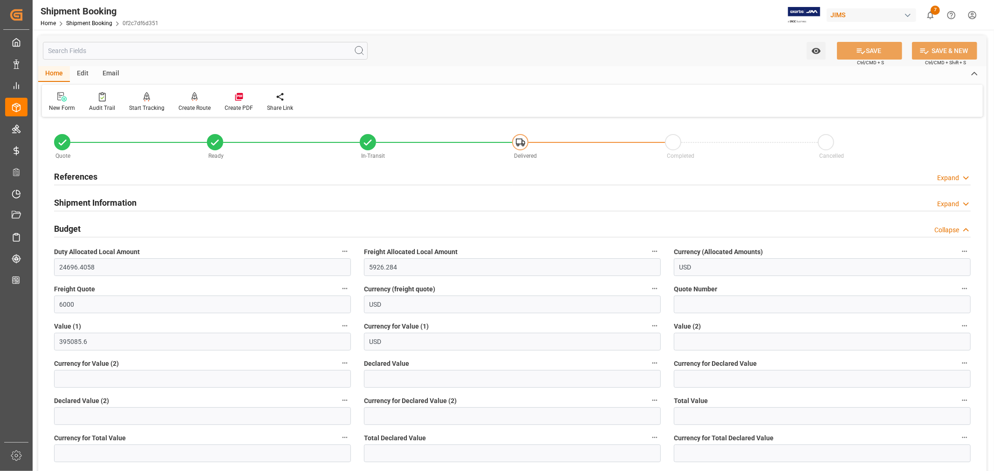
click at [101, 230] on div "Budget Collapse" at bounding box center [512, 228] width 916 height 18
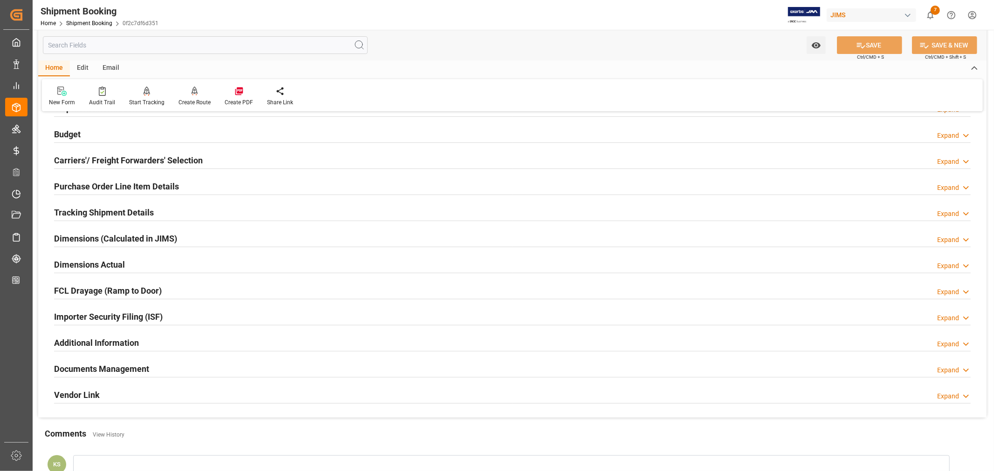
scroll to position [103, 0]
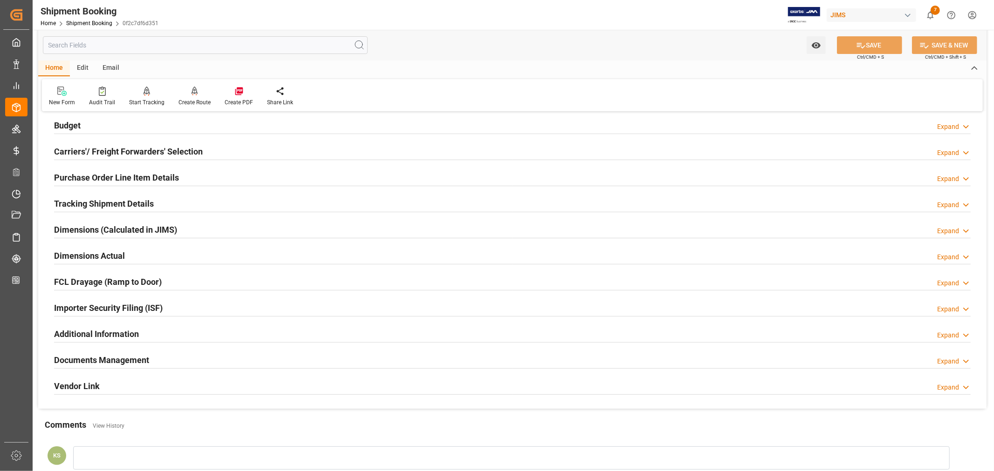
click at [193, 304] on div "Importer Security Filing (ISF) Expand" at bounding box center [512, 308] width 916 height 18
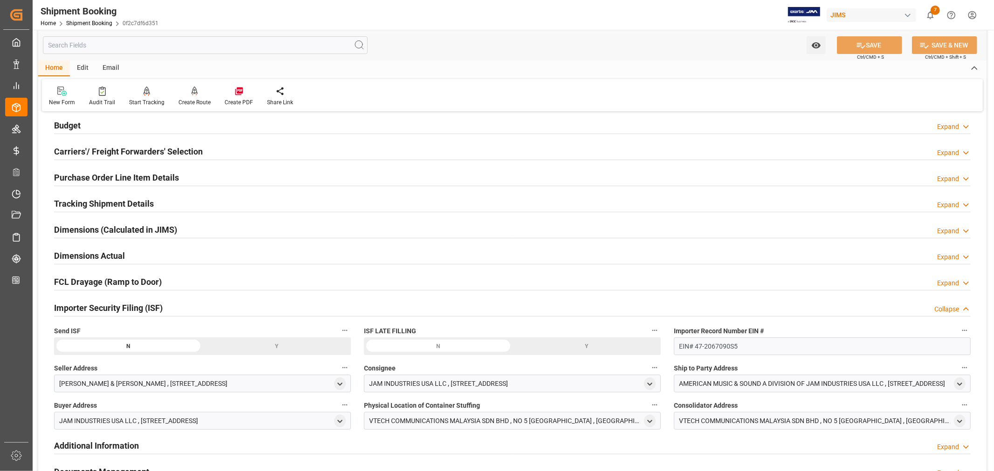
click at [210, 179] on div "Purchase Order Line Item Details Expand" at bounding box center [512, 177] width 916 height 18
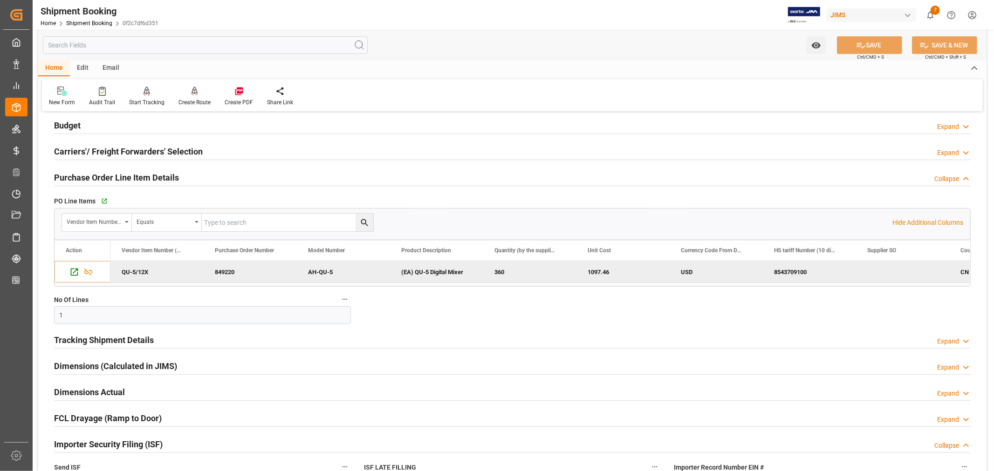
click at [635, 269] on div "1097.46" at bounding box center [622, 271] width 93 height 21
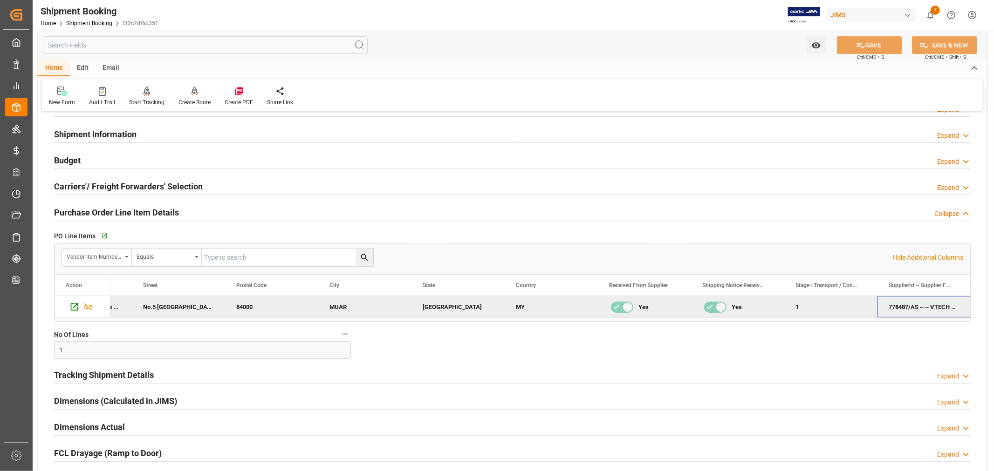
scroll to position [52, 0]
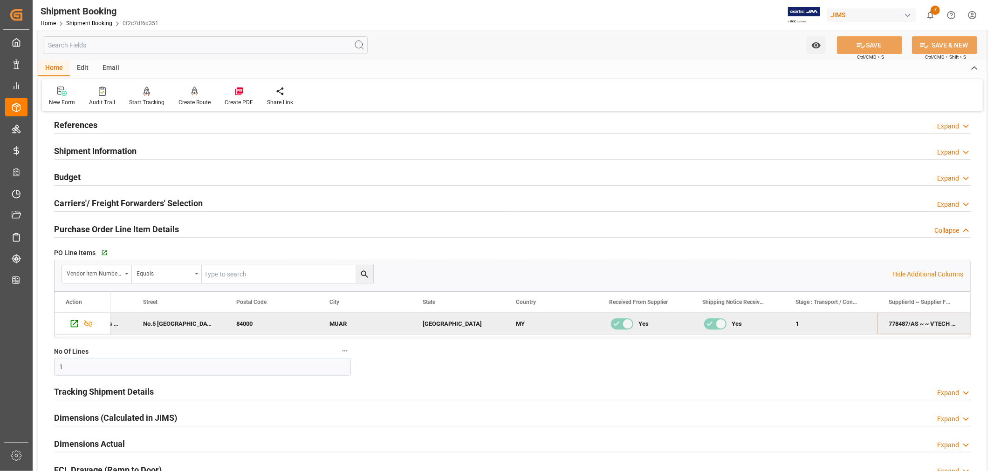
click at [150, 229] on h2 "Purchase Order Line Item Details" at bounding box center [116, 229] width 125 height 13
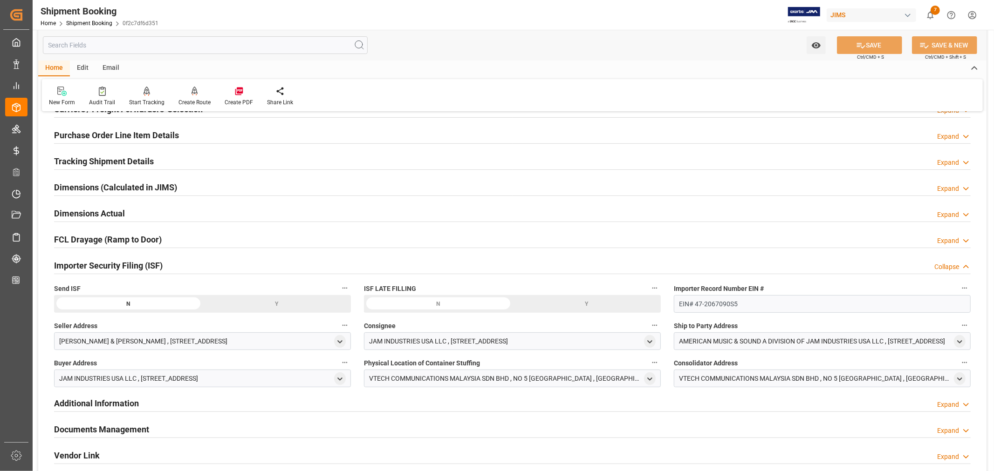
scroll to position [155, 0]
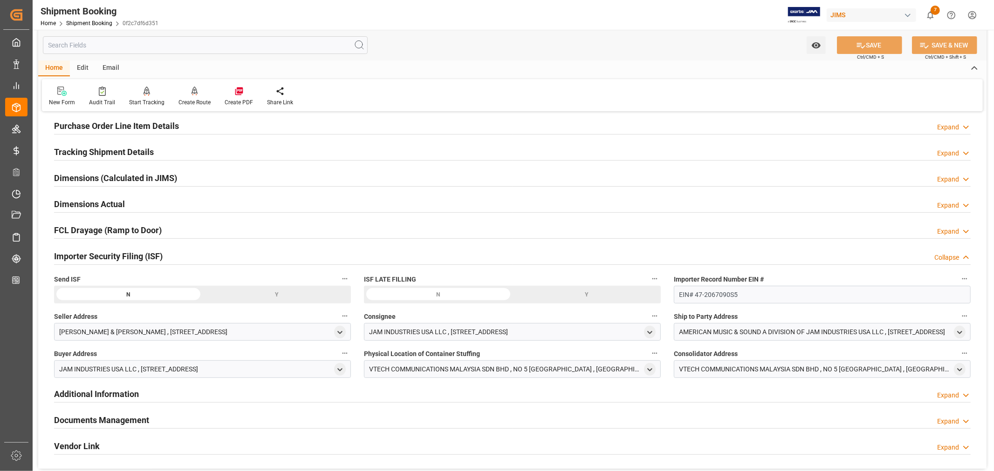
click at [277, 294] on div "Y" at bounding box center [277, 295] width 149 height 18
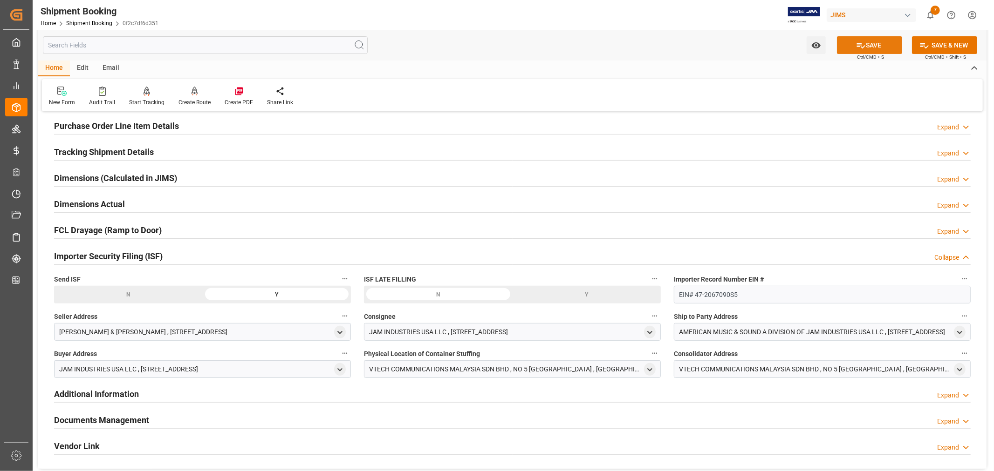
click at [877, 45] on button "SAVE" at bounding box center [869, 45] width 65 height 18
